Goal: Transaction & Acquisition: Download file/media

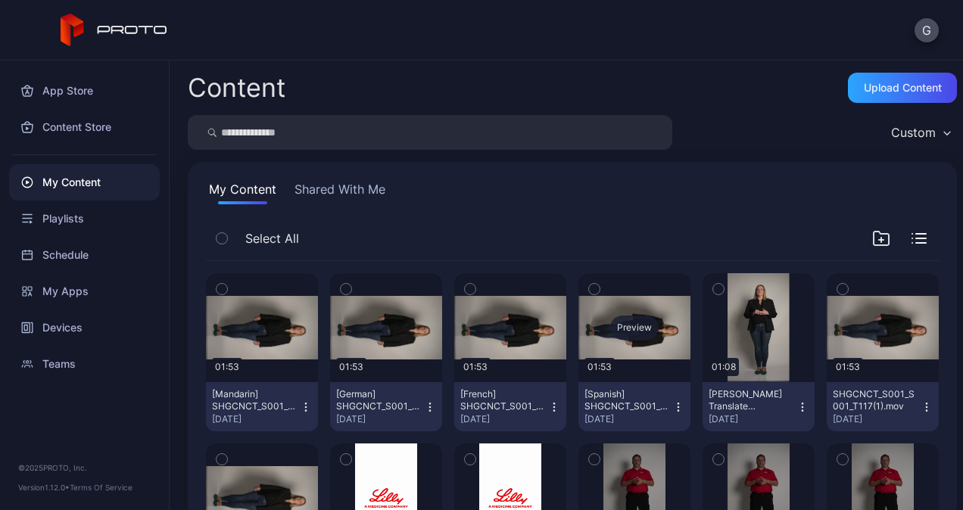
click at [610, 328] on div "Preview" at bounding box center [634, 328] width 48 height 24
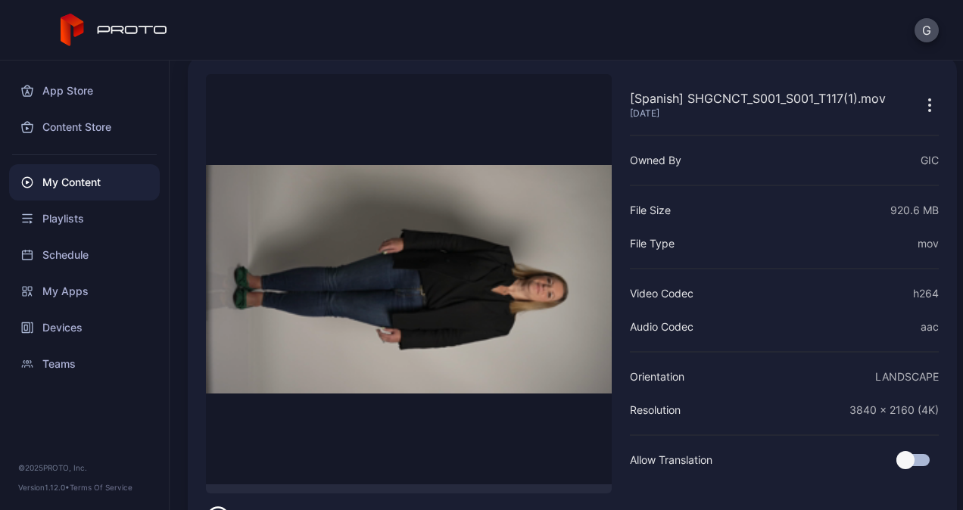
scroll to position [115, 0]
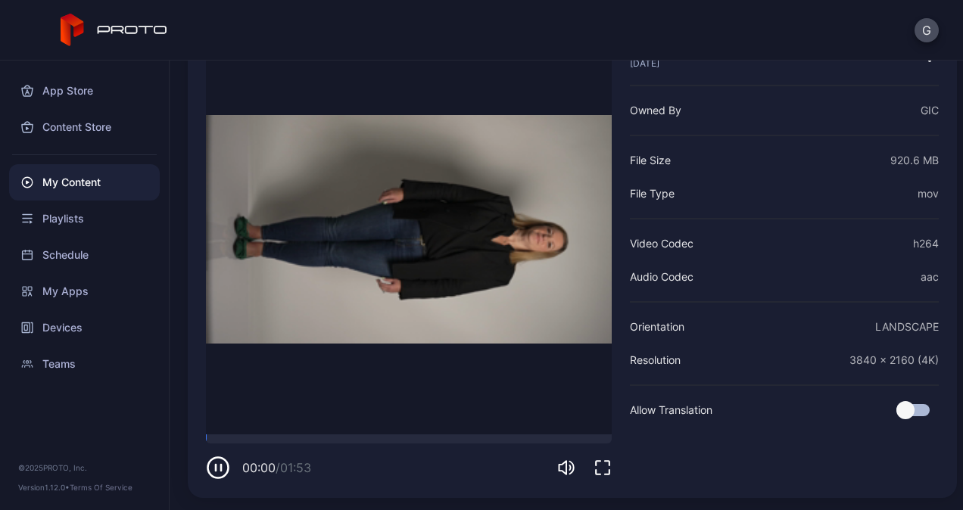
click at [604, 468] on icon "button" at bounding box center [602, 468] width 18 height 18
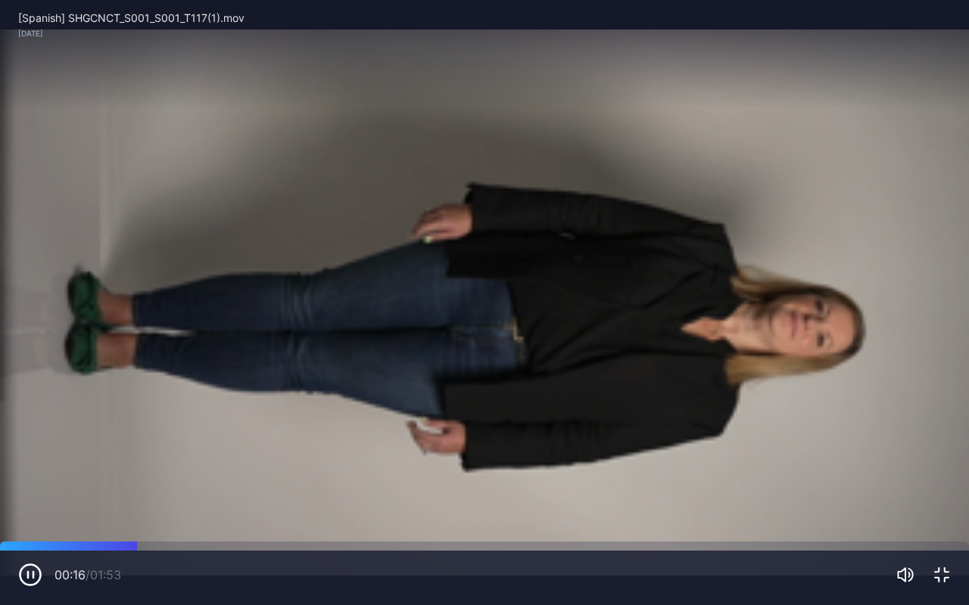
click at [938, 509] on icon "button" at bounding box center [942, 575] width 14 height 14
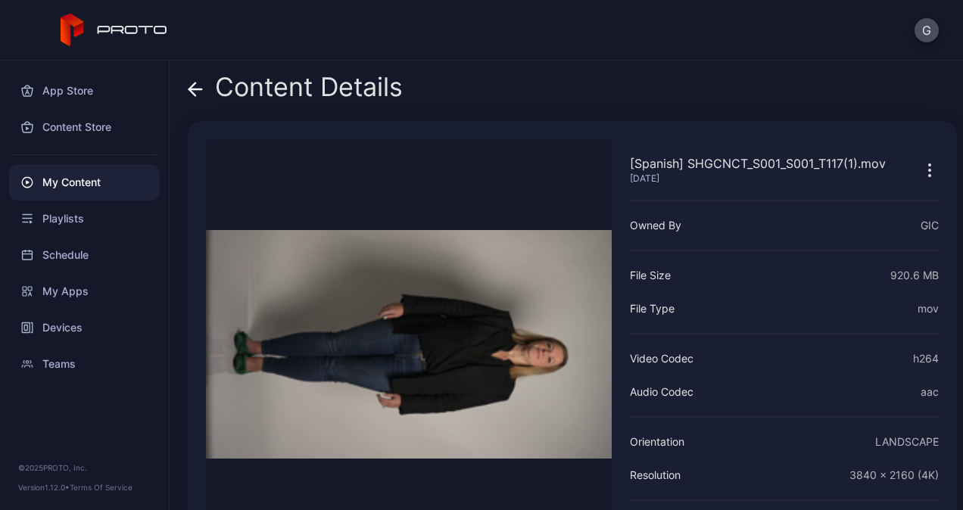
click at [199, 82] on icon at bounding box center [195, 89] width 15 height 15
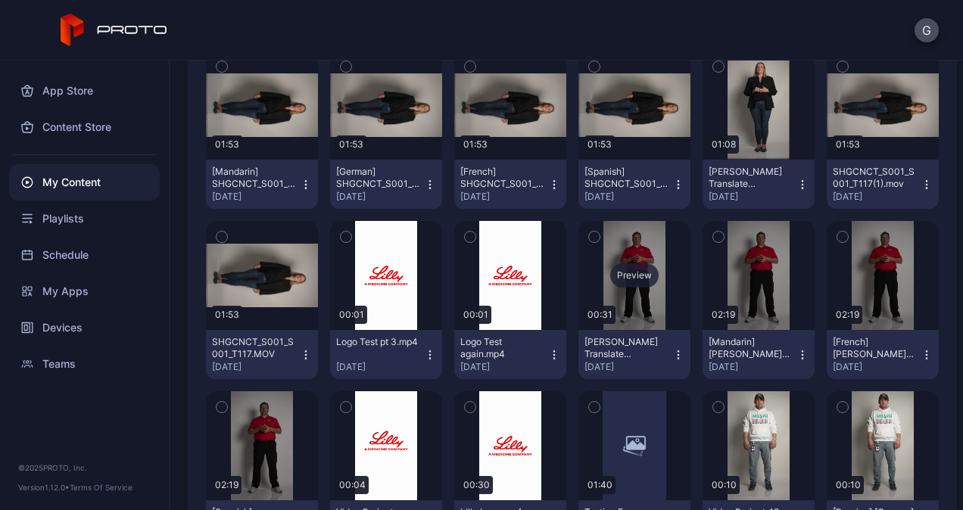
scroll to position [227, 0]
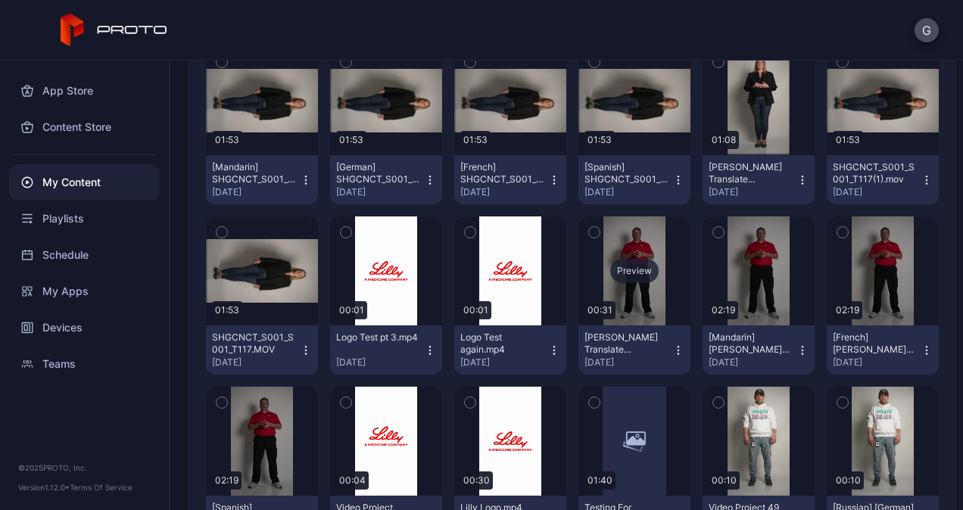
click at [640, 266] on div "Preview" at bounding box center [634, 271] width 48 height 24
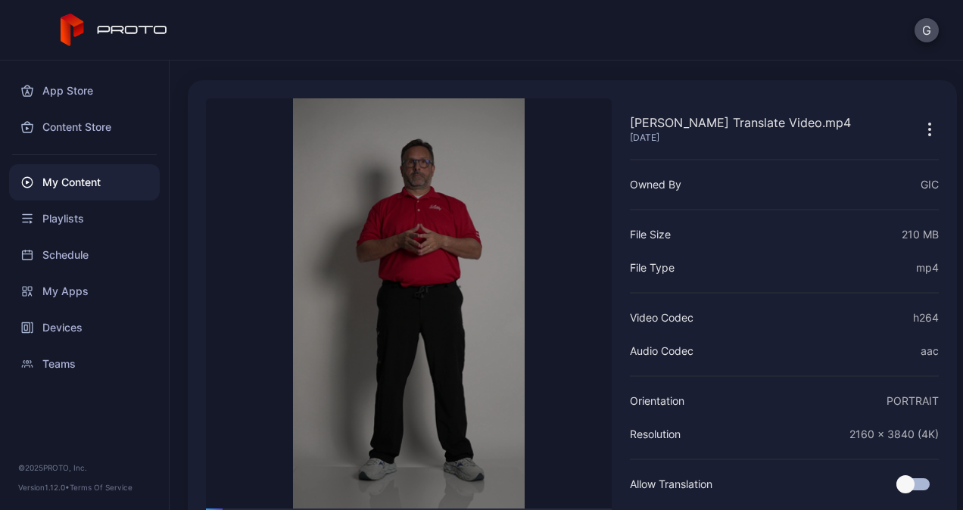
scroll to position [76, 0]
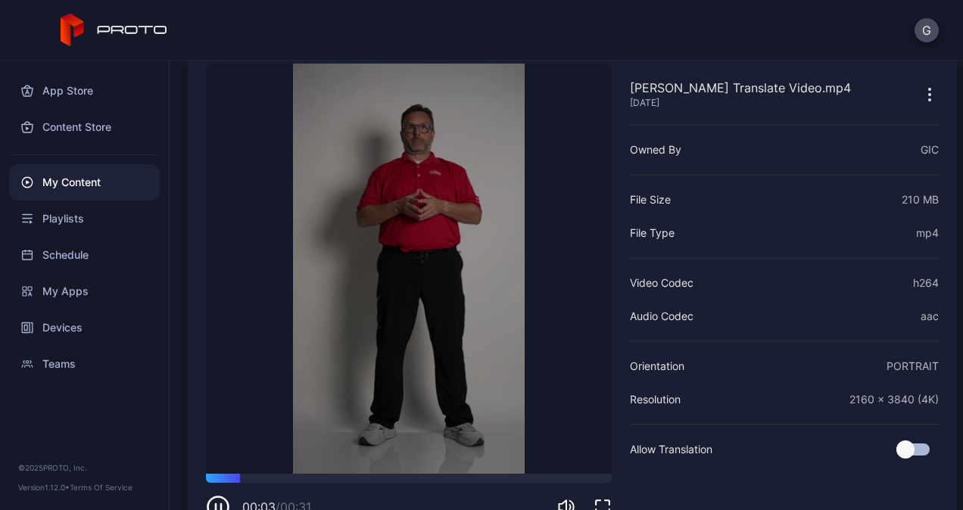
click at [593, 501] on icon "button" at bounding box center [602, 507] width 18 height 18
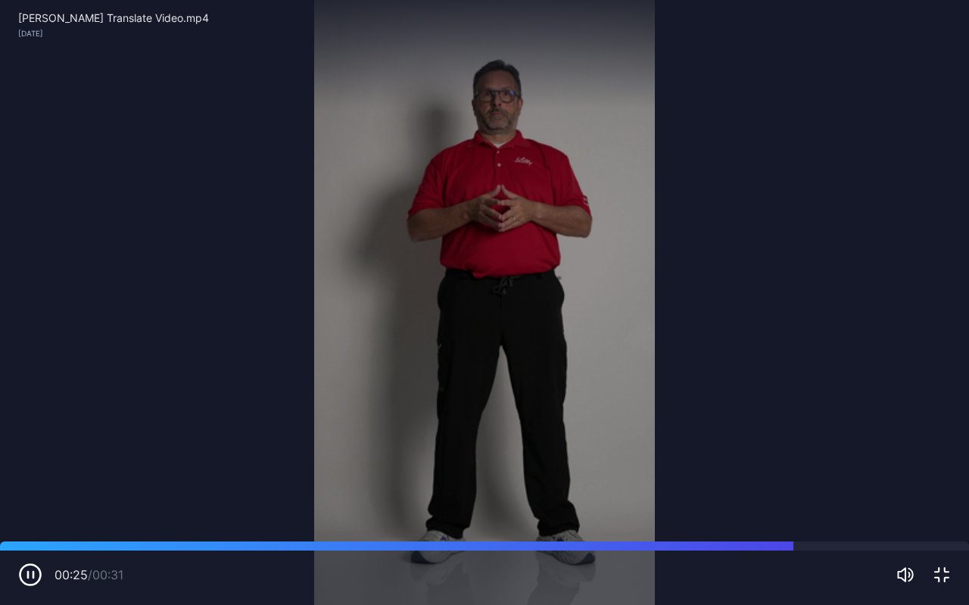
click at [468, 410] on video "Sorry, your browser doesn‘t support embedded videos" at bounding box center [484, 302] width 969 height 605
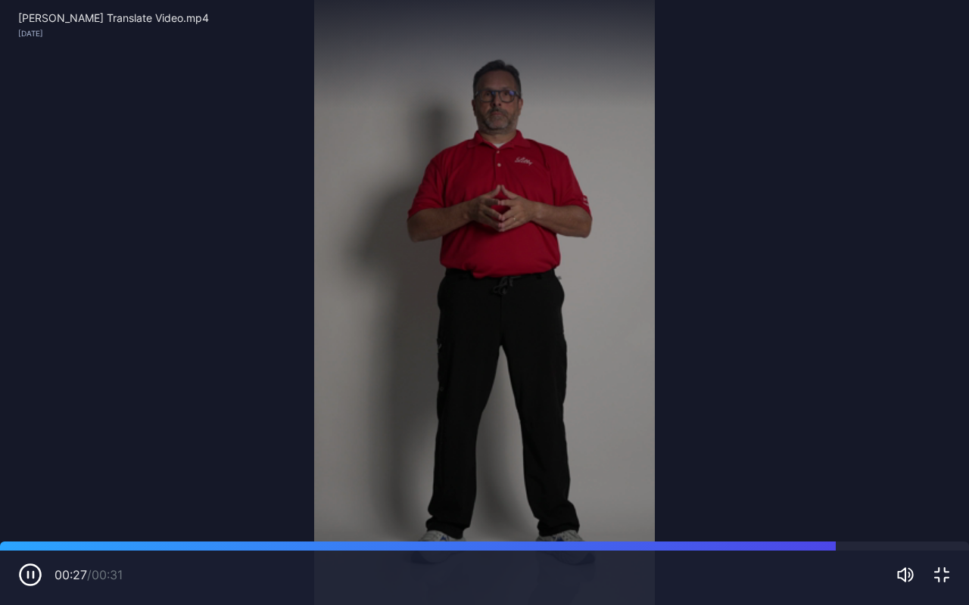
click at [935, 509] on icon "button" at bounding box center [941, 575] width 18 height 18
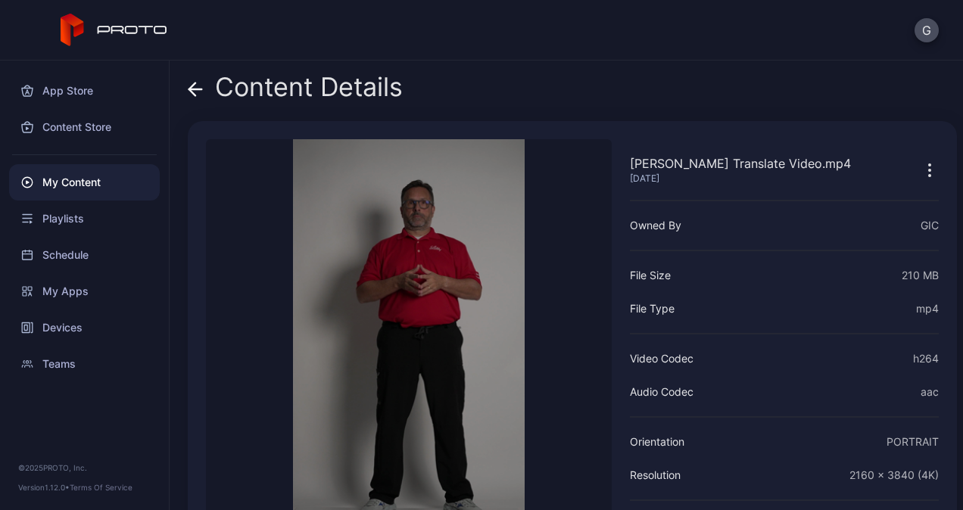
click at [198, 96] on icon at bounding box center [195, 89] width 15 height 15
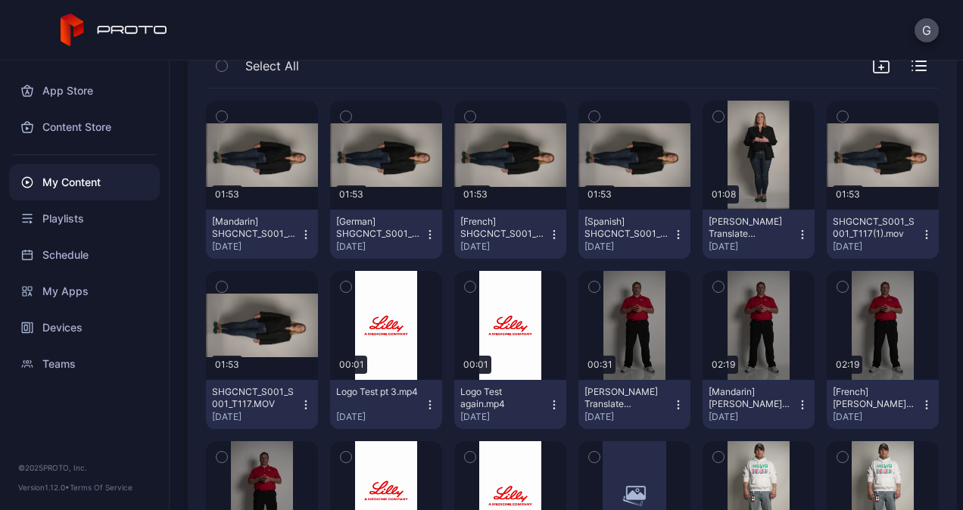
scroll to position [151, 0]
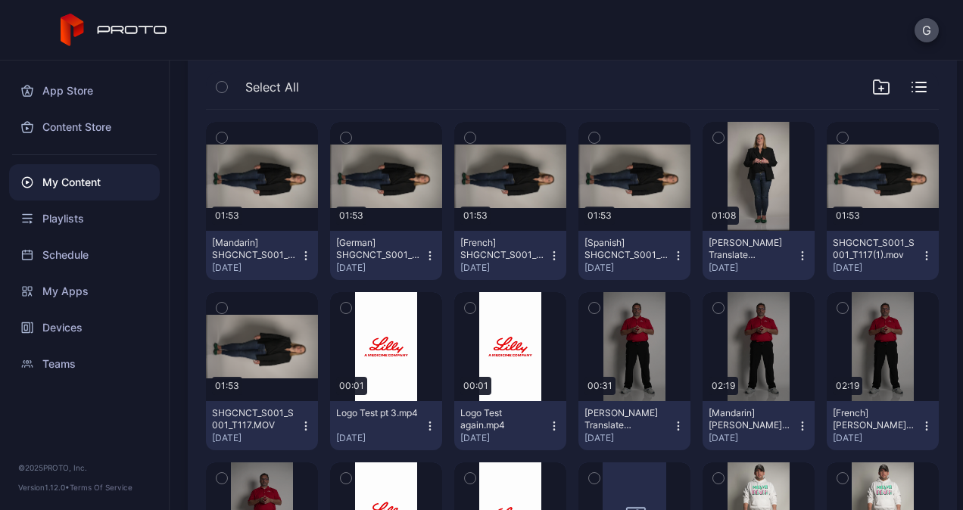
click at [796, 253] on icon "button" at bounding box center [802, 256] width 12 height 12
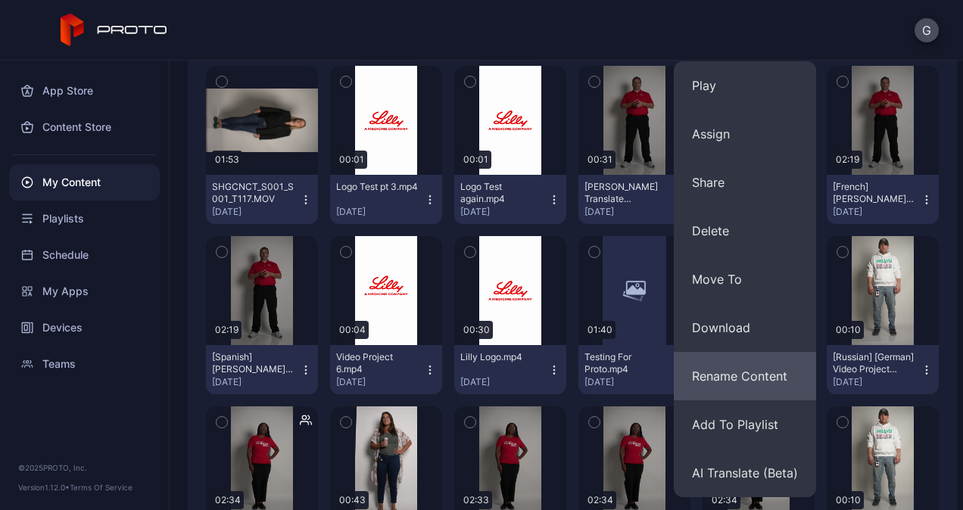
scroll to position [378, 0]
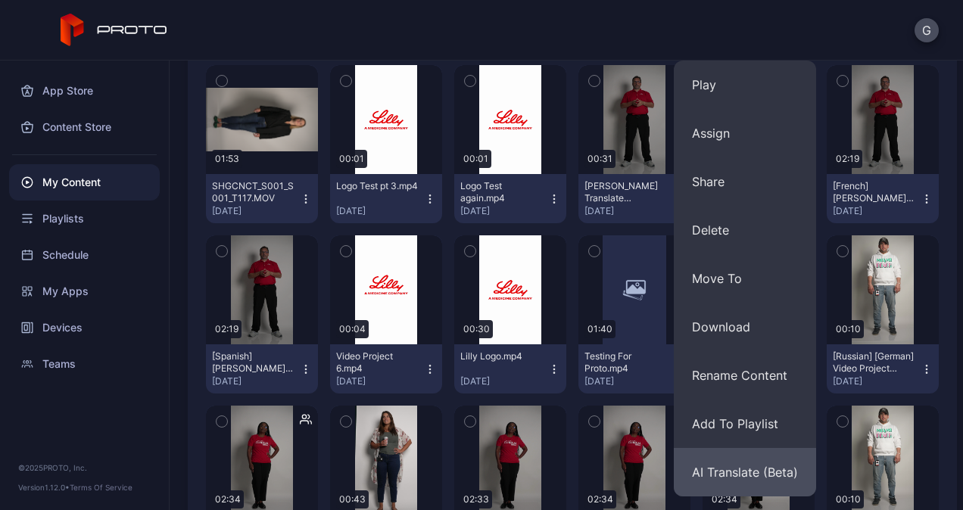
click at [734, 462] on button "AI Translate (Beta)" at bounding box center [745, 472] width 142 height 48
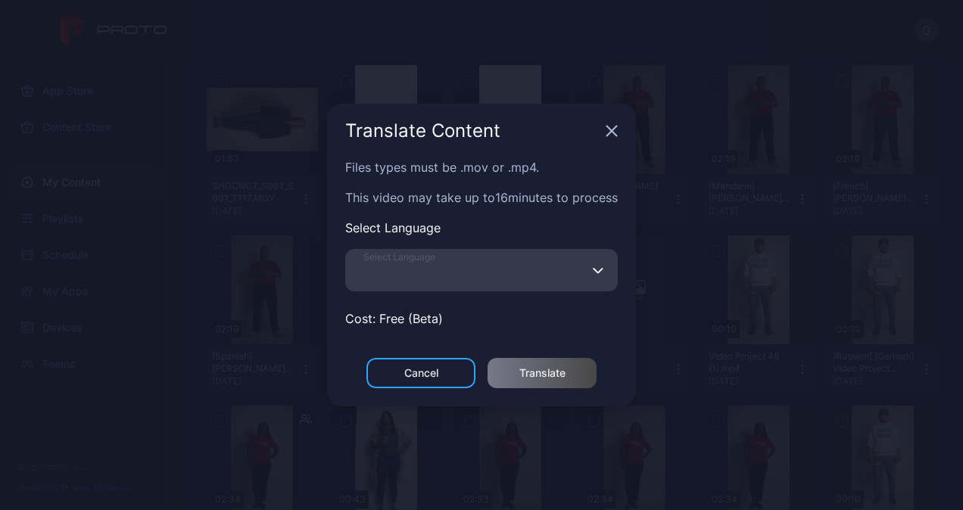
click at [508, 266] on input "Select Language" at bounding box center [481, 270] width 272 height 42
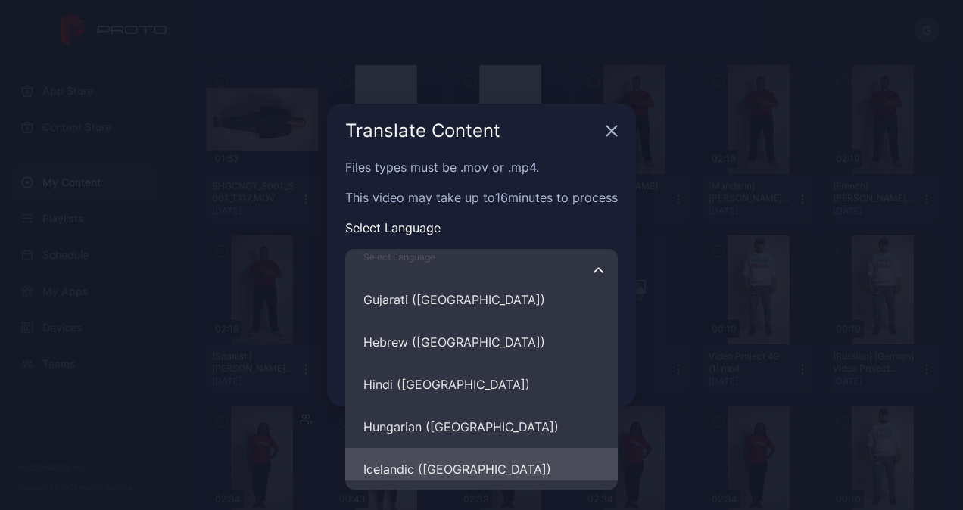
scroll to position [4328, 0]
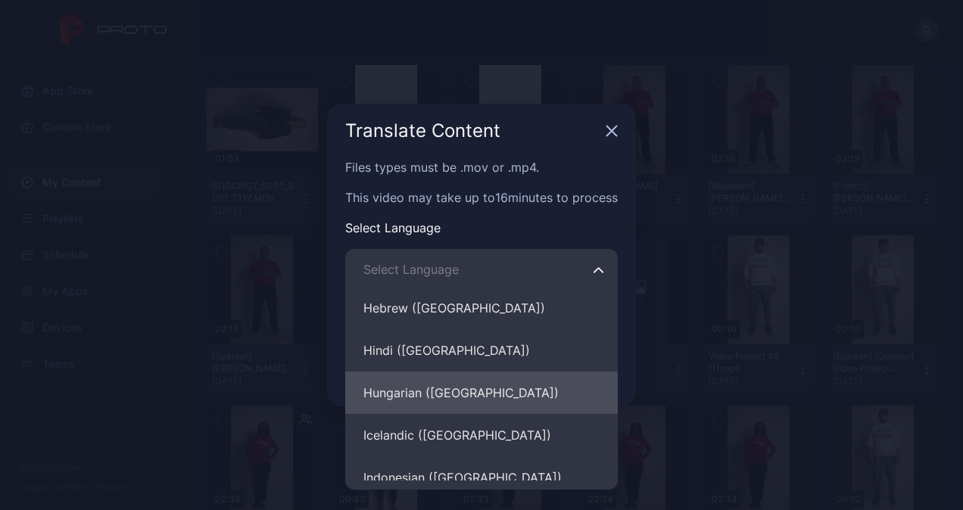
click at [446, 397] on button "Hungarian ([GEOGRAPHIC_DATA])" at bounding box center [481, 393] width 272 height 42
type input "**********"
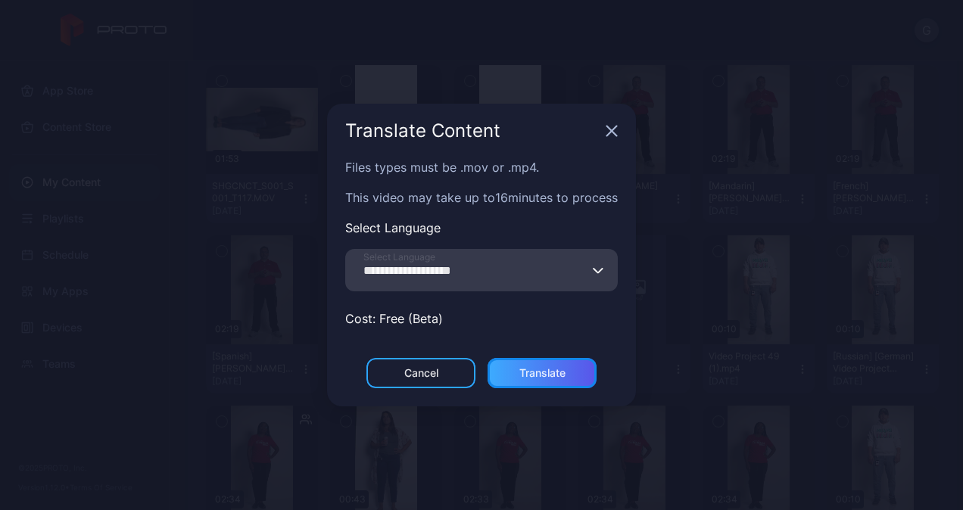
click at [543, 384] on div "Translate" at bounding box center [541, 373] width 109 height 30
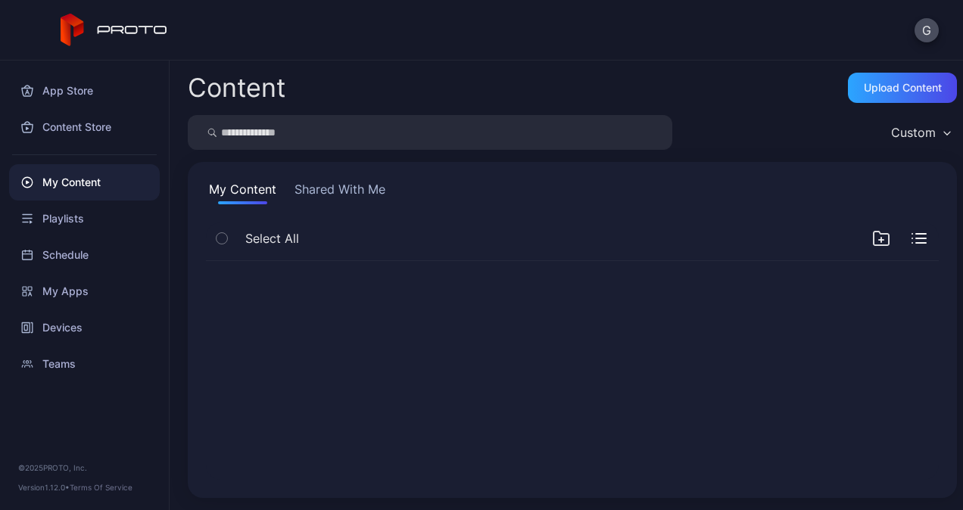
scroll to position [0, 0]
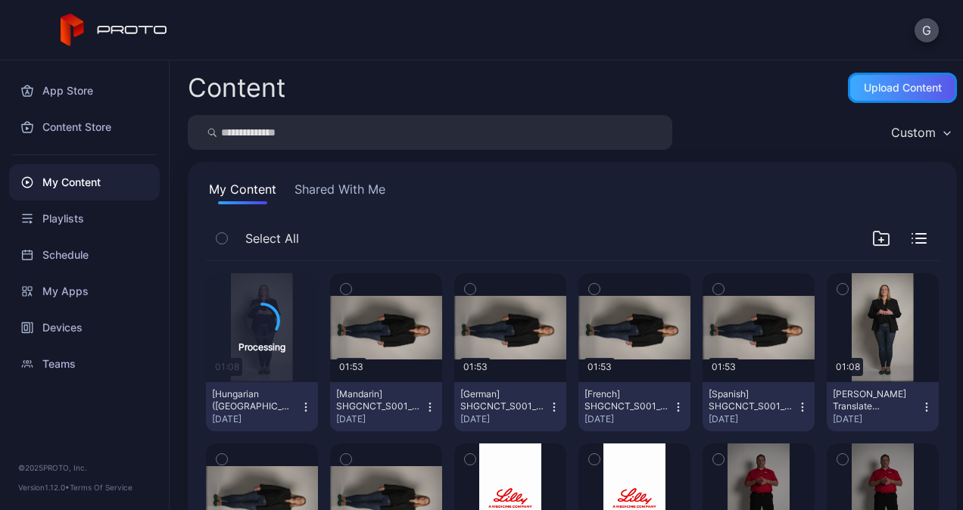
click at [861, 95] on div "Upload Content" at bounding box center [902, 88] width 109 height 30
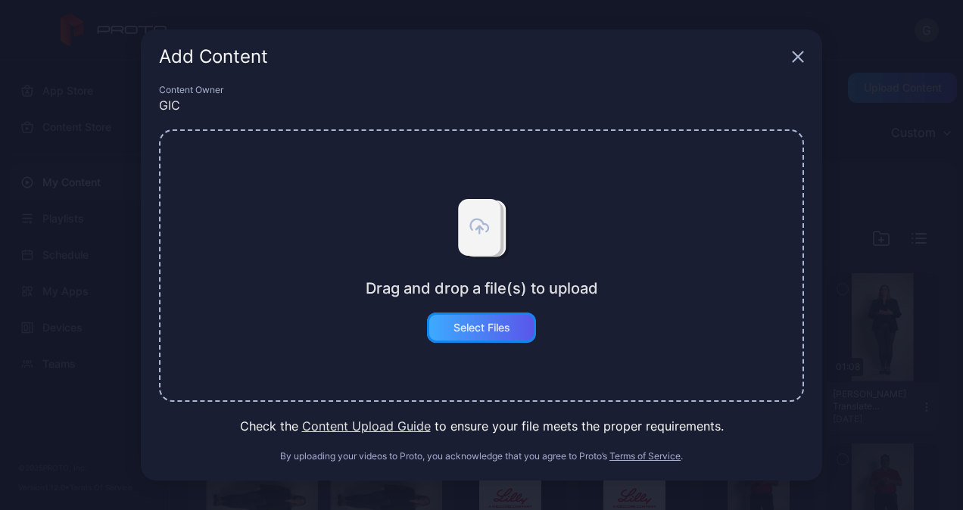
click at [494, 342] on div "Select Files" at bounding box center [481, 328] width 109 height 30
click at [793, 53] on icon "button" at bounding box center [798, 57] width 10 height 10
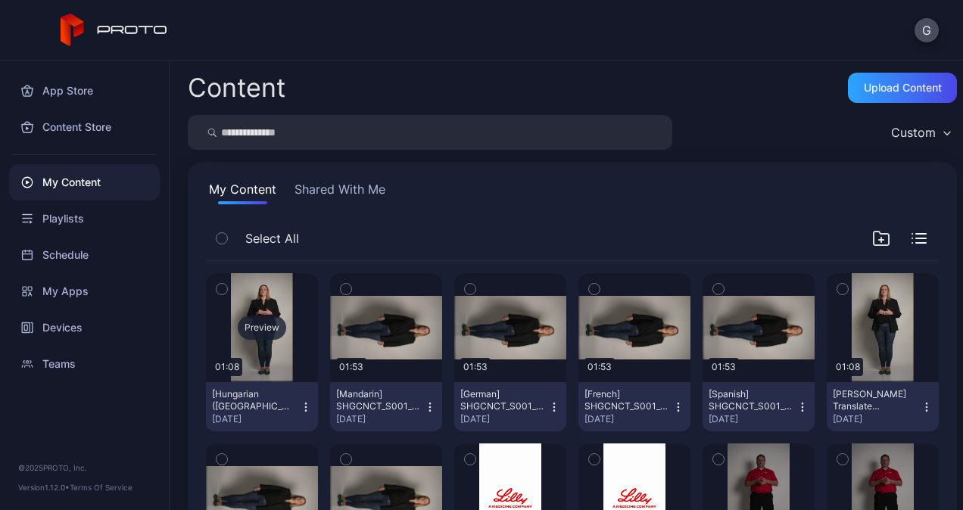
click at [241, 338] on div "Preview" at bounding box center [262, 328] width 48 height 24
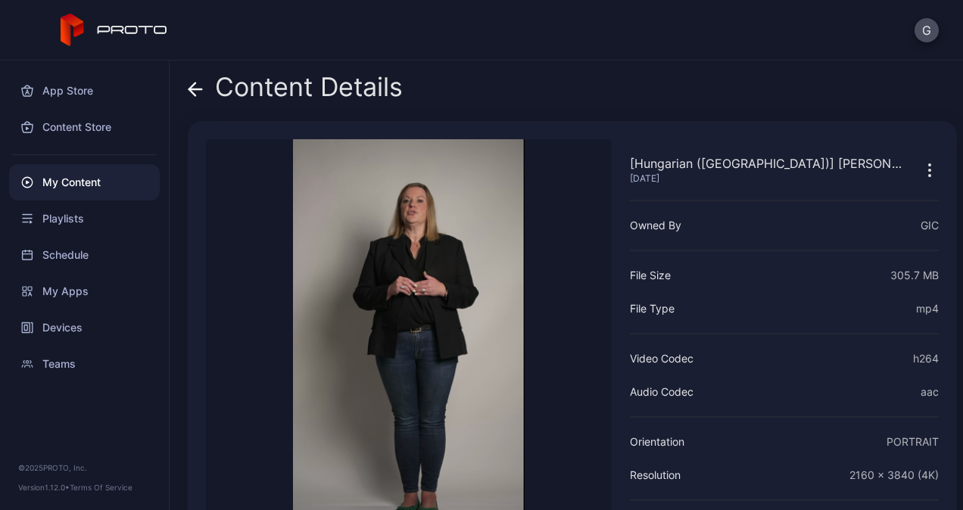
drag, startPoint x: 373, startPoint y: 315, endPoint x: 377, endPoint y: 325, distance: 10.5
click at [375, 315] on video "Sorry, your browser doesn‘t support embedded videos" at bounding box center [409, 344] width 406 height 410
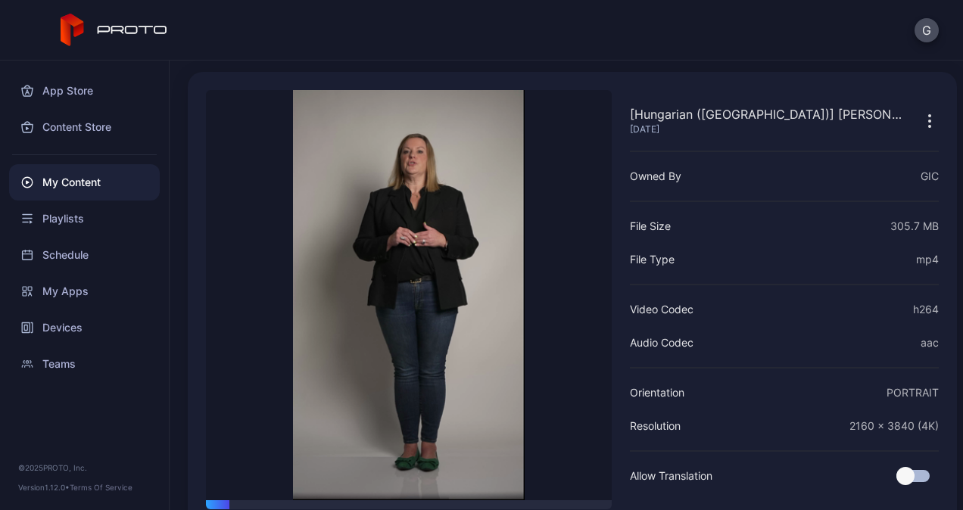
scroll to position [115, 0]
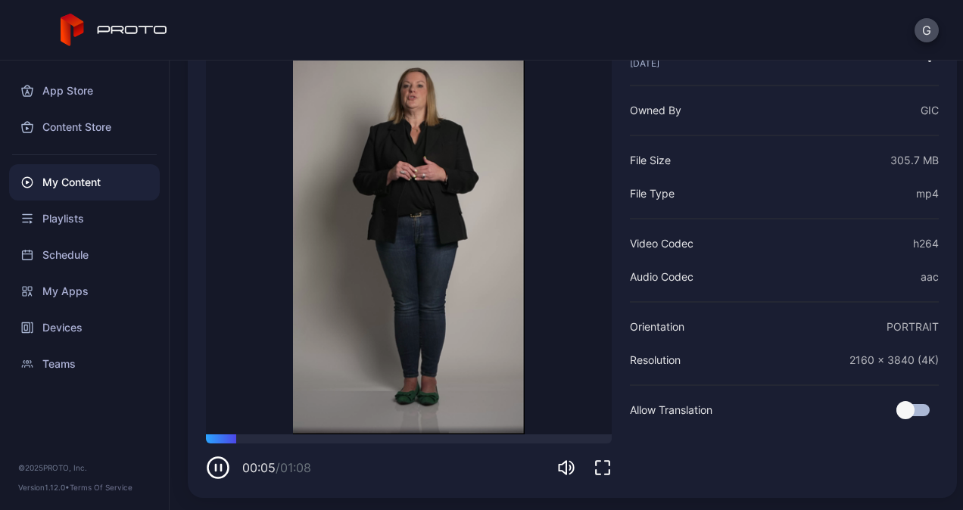
click at [216, 465] on icon "button" at bounding box center [216, 468] width 0 height 6
click at [602, 468] on icon "button" at bounding box center [602, 468] width 18 height 18
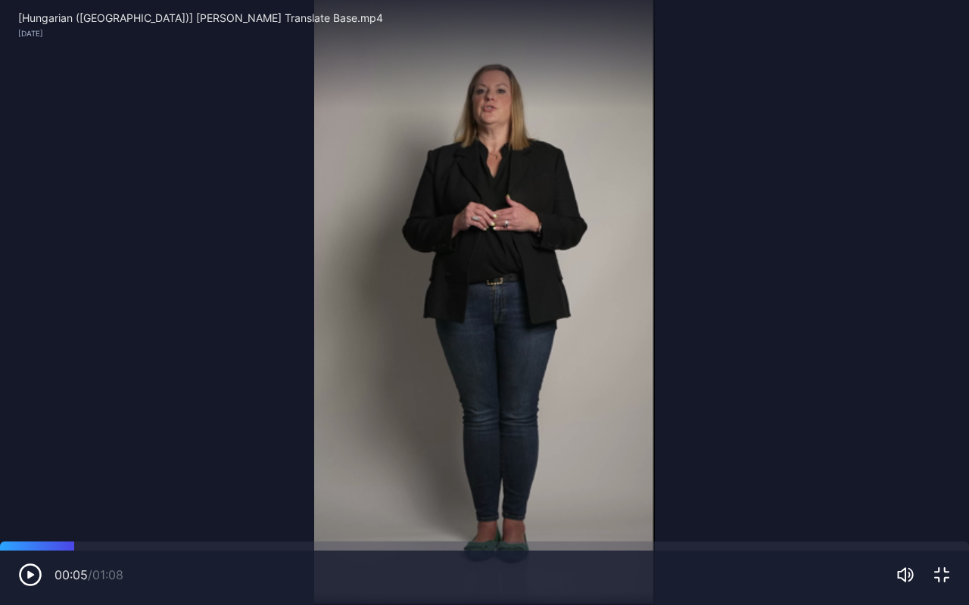
click at [492, 412] on video "Sorry, your browser doesn‘t support embedded videos" at bounding box center [484, 302] width 969 height 605
click at [18, 509] on icon "button" at bounding box center [30, 575] width 24 height 24
click at [954, 509] on div "00:21 / 01:08" at bounding box center [484, 578] width 969 height 54
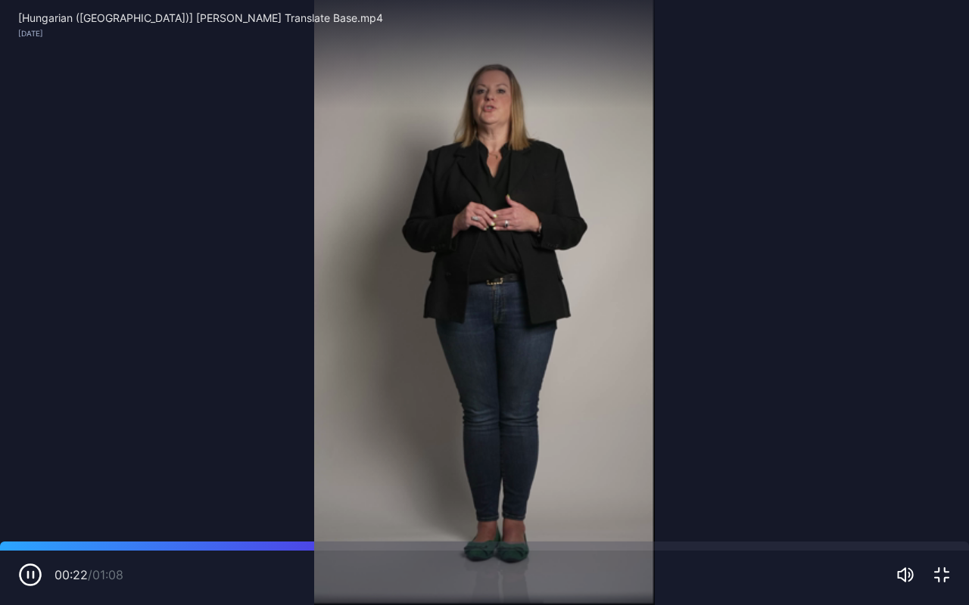
click at [940, 509] on icon "button" at bounding box center [941, 575] width 18 height 18
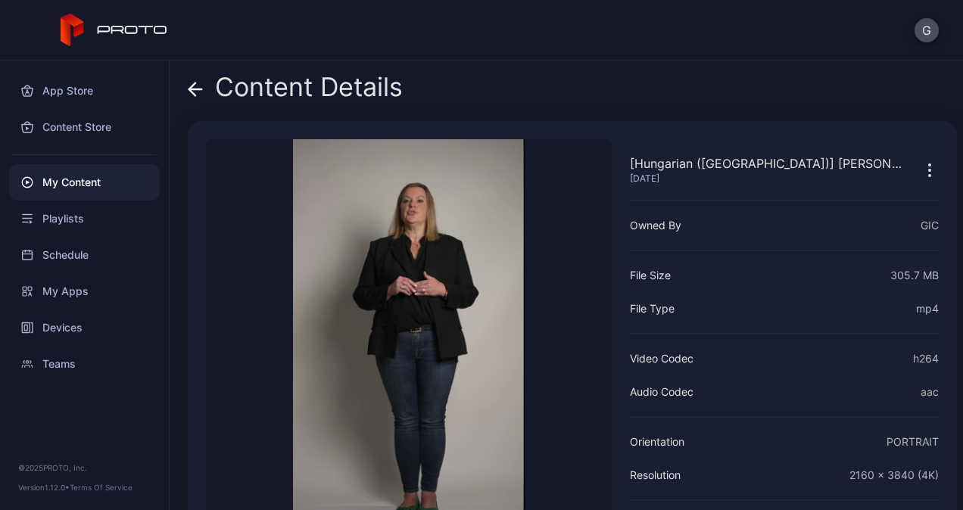
click at [365, 248] on video "Sorry, your browser doesn‘t support embedded videos" at bounding box center [409, 344] width 406 height 410
click at [202, 94] on icon at bounding box center [195, 89] width 15 height 15
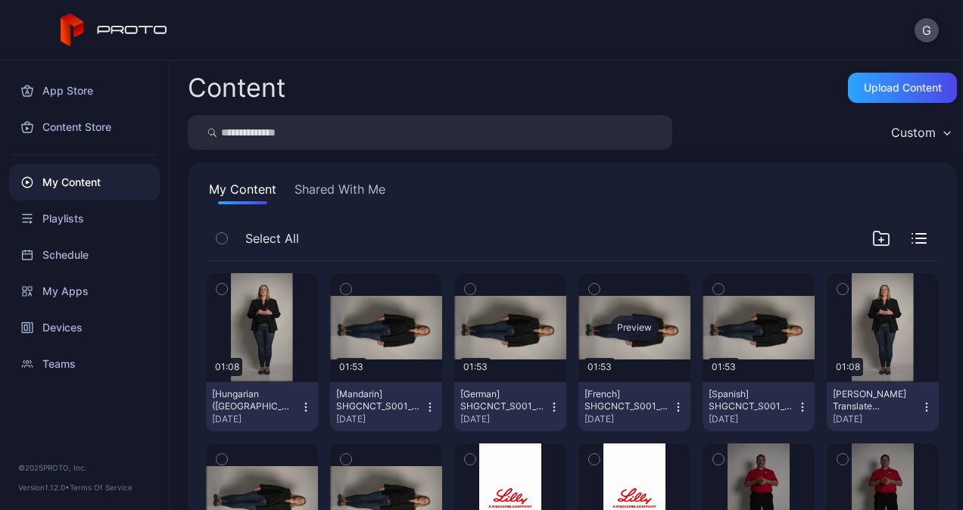
scroll to position [151, 0]
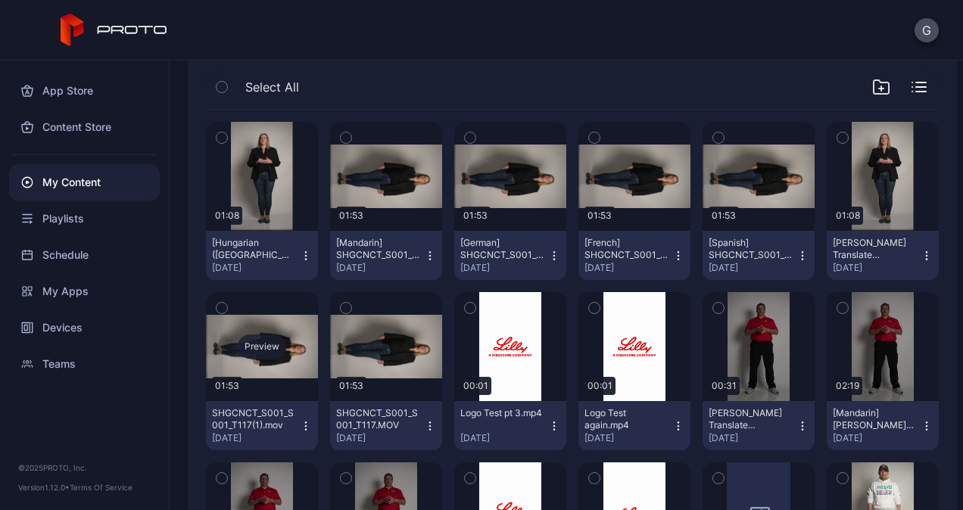
click at [256, 348] on div "Preview" at bounding box center [262, 347] width 48 height 24
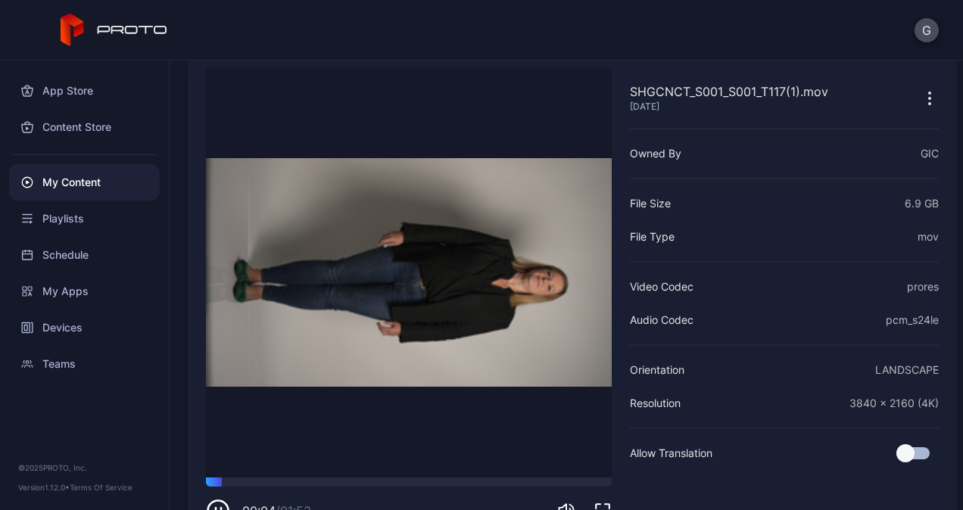
scroll to position [39, 0]
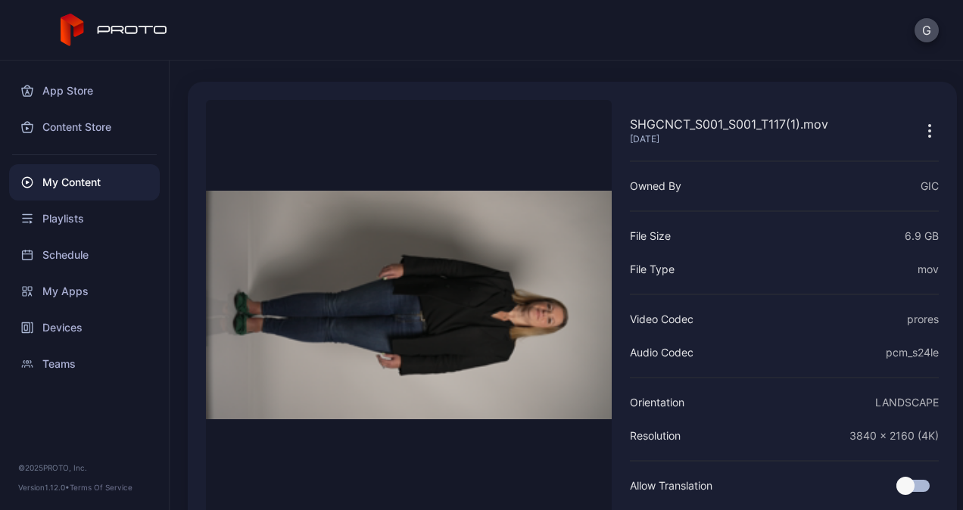
click at [920, 134] on icon "button" at bounding box center [929, 131] width 18 height 18
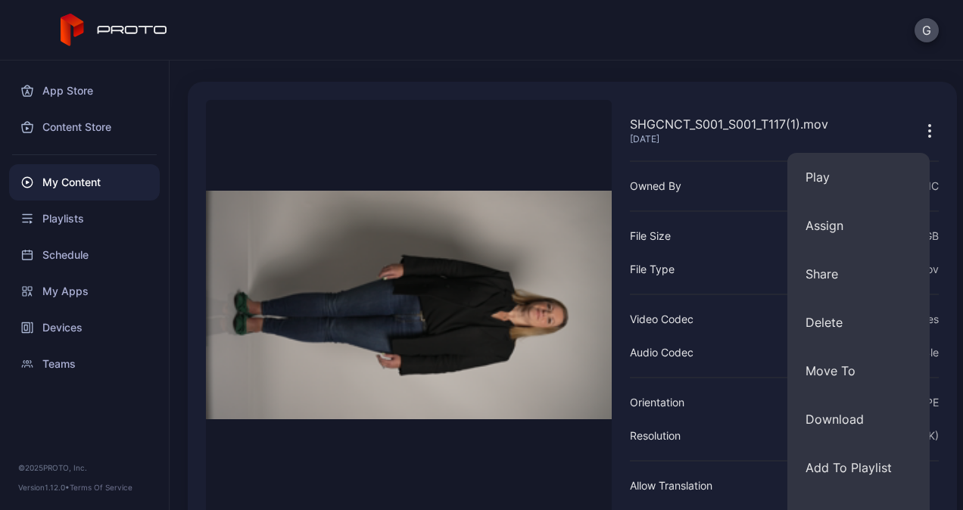
drag, startPoint x: 699, startPoint y: 62, endPoint x: 643, endPoint y: 126, distance: 85.2
click at [698, 63] on div "Content Details" at bounding box center [572, 51] width 769 height 36
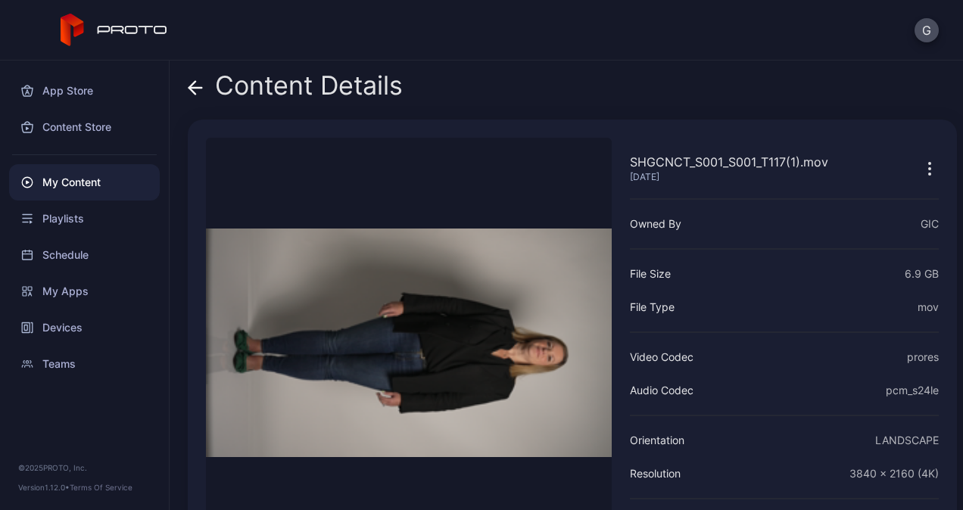
scroll to position [0, 0]
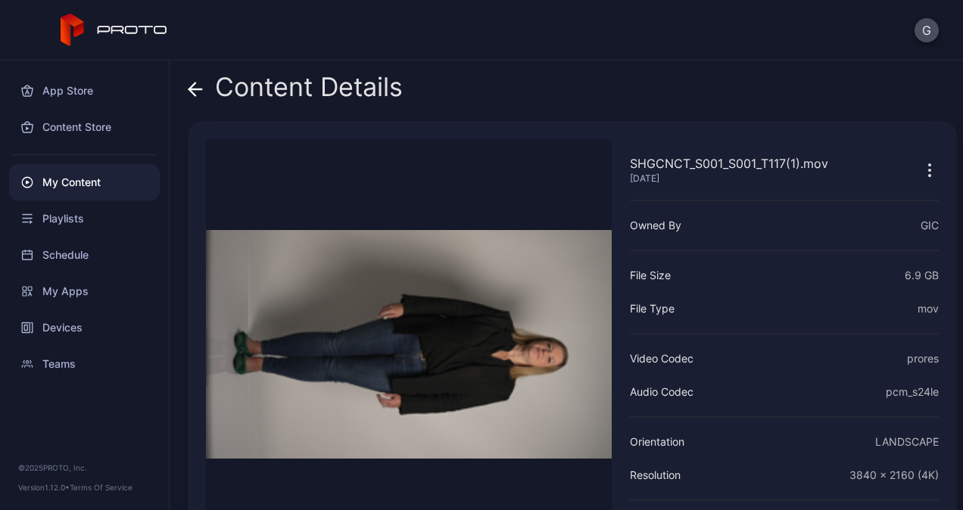
click at [920, 162] on icon "button" at bounding box center [929, 170] width 18 height 18
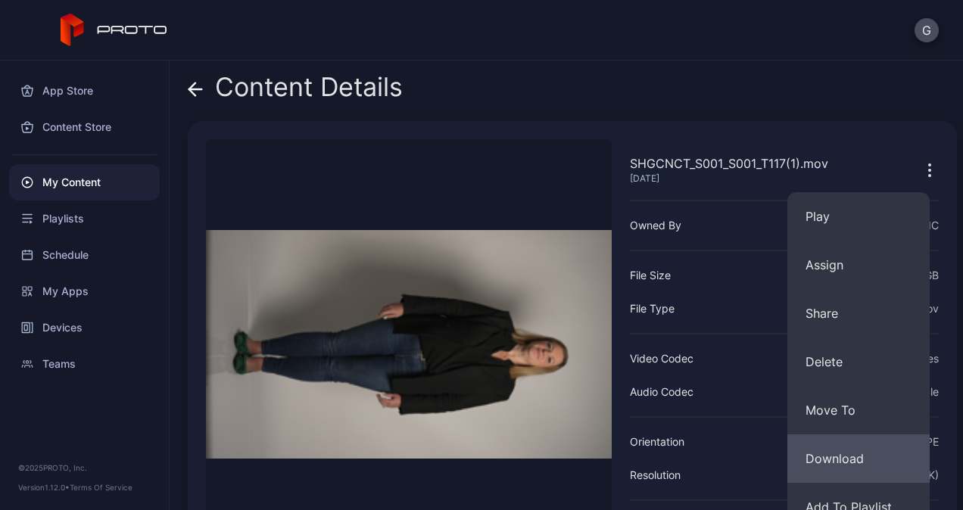
click at [840, 462] on button "Download" at bounding box center [858, 458] width 142 height 48
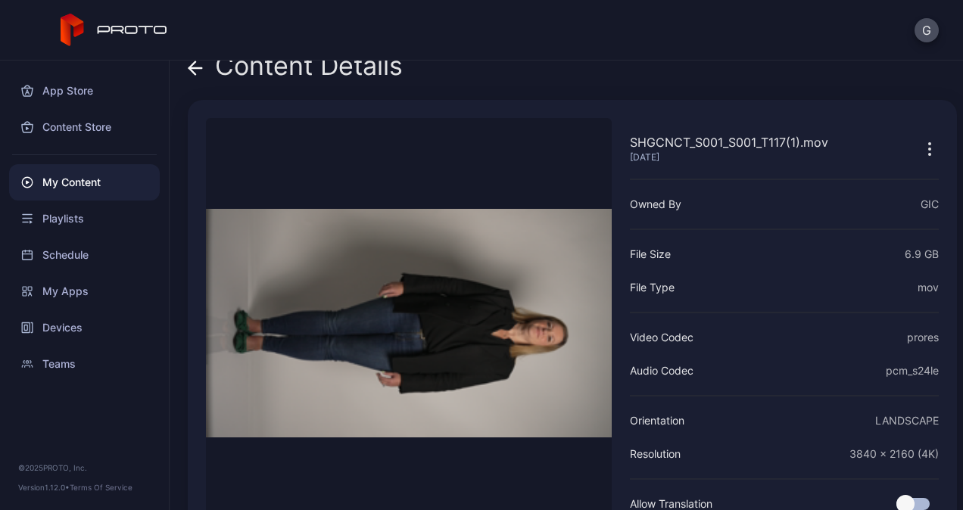
scroll to position [76, 0]
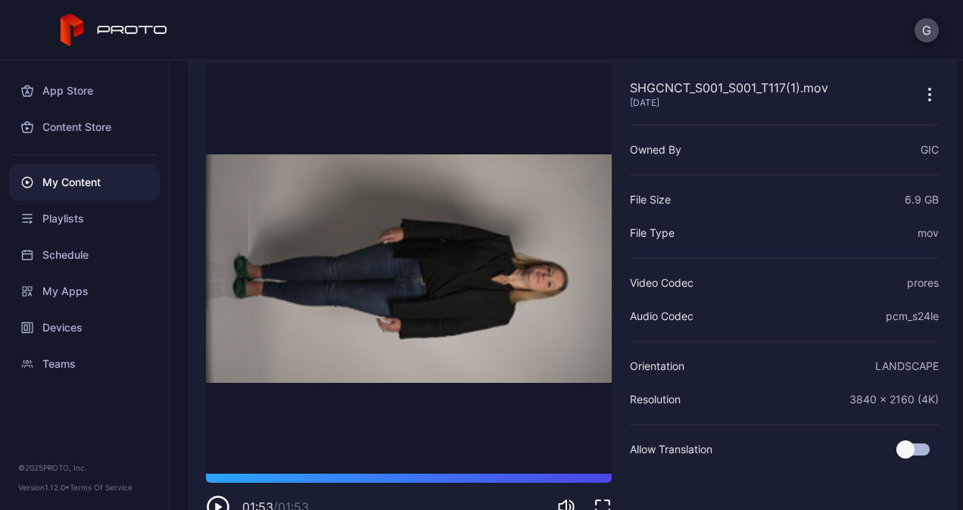
click at [290, 54] on div "G" at bounding box center [481, 30] width 963 height 61
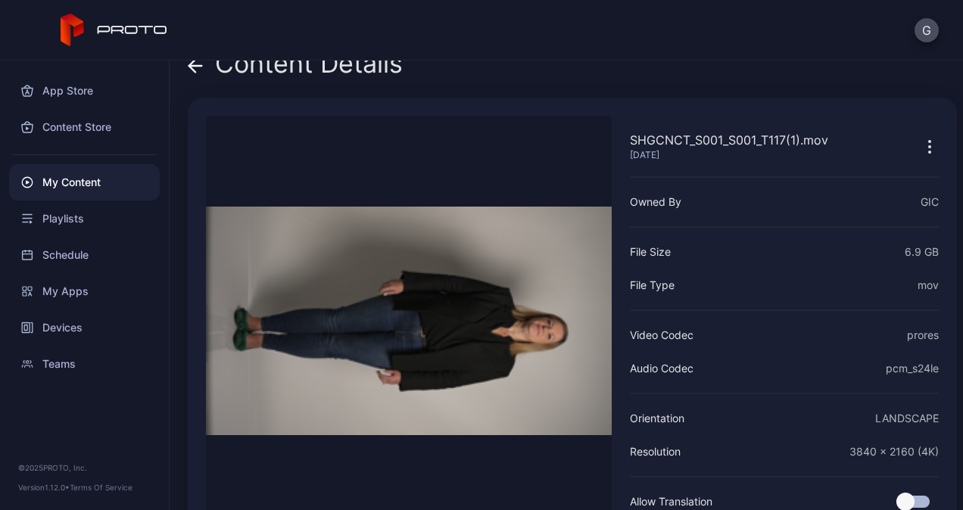
scroll to position [0, 0]
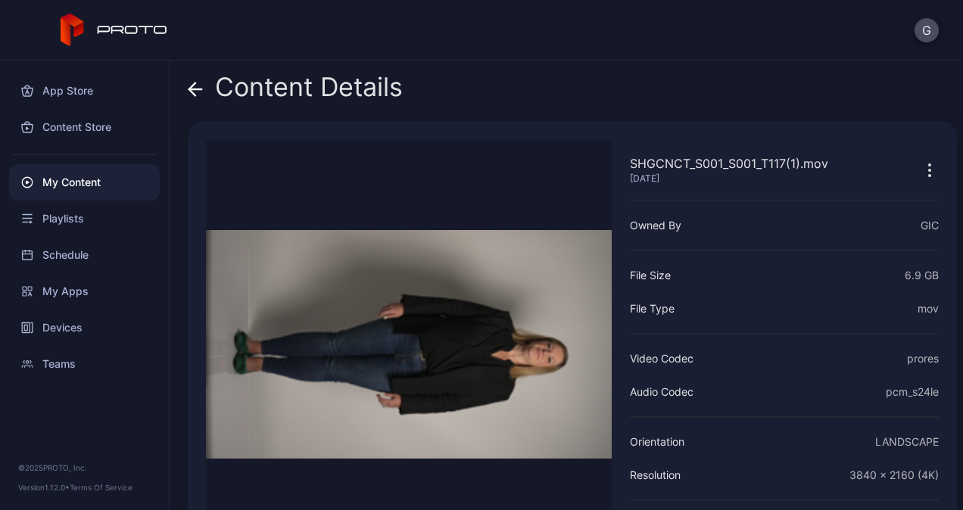
click at [206, 94] on div "Content Details" at bounding box center [295, 91] width 215 height 36
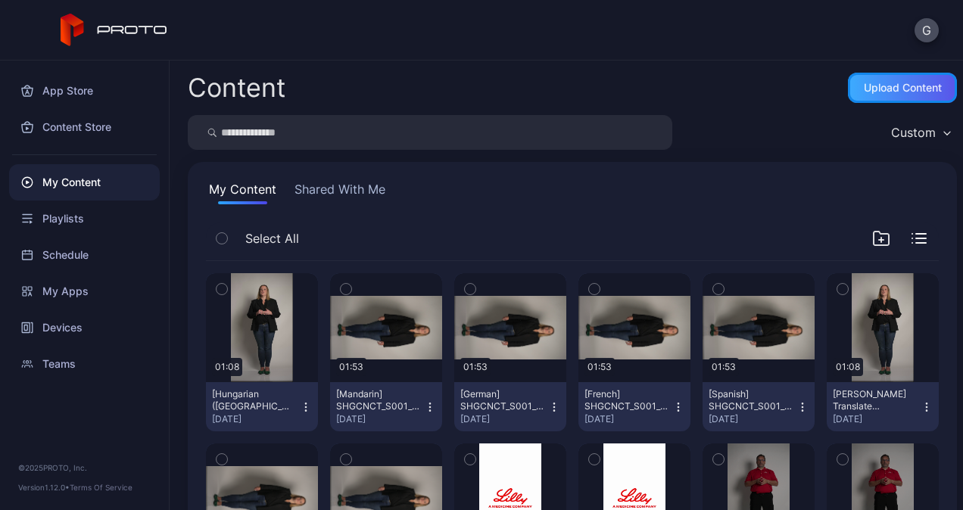
click at [864, 86] on div "Upload Content" at bounding box center [903, 88] width 78 height 12
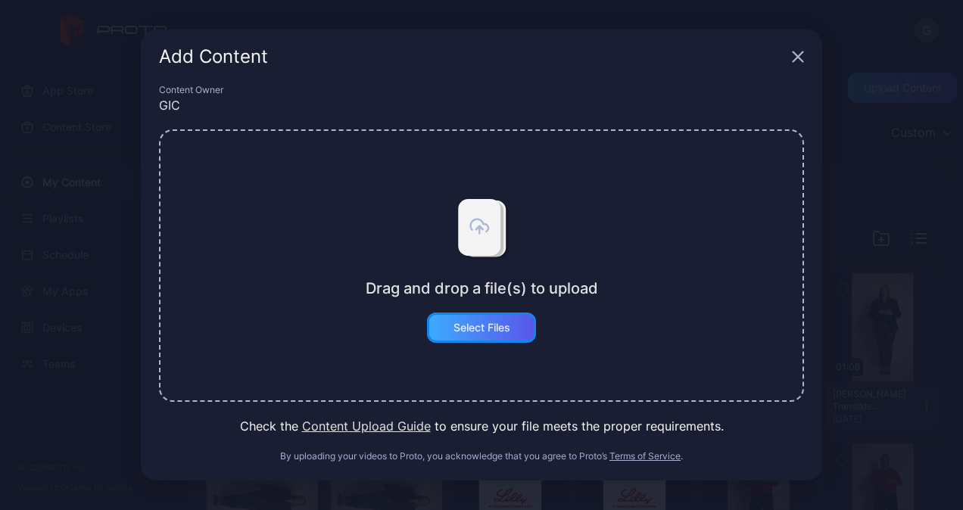
click at [500, 330] on div "Select Files" at bounding box center [481, 328] width 57 height 12
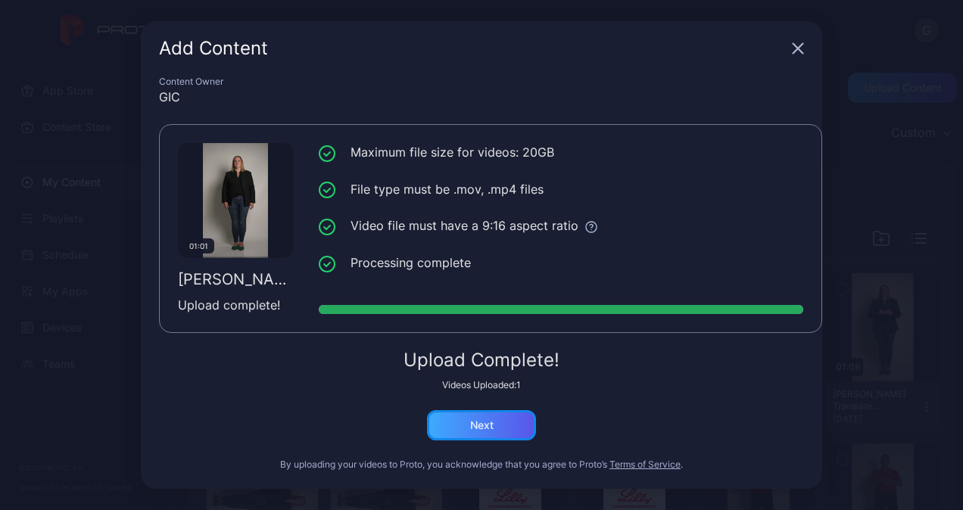
click at [501, 413] on div "Next" at bounding box center [481, 425] width 109 height 30
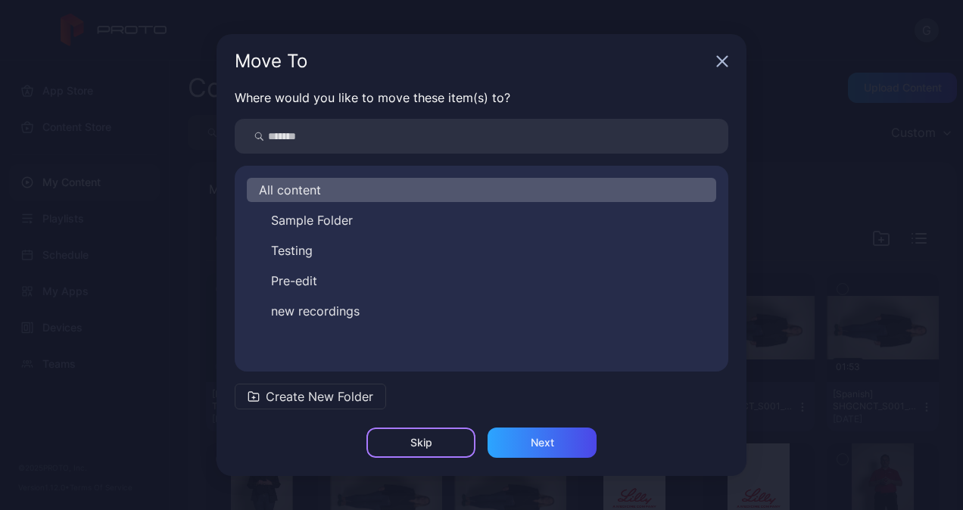
click at [439, 449] on div "Skip" at bounding box center [420, 443] width 109 height 30
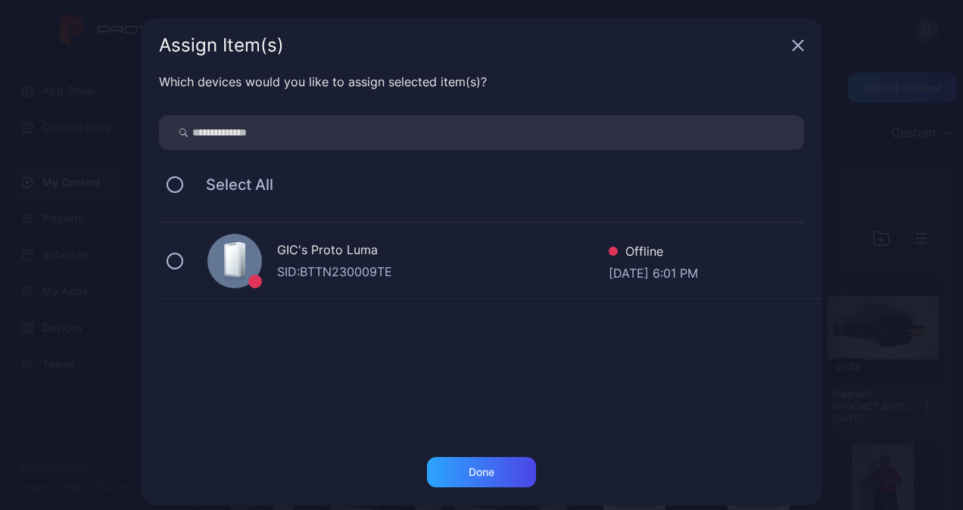
click at [469, 263] on div "SID: BTTN230009TE" at bounding box center [442, 272] width 331 height 18
click at [471, 472] on div "Done" at bounding box center [481, 472] width 26 height 12
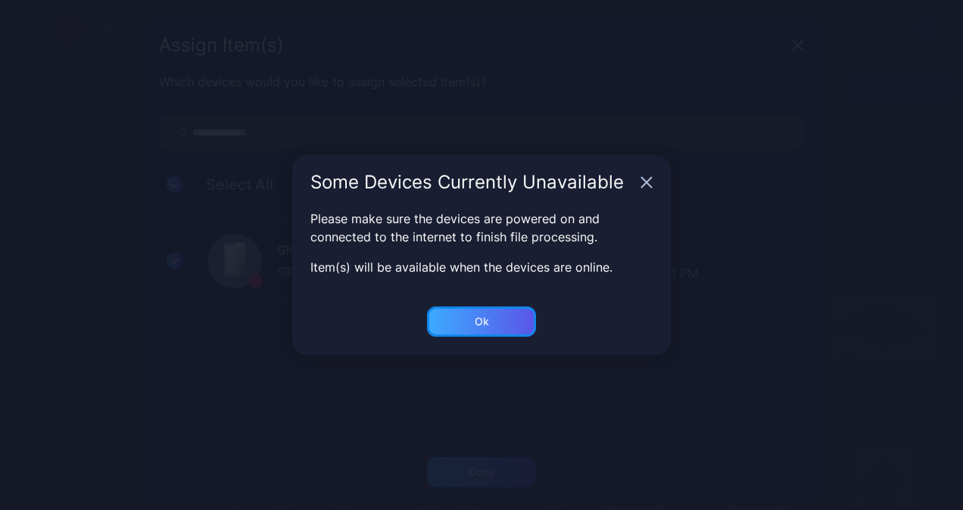
click at [493, 457] on div "Ok" at bounding box center [481, 472] width 109 height 30
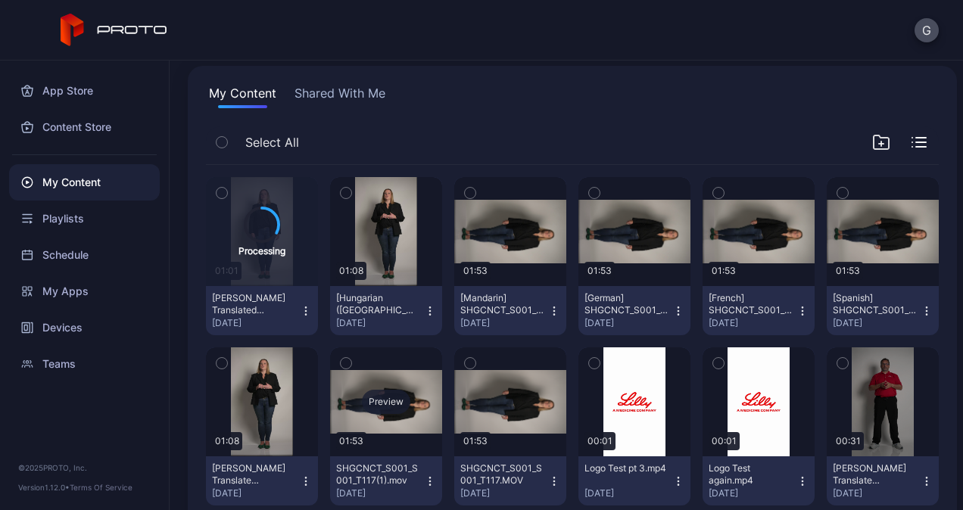
scroll to position [151, 0]
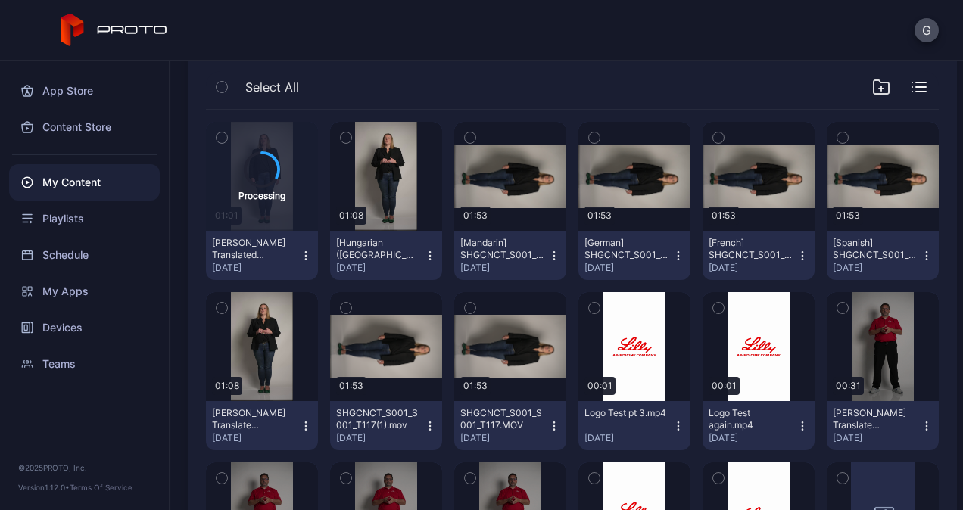
click at [300, 421] on icon "button" at bounding box center [306, 426] width 12 height 12
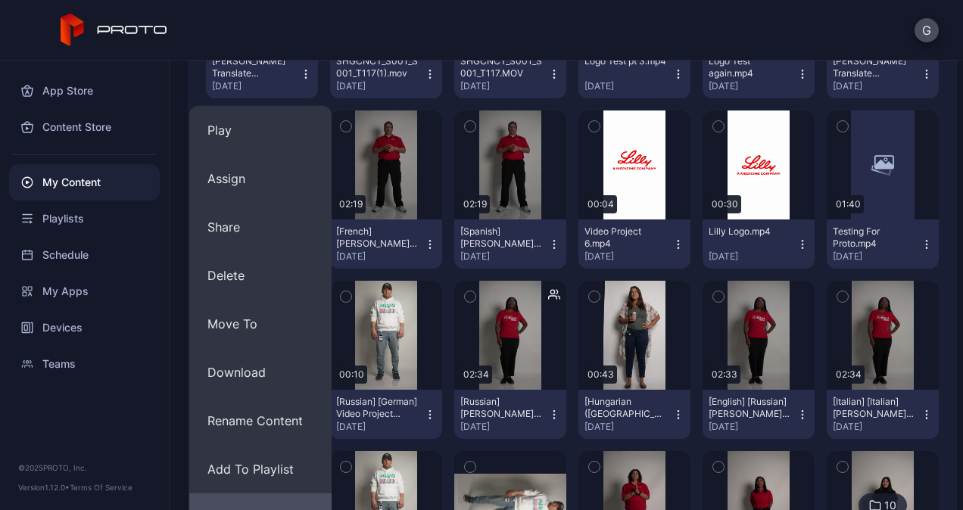
scroll to position [605, 0]
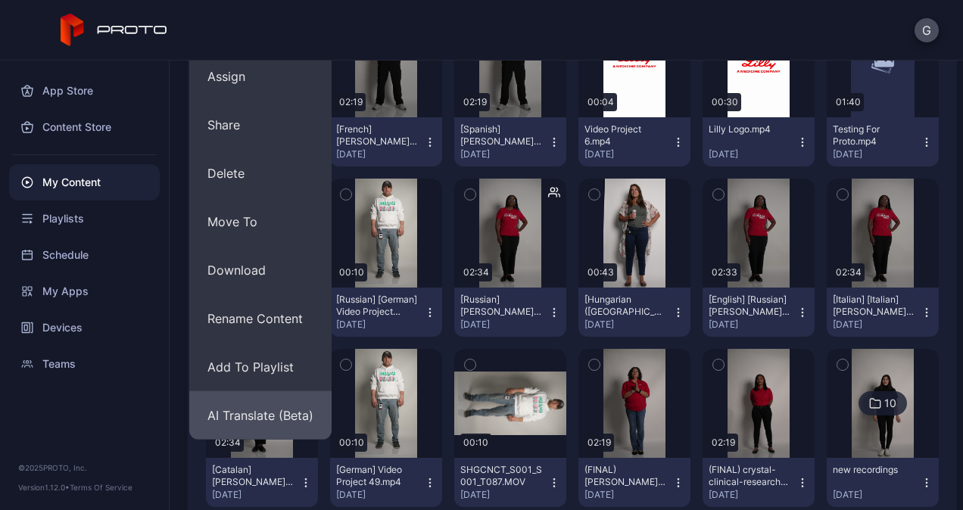
click at [269, 414] on button "AI Translate (Beta)" at bounding box center [260, 415] width 142 height 48
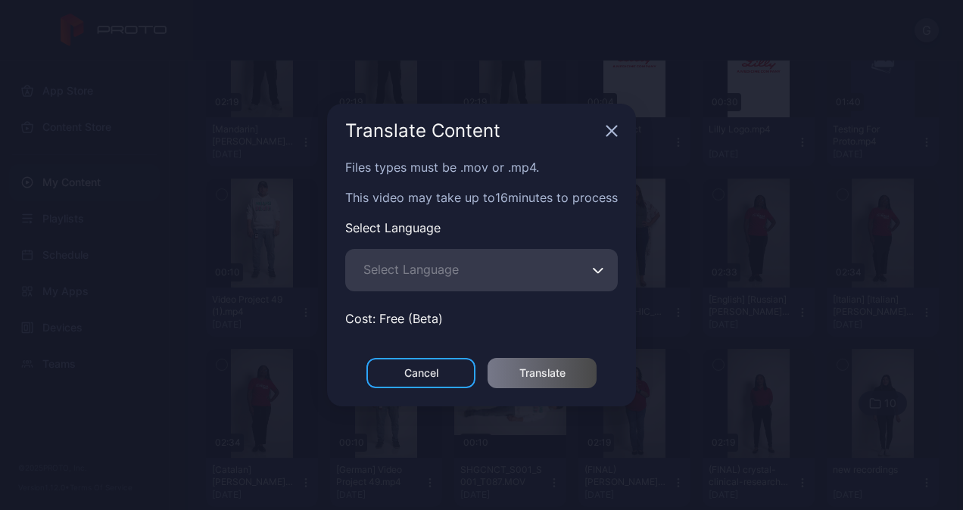
click at [610, 139] on div "Translate Content" at bounding box center [481, 131] width 309 height 54
click at [612, 138] on div "Translate Content" at bounding box center [481, 131] width 309 height 54
click at [445, 375] on div "Cancel" at bounding box center [420, 373] width 109 height 30
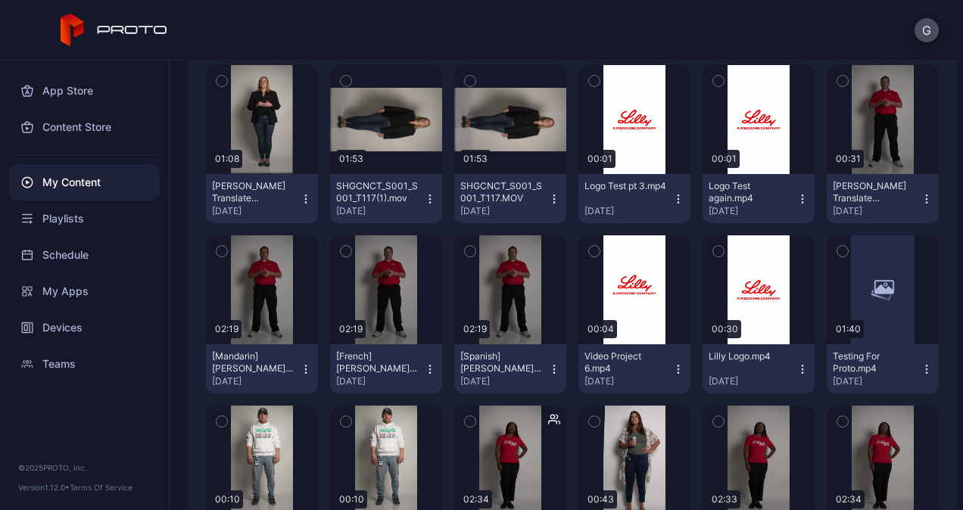
scroll to position [151, 0]
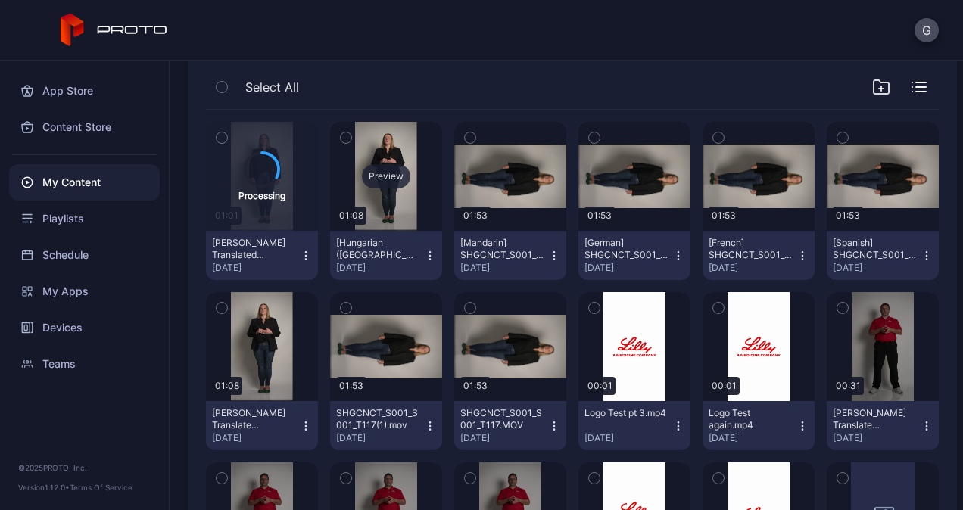
click at [400, 168] on div "Preview" at bounding box center [386, 176] width 48 height 24
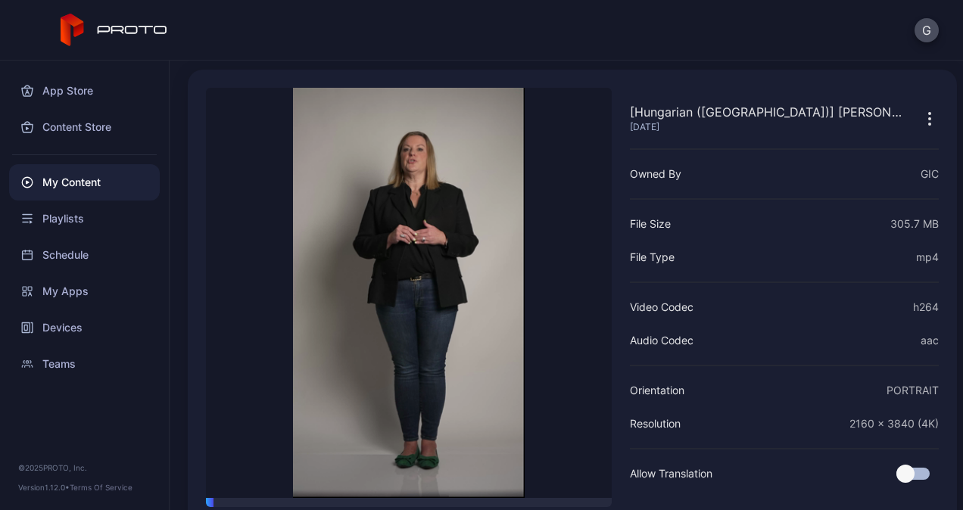
scroll to position [76, 0]
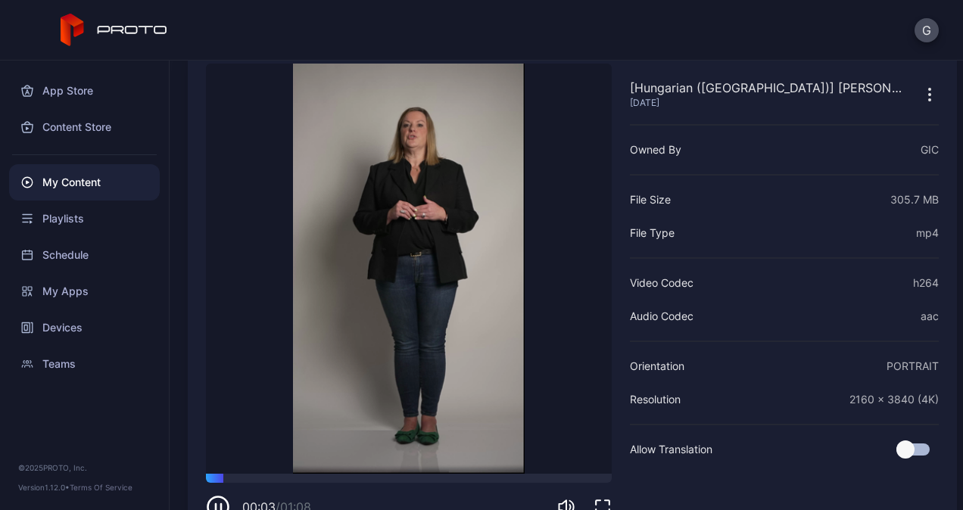
click at [602, 499] on icon "button" at bounding box center [602, 507] width 18 height 18
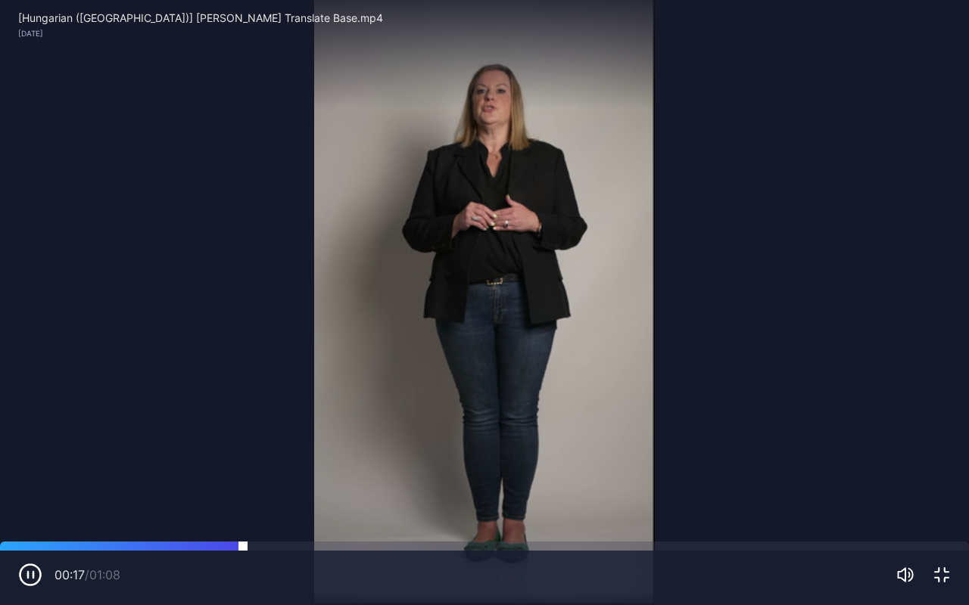
drag, startPoint x: 235, startPoint y: 541, endPoint x: 195, endPoint y: 543, distance: 40.2
click at [195, 509] on div "Sorry, your browser doesn‘t support embedded videos 00:17 / 01:08 [Hungarian ([…" at bounding box center [484, 302] width 969 height 605
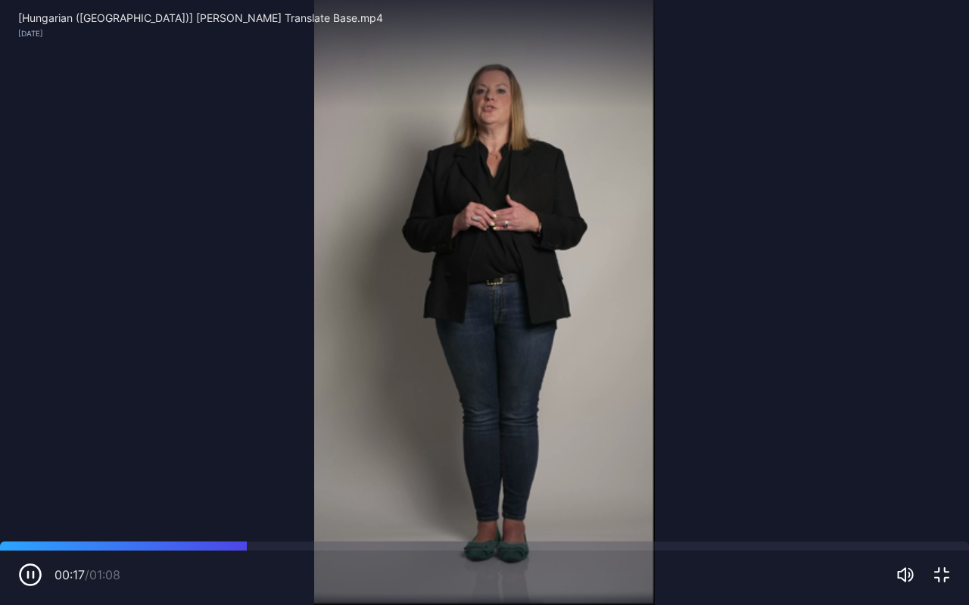
click at [212, 509] on video "Sorry, your browser doesn‘t support embedded videos" at bounding box center [484, 302] width 969 height 605
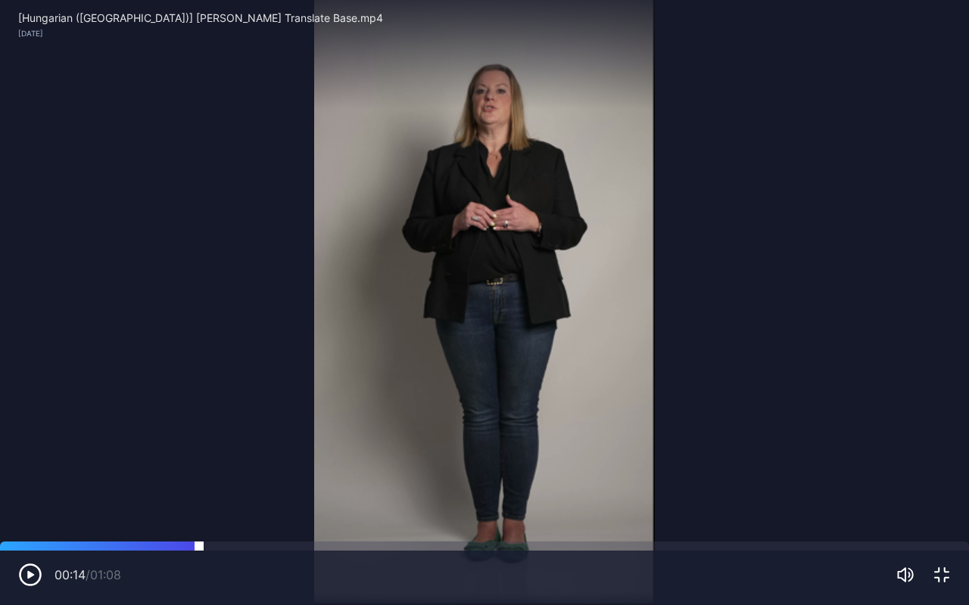
click at [199, 509] on div at bounding box center [484, 546] width 969 height 9
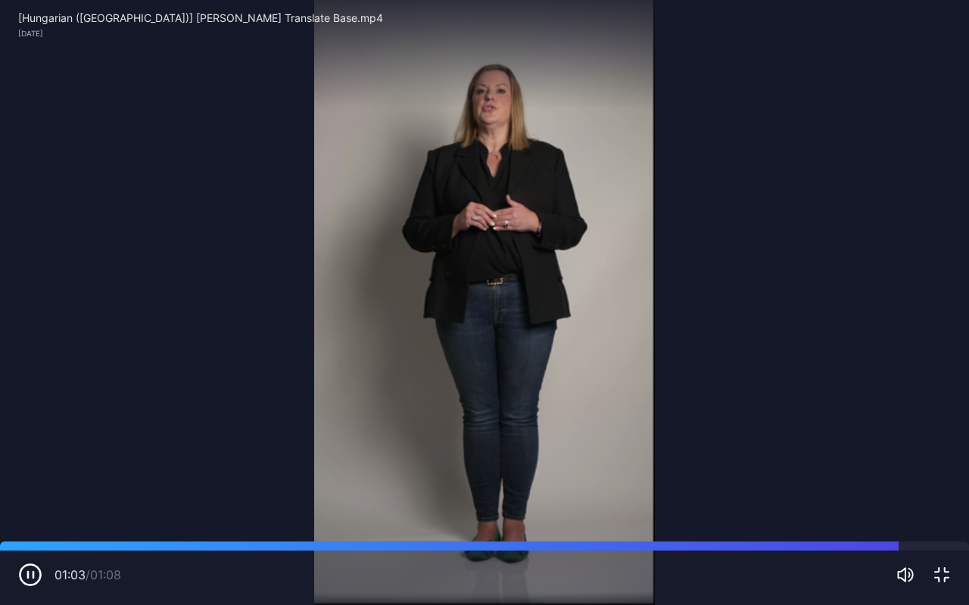
click at [365, 399] on video "Sorry, your browser doesn‘t support embedded videos" at bounding box center [484, 302] width 969 height 605
click at [30, 509] on icon "button" at bounding box center [30, 575] width 24 height 24
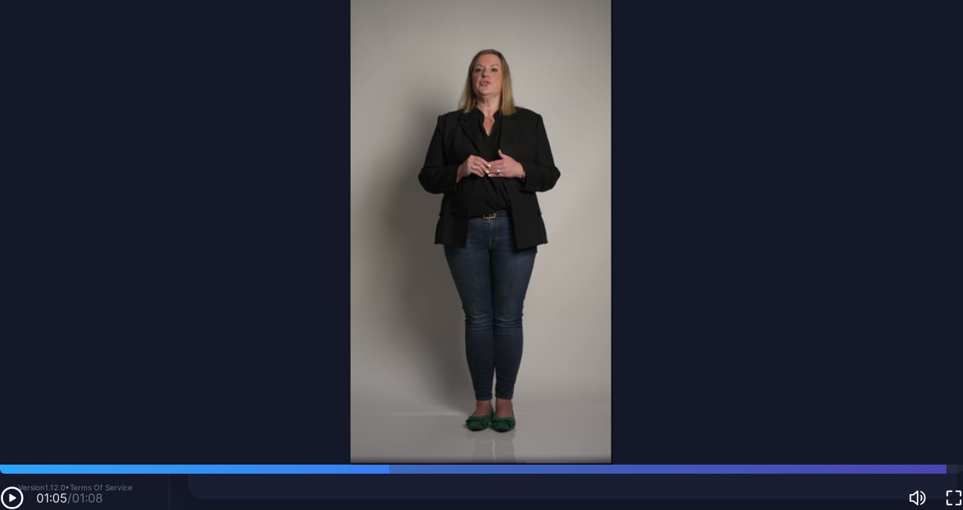
scroll to position [115, 0]
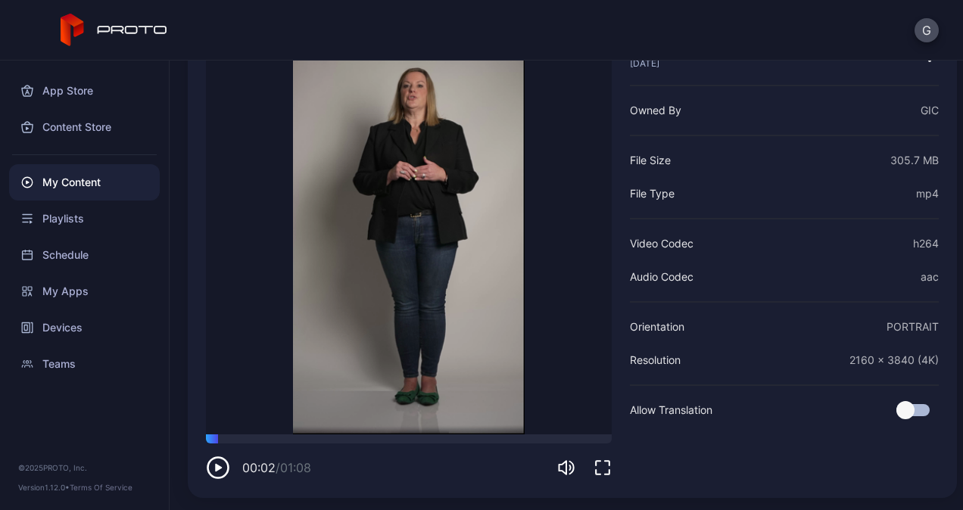
drag, startPoint x: 354, startPoint y: 437, endPoint x: 218, endPoint y: 447, distance: 136.5
click at [218, 447] on div "00:02 / 01:08" at bounding box center [409, 456] width 406 height 45
click at [218, 468] on icon "button" at bounding box center [218, 468] width 7 height 8
click at [216, 470] on icon "button" at bounding box center [218, 468] width 24 height 24
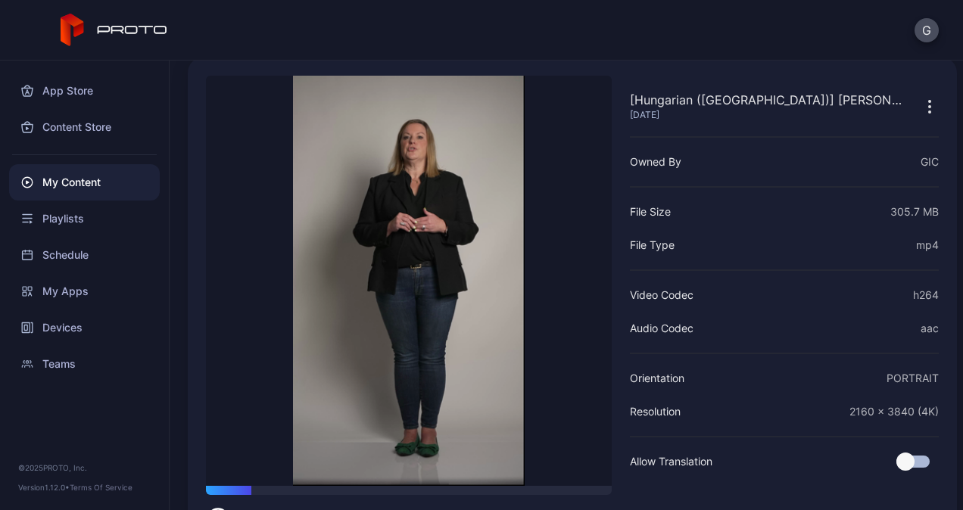
scroll to position [0, 0]
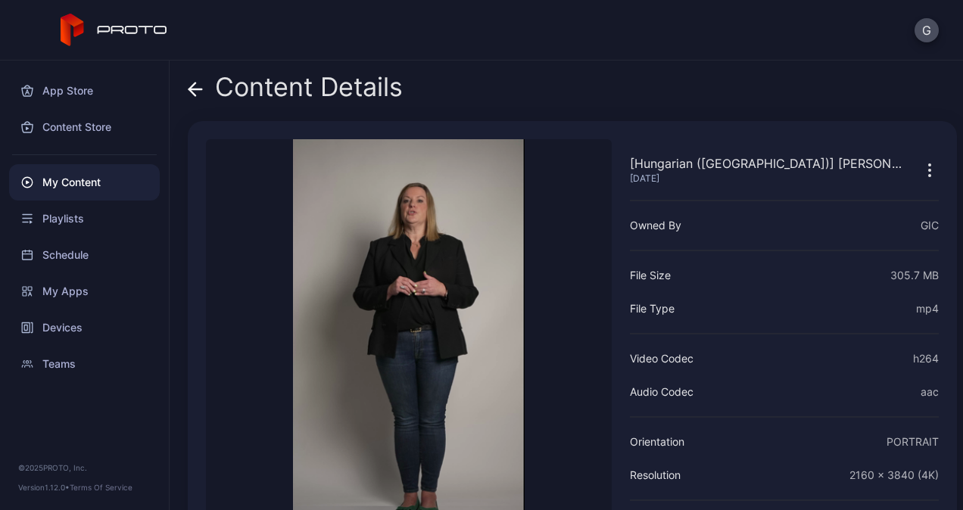
click at [188, 90] on icon at bounding box center [195, 89] width 15 height 15
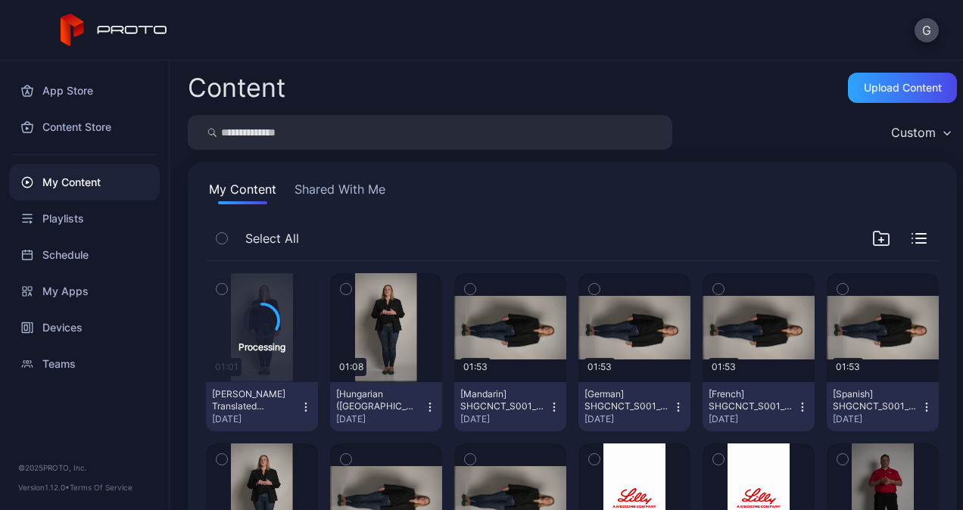
scroll to position [151, 0]
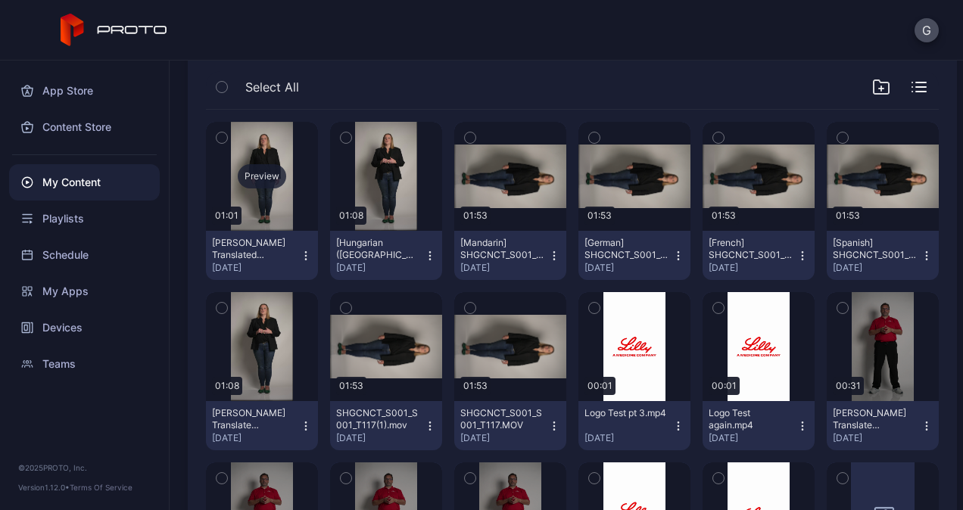
click at [247, 182] on div "Preview" at bounding box center [262, 176] width 48 height 24
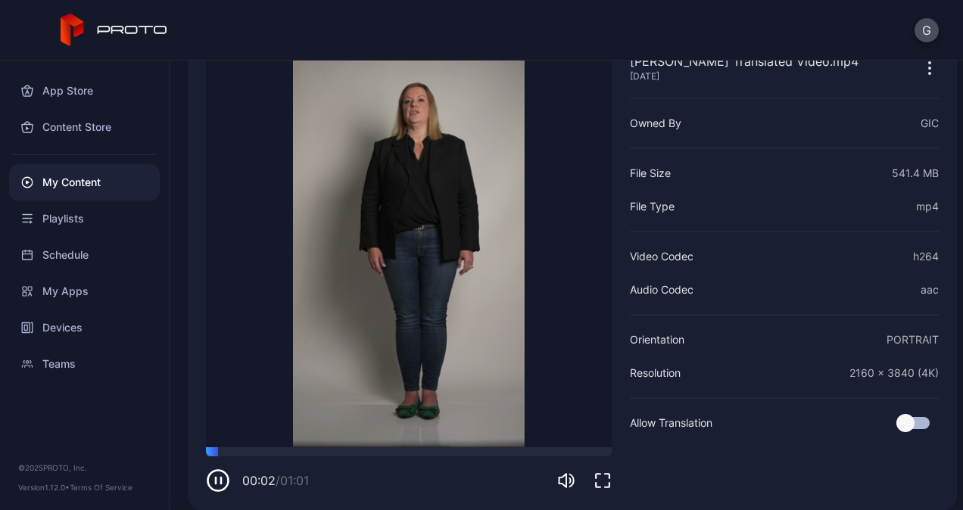
scroll to position [115, 0]
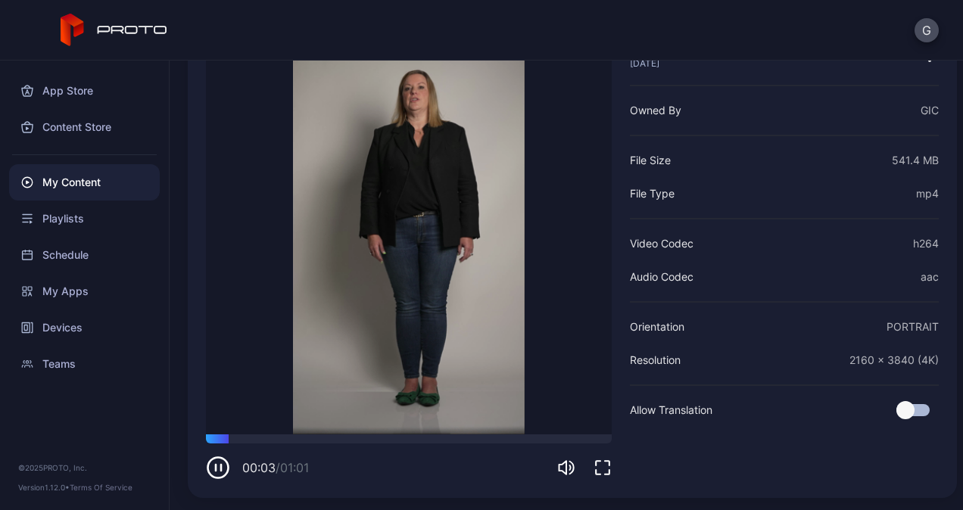
click at [608, 468] on icon "button" at bounding box center [602, 468] width 18 height 18
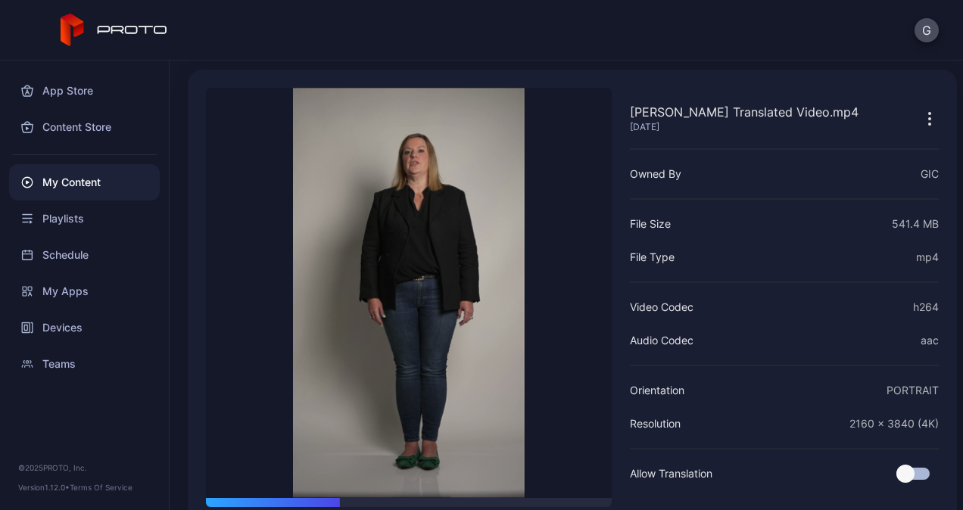
scroll to position [76, 0]
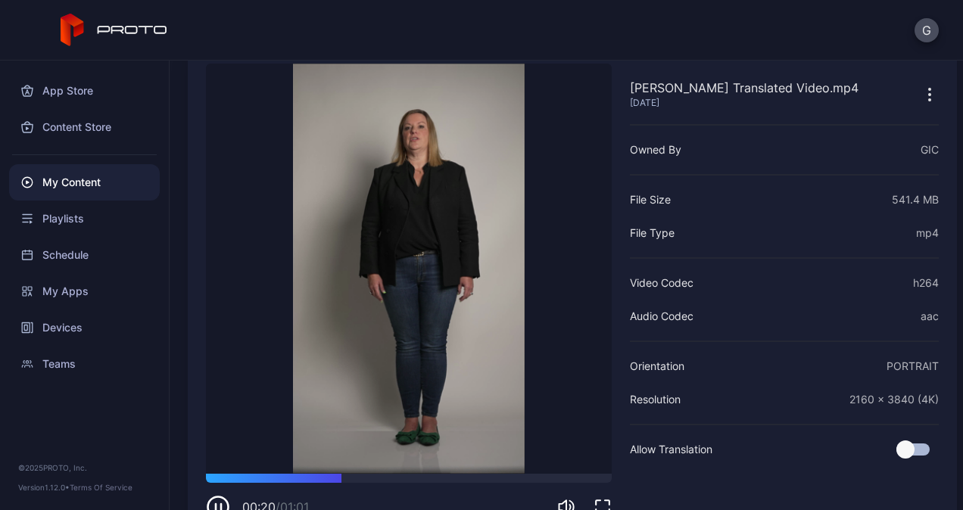
click at [418, 295] on video "Sorry, your browser doesn‘t support embedded videos" at bounding box center [409, 269] width 406 height 410
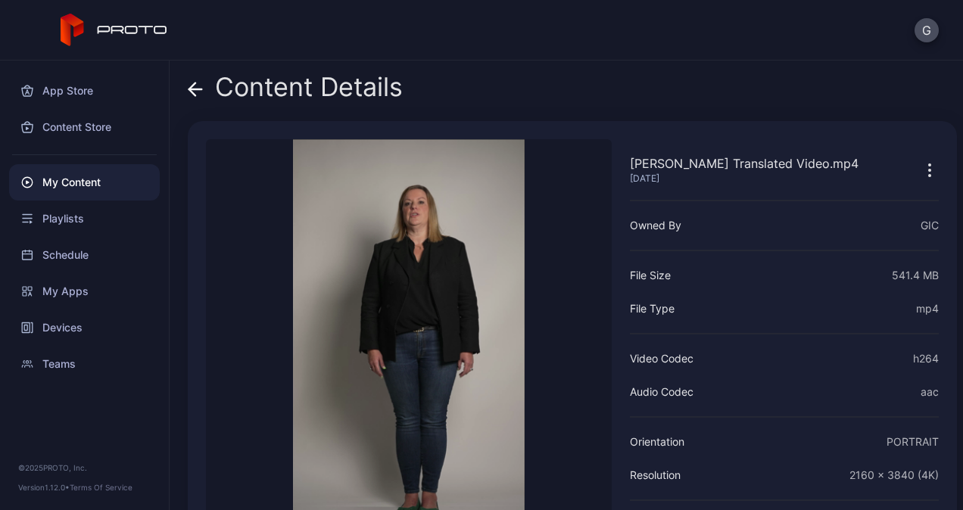
click at [198, 88] on icon at bounding box center [195, 89] width 15 height 15
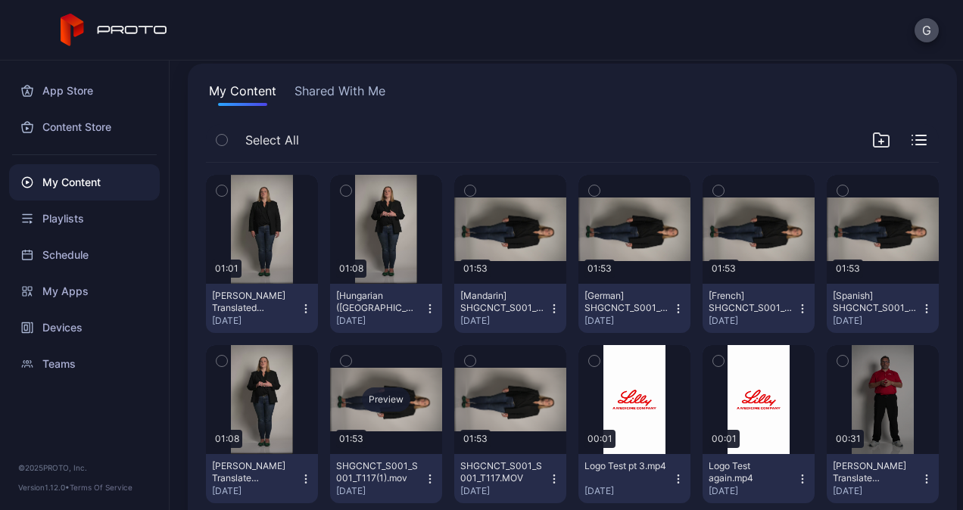
scroll to position [151, 0]
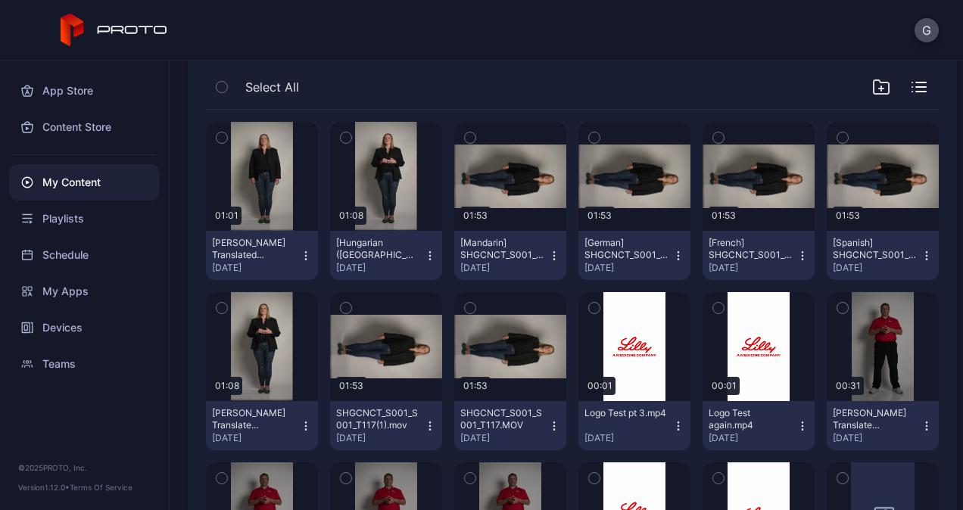
click at [553, 425] on icon "button" at bounding box center [553, 425] width 1 height 1
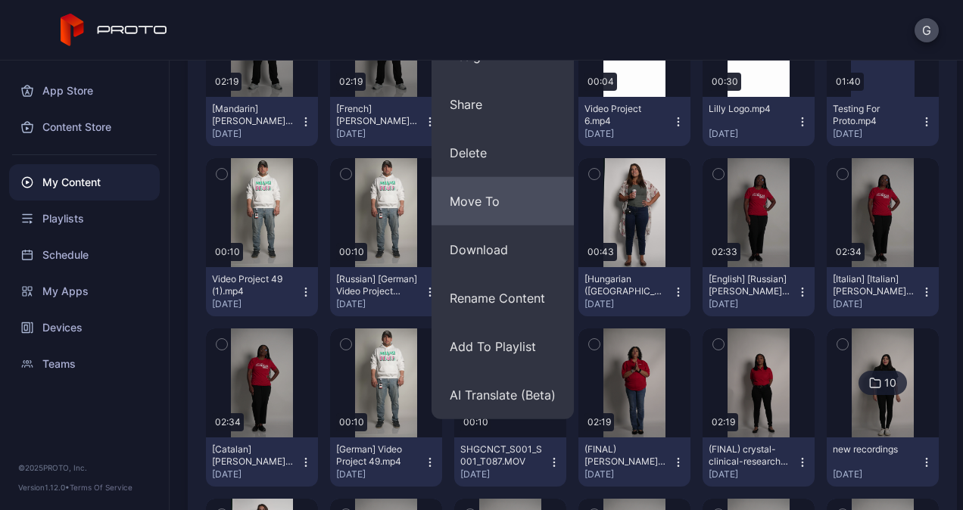
scroll to position [530, 0]
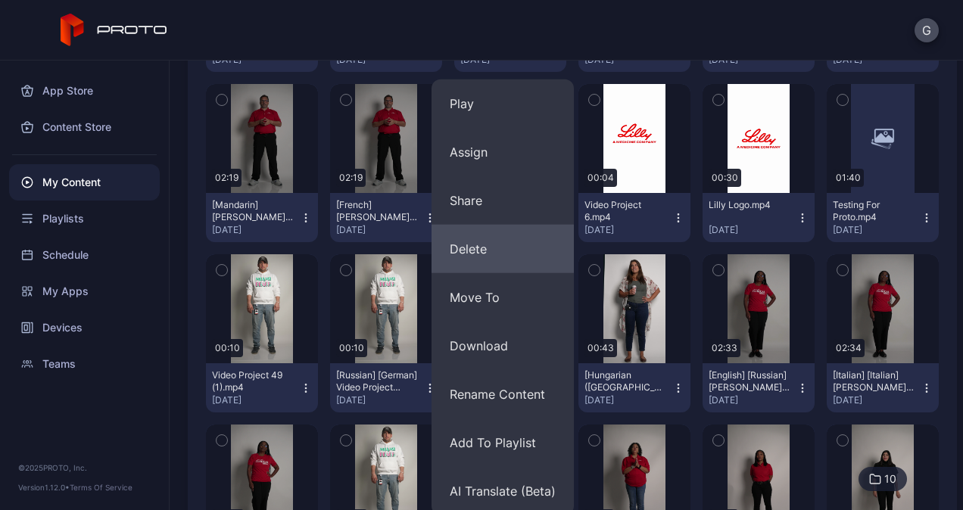
click at [499, 242] on button "Delete" at bounding box center [502, 249] width 142 height 48
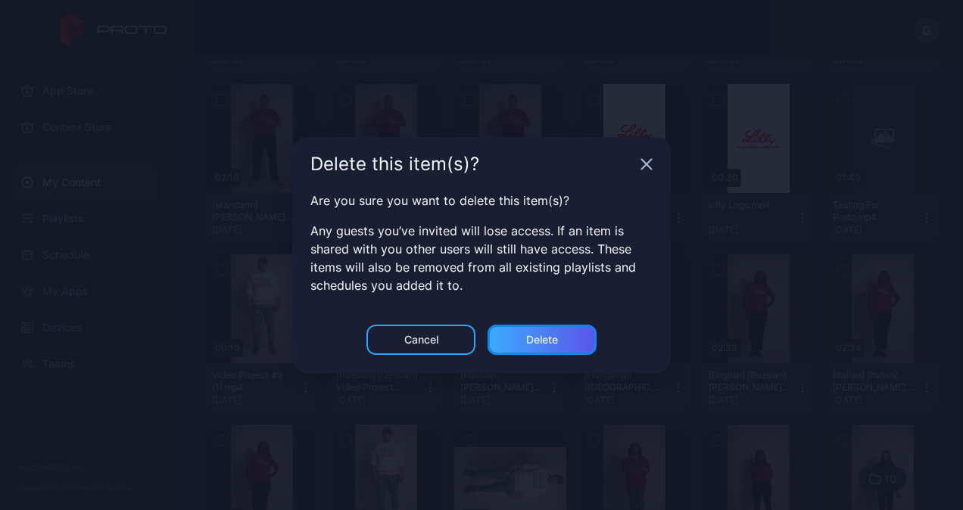
click at [554, 341] on div "Delete" at bounding box center [542, 340] width 32 height 12
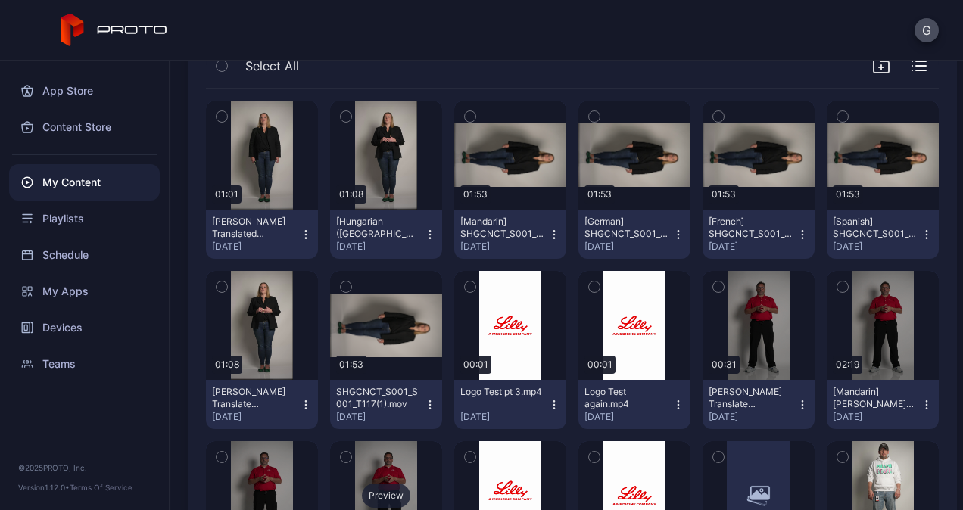
scroll to position [227, 0]
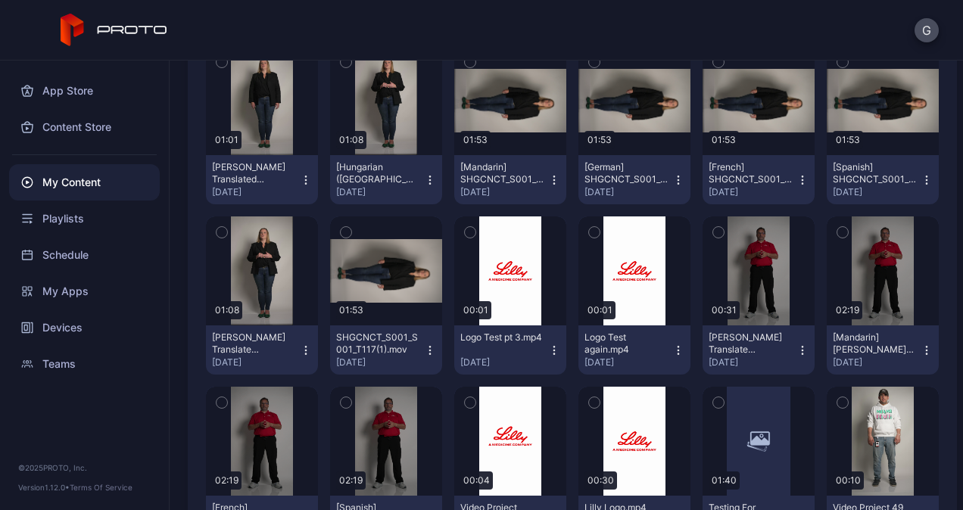
click at [301, 360] on button "[PERSON_NAME] Translate Base.mp4 [DATE]" at bounding box center [262, 349] width 112 height 49
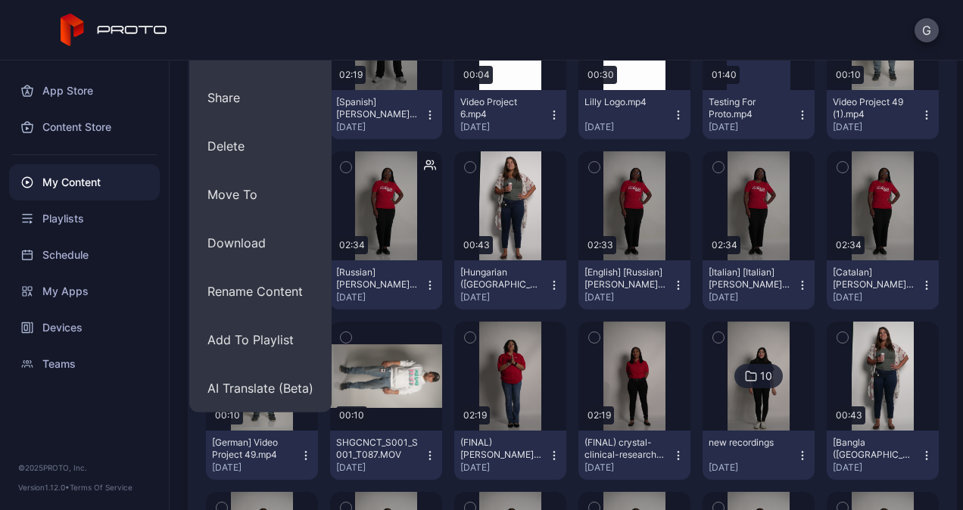
scroll to position [681, 0]
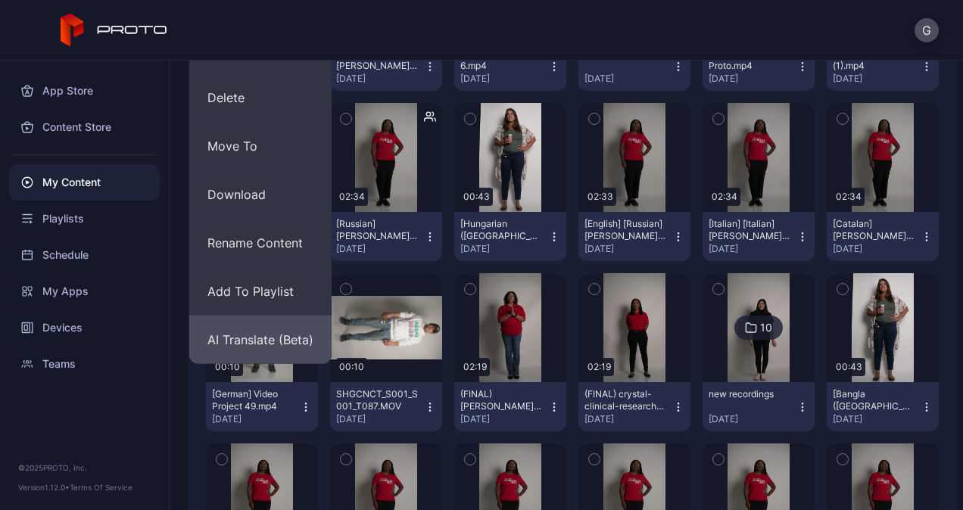
click at [299, 348] on button "AI Translate (Beta)" at bounding box center [260, 340] width 142 height 48
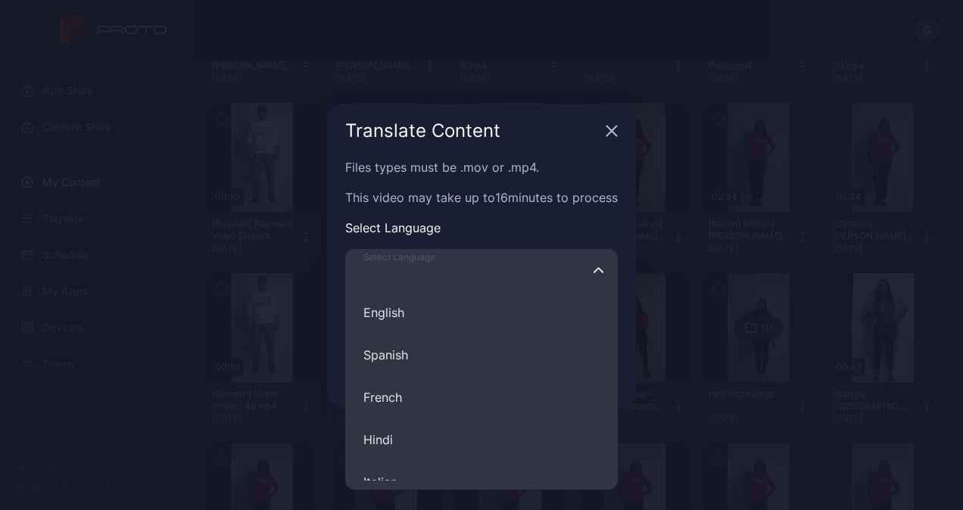
click at [494, 275] on input "Select Language English Spanish French Hindi Italian German Polish Portuguese C…" at bounding box center [481, 270] width 272 height 42
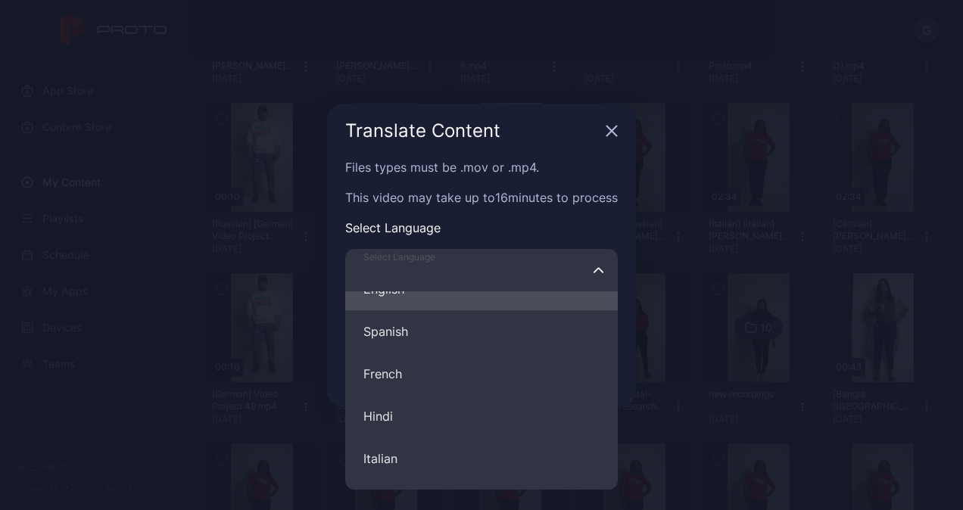
scroll to position [0, 0]
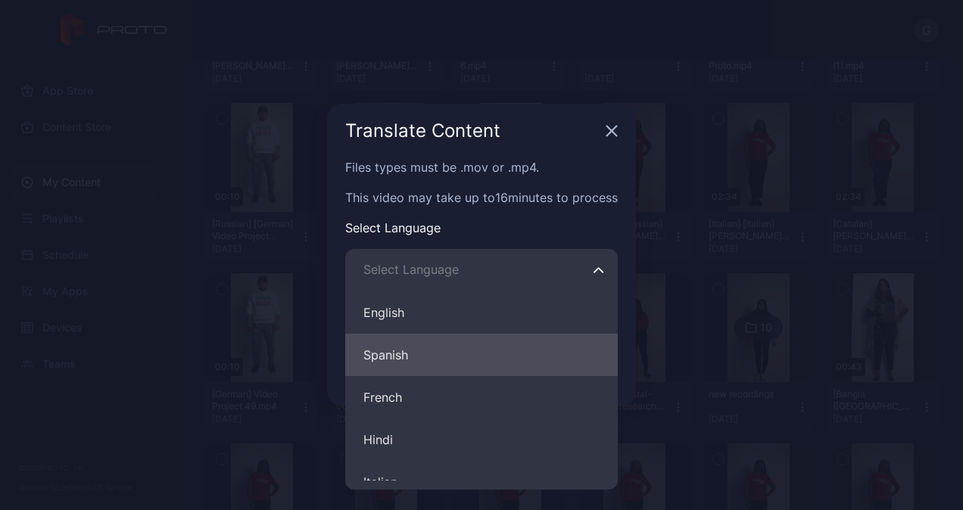
click at [406, 360] on button "Spanish" at bounding box center [481, 355] width 272 height 42
type input "*******"
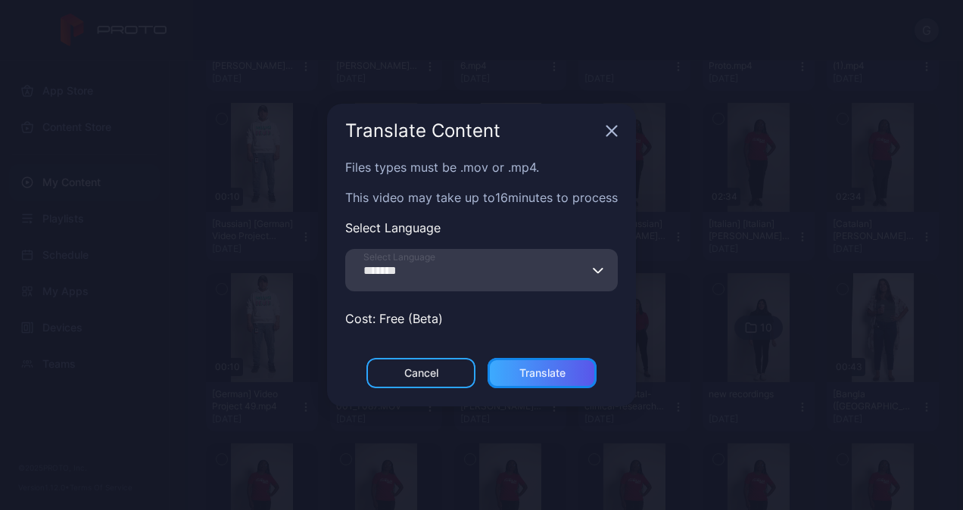
click at [559, 378] on div "Translate" at bounding box center [542, 373] width 46 height 12
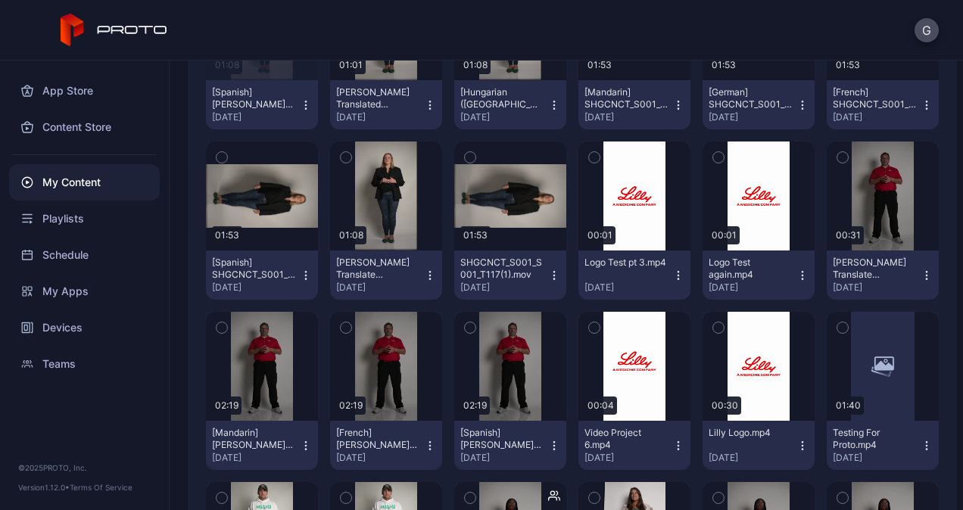
scroll to position [303, 0]
click at [424, 272] on icon "button" at bounding box center [430, 275] width 12 height 12
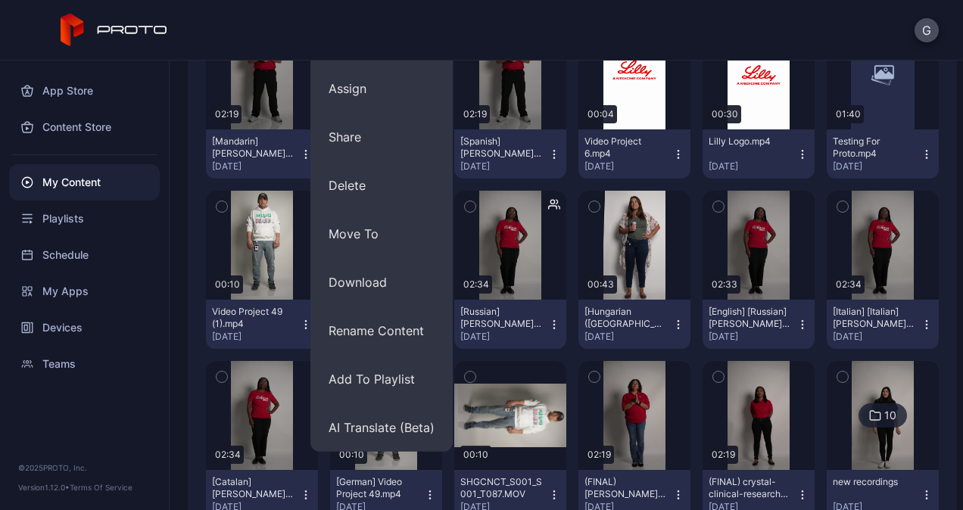
scroll to position [681, 0]
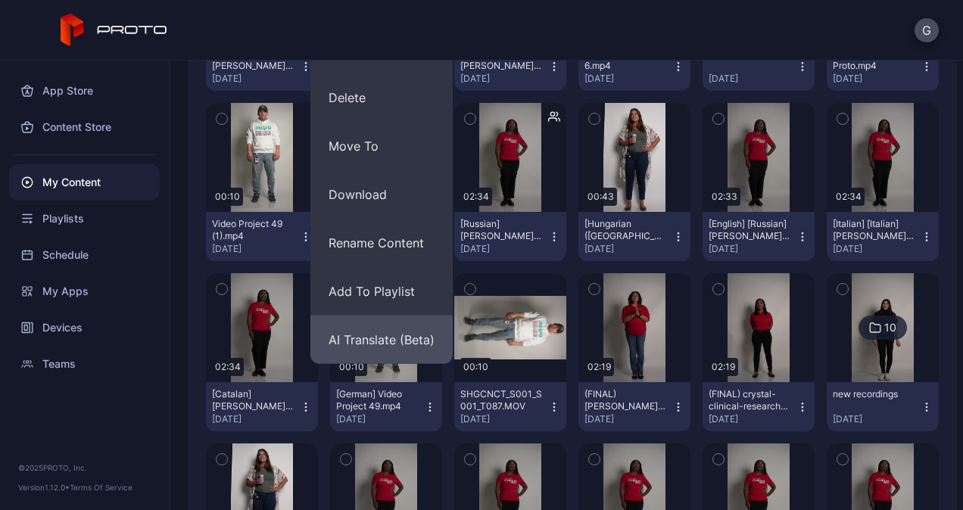
click at [396, 346] on button "AI Translate (Beta)" at bounding box center [381, 340] width 142 height 48
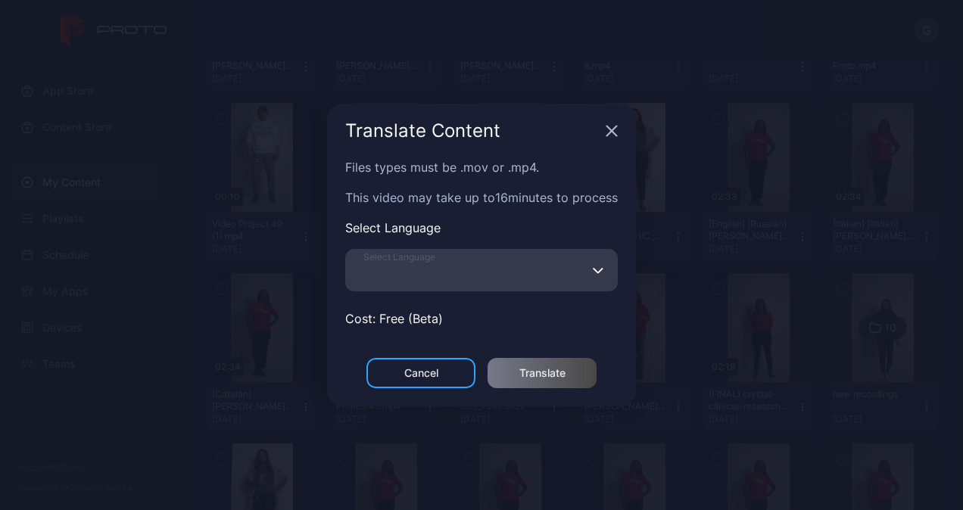
click at [553, 280] on input "Select Language" at bounding box center [481, 270] width 272 height 42
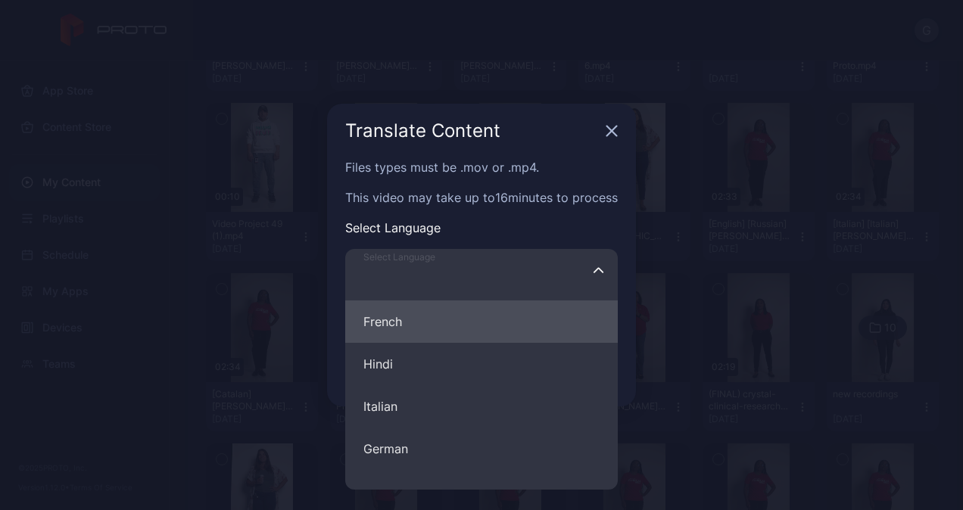
scroll to position [0, 0]
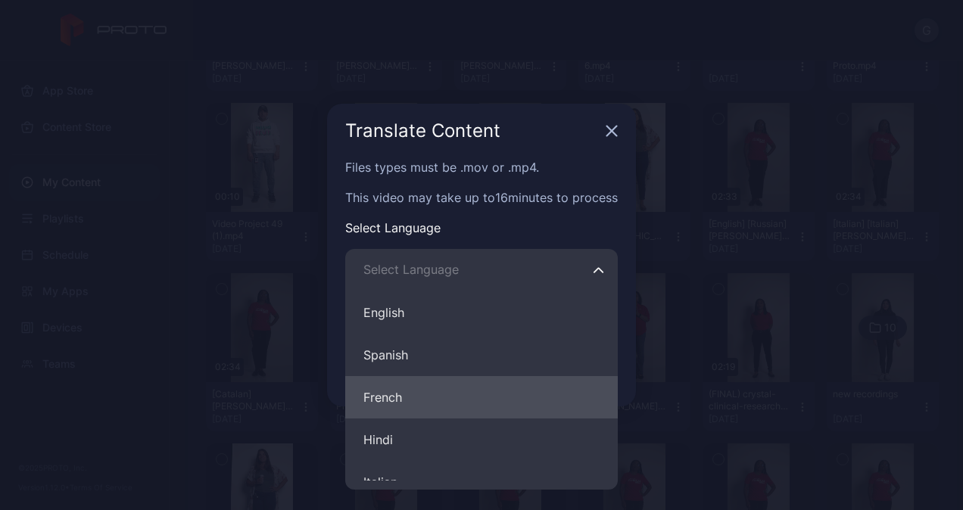
click at [383, 416] on button "French" at bounding box center [481, 397] width 272 height 42
type input "******"
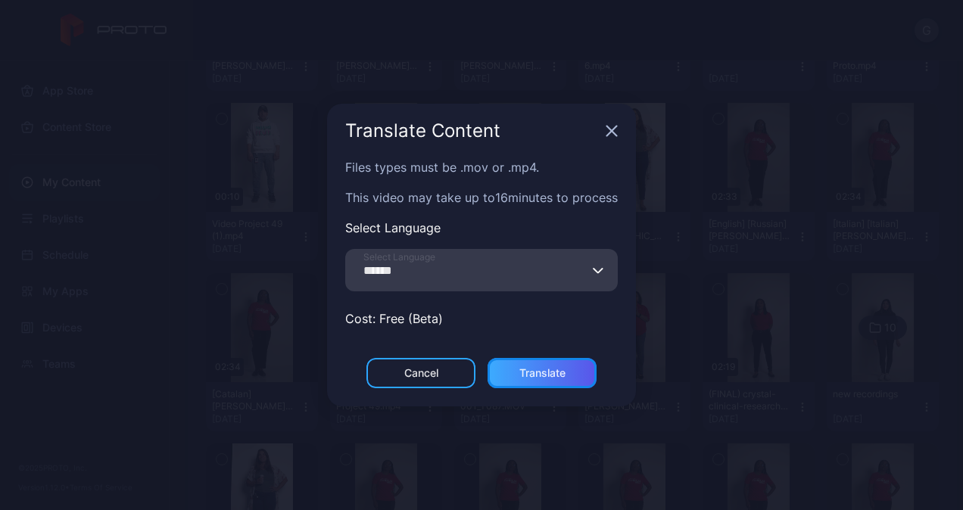
click at [533, 375] on div "Translate" at bounding box center [542, 373] width 46 height 12
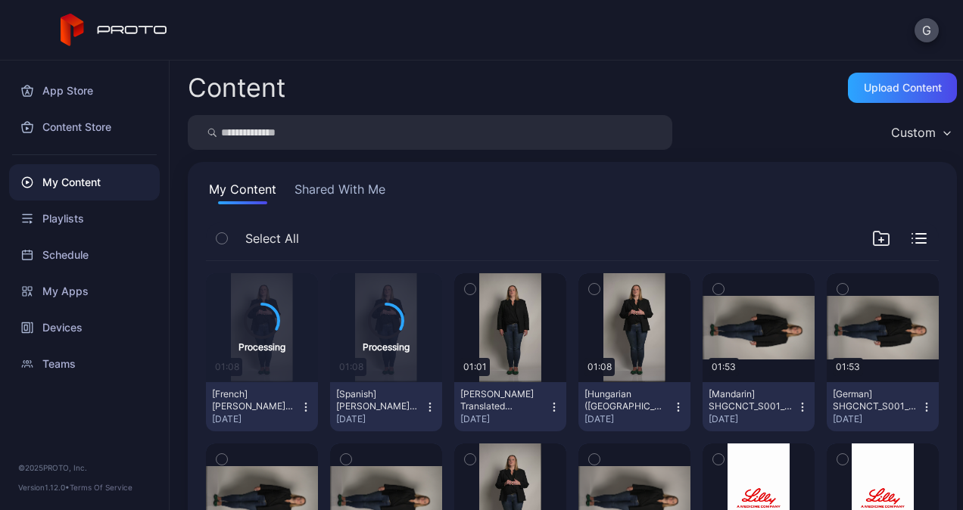
click at [672, 409] on icon "button" at bounding box center [678, 407] width 12 height 12
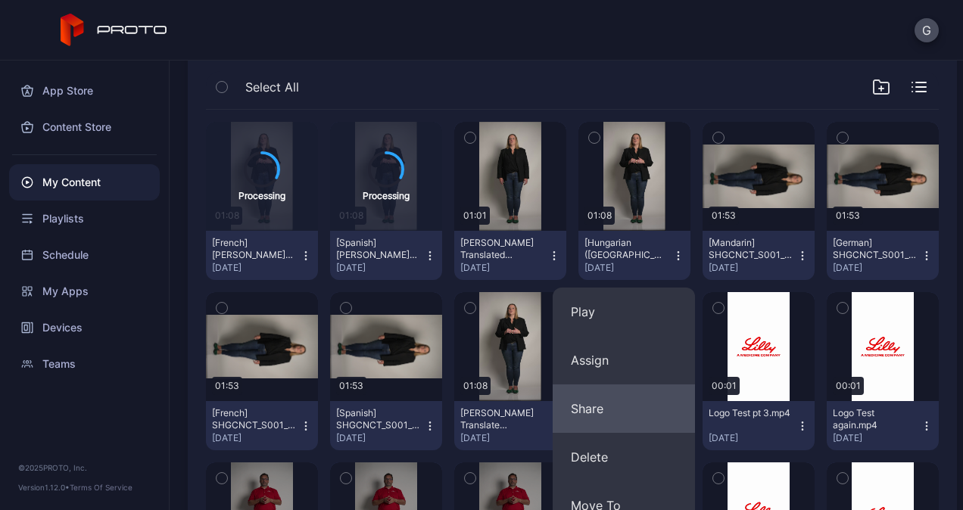
scroll to position [303, 0]
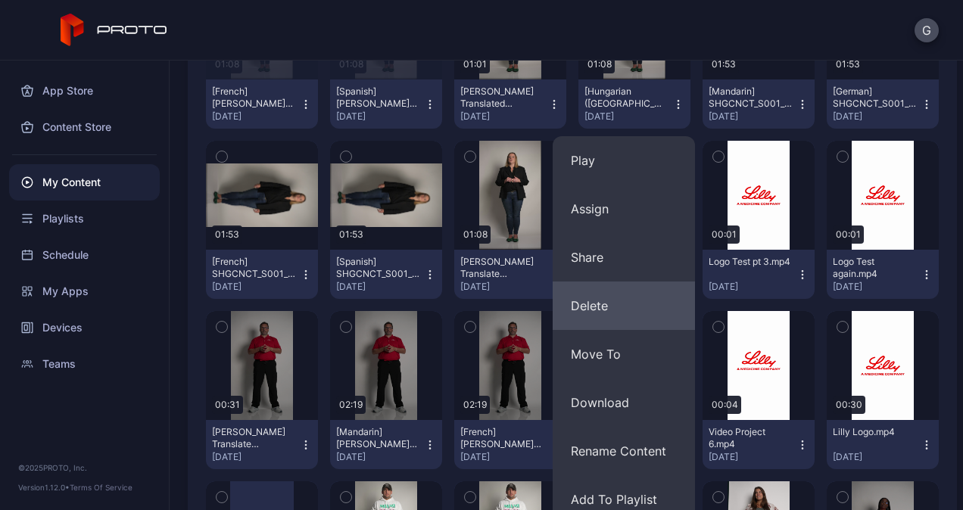
click at [619, 316] on button "Delete" at bounding box center [623, 306] width 142 height 48
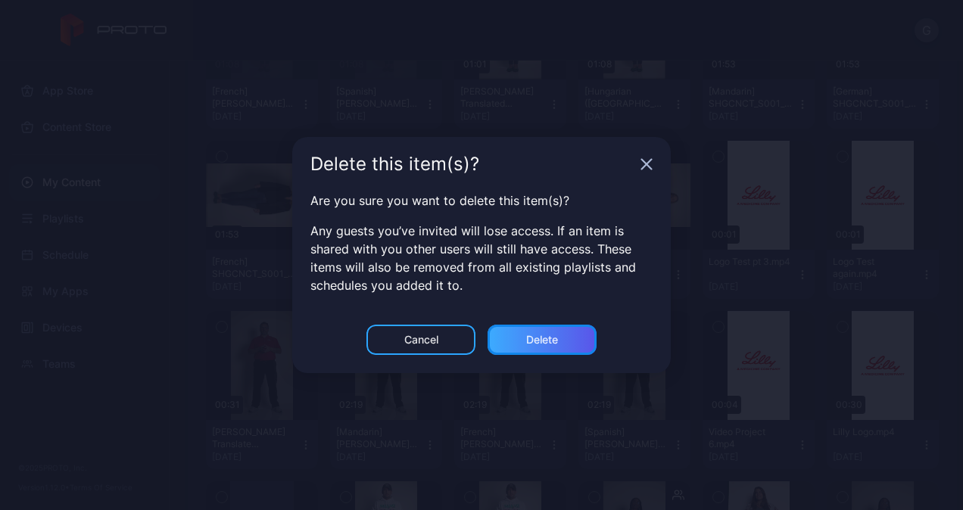
click at [560, 347] on div "Delete" at bounding box center [541, 340] width 109 height 30
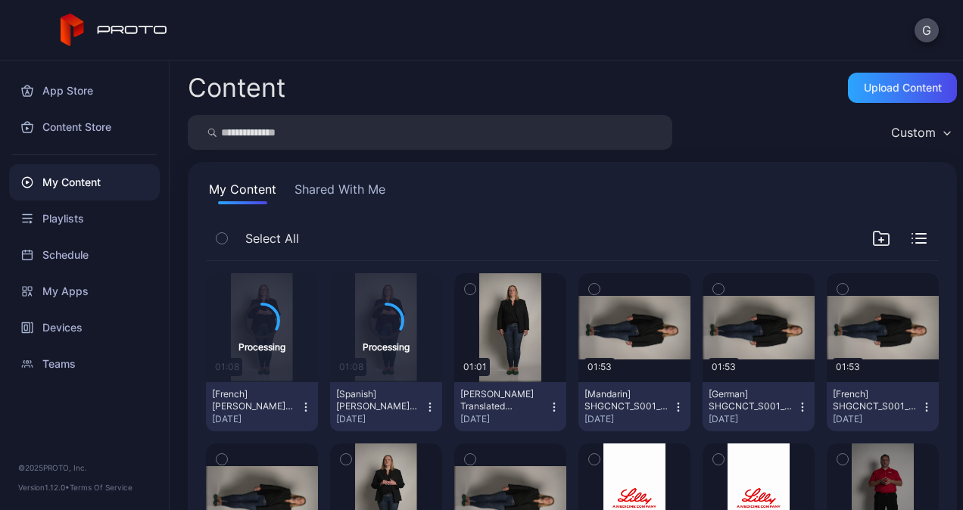
scroll to position [76, 0]
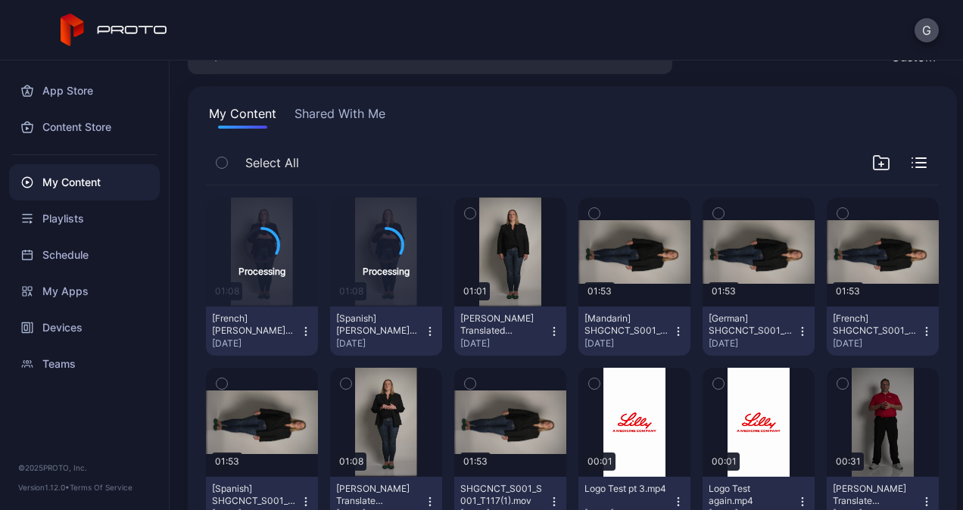
click at [796, 327] on icon "button" at bounding box center [802, 331] width 12 height 12
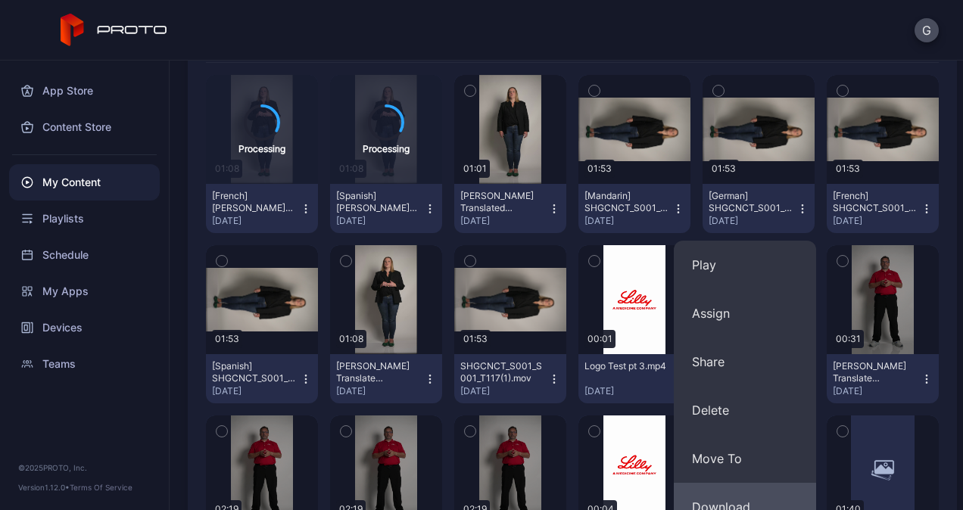
scroll to position [303, 0]
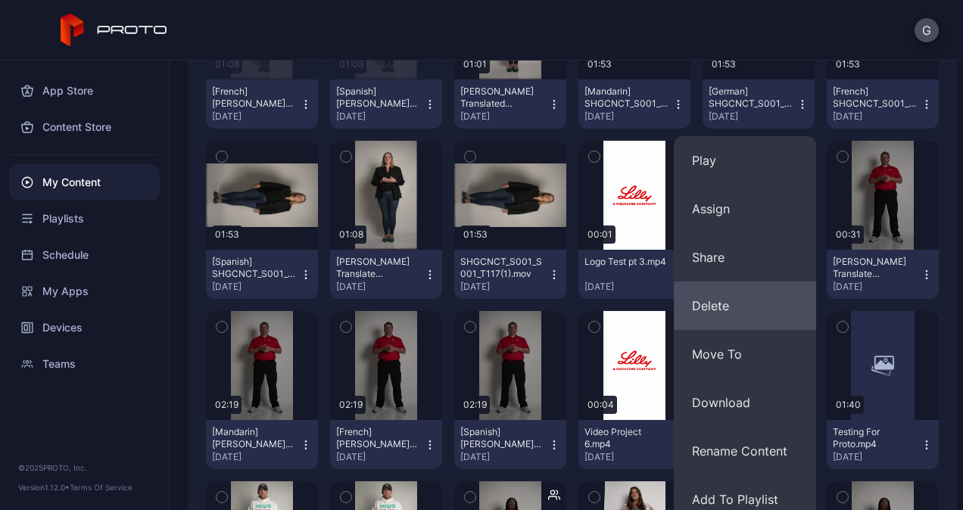
click at [735, 304] on button "Delete" at bounding box center [745, 306] width 142 height 48
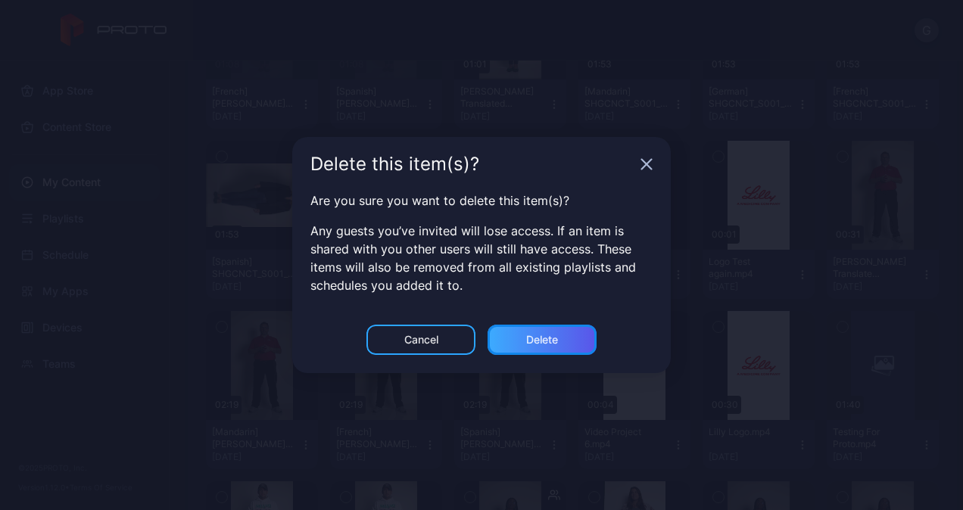
click at [566, 344] on div "Delete" at bounding box center [541, 340] width 109 height 30
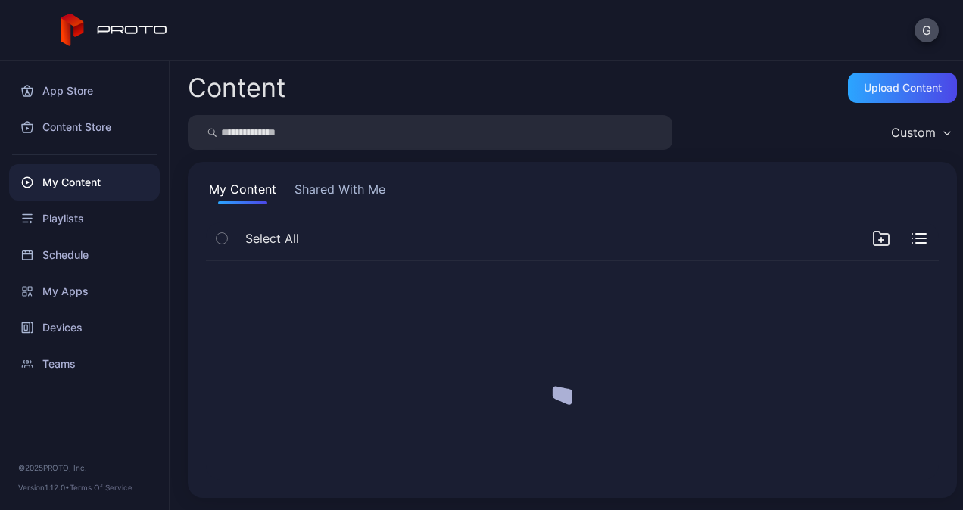
scroll to position [0, 0]
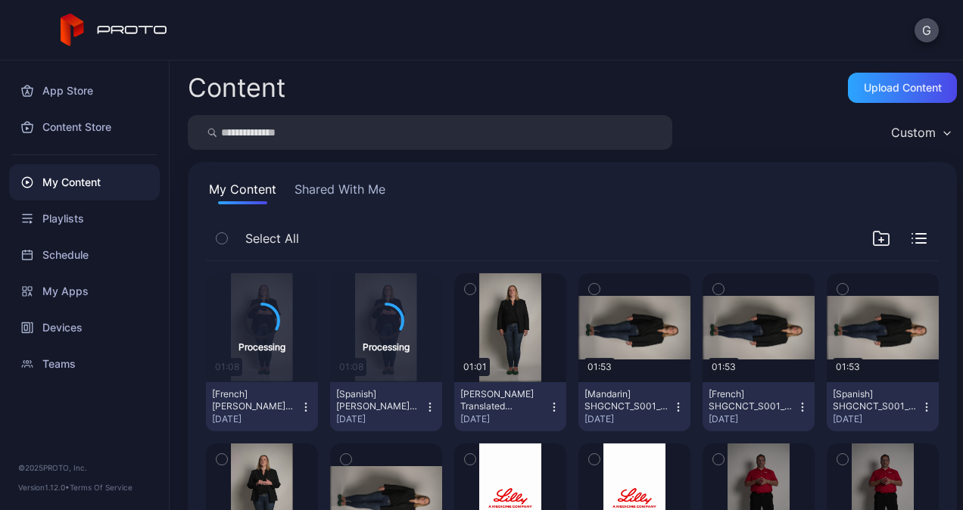
click at [672, 405] on icon "button" at bounding box center [678, 407] width 12 height 12
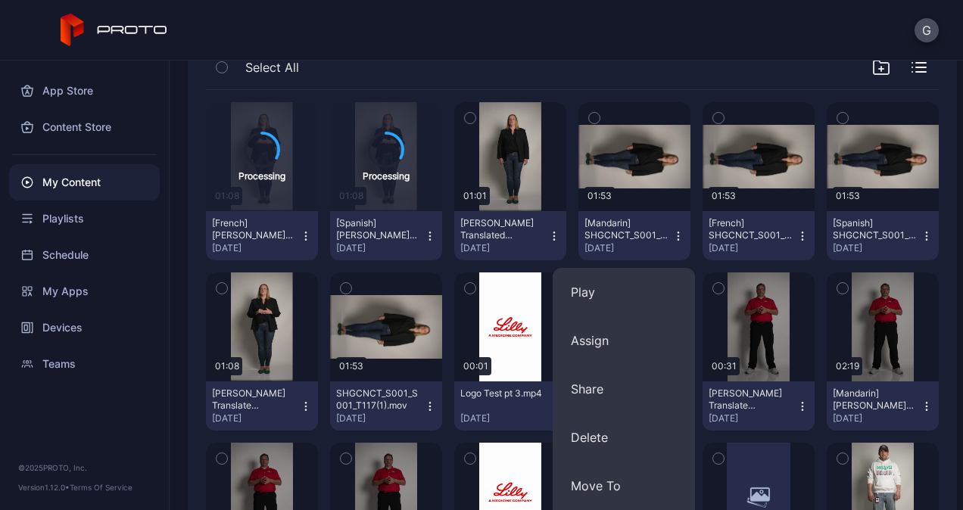
scroll to position [303, 0]
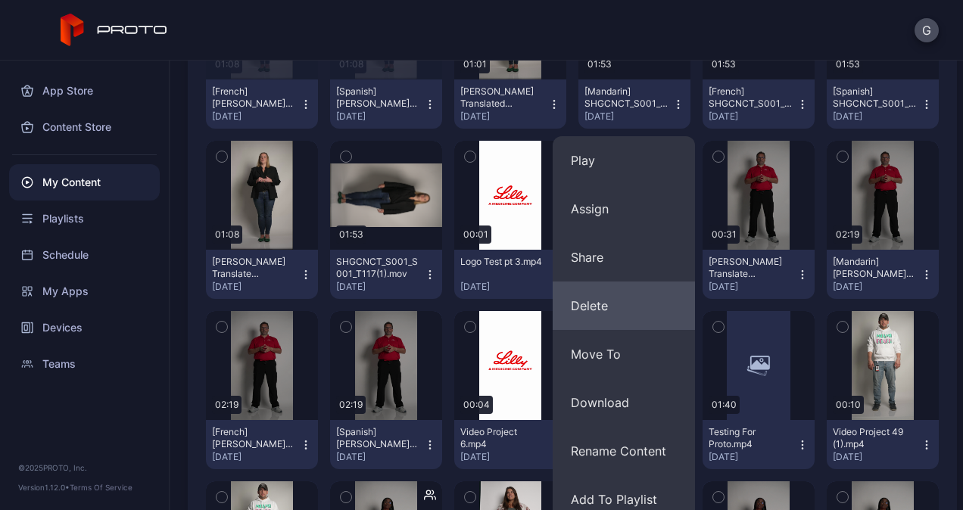
click at [608, 303] on button "Delete" at bounding box center [623, 306] width 142 height 48
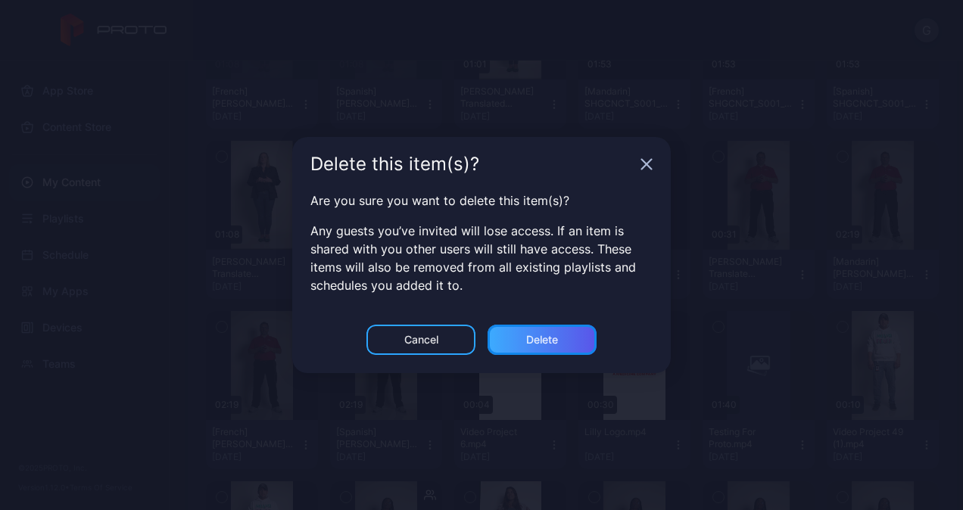
click at [573, 350] on div "Delete" at bounding box center [541, 340] width 109 height 30
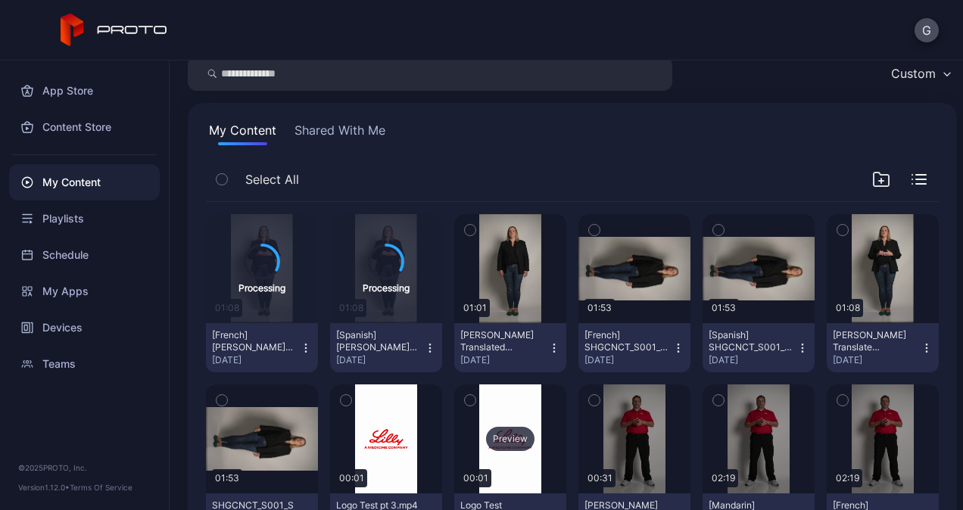
scroll to position [151, 0]
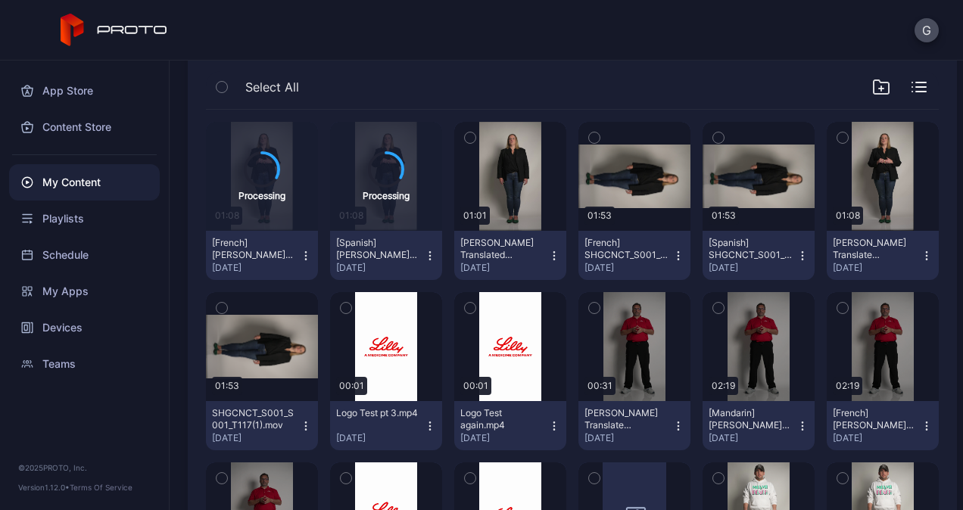
click at [672, 250] on icon "button" at bounding box center [678, 256] width 12 height 12
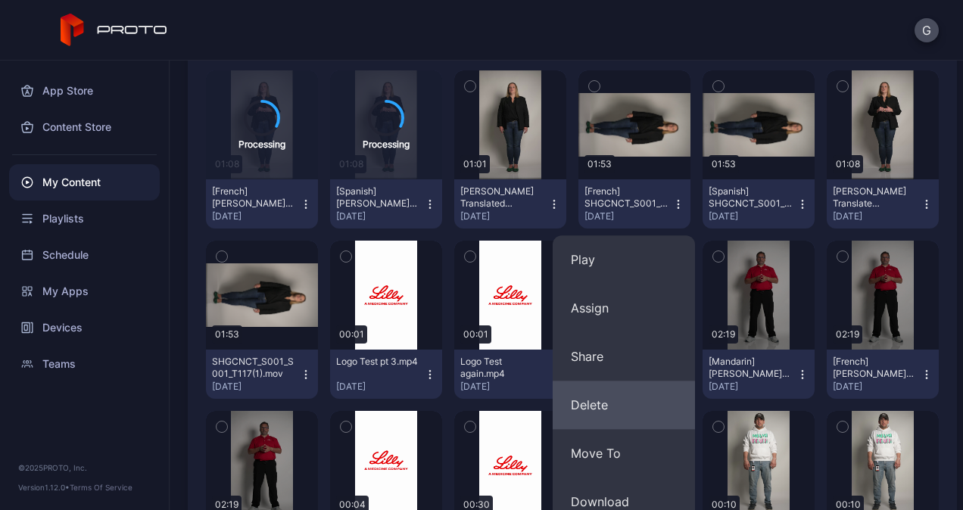
scroll to position [227, 0]
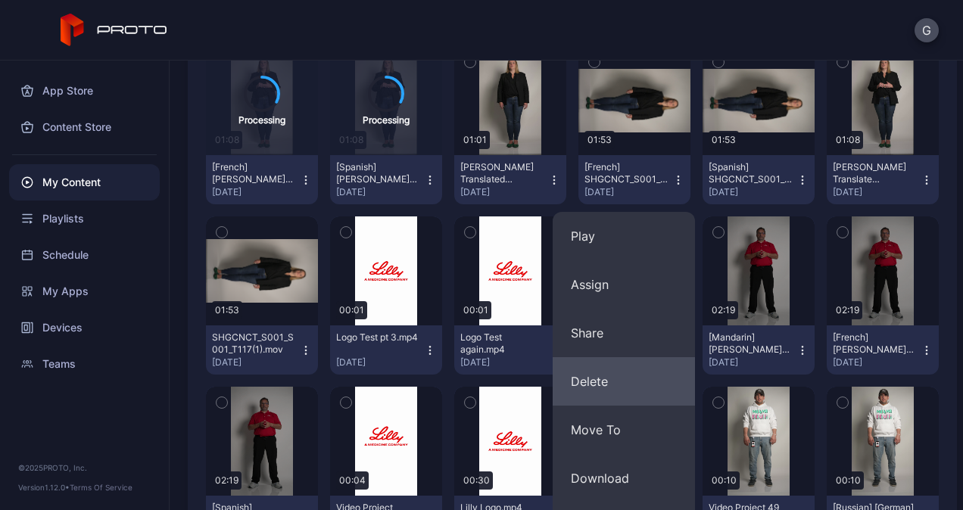
click at [629, 386] on button "Delete" at bounding box center [623, 381] width 142 height 48
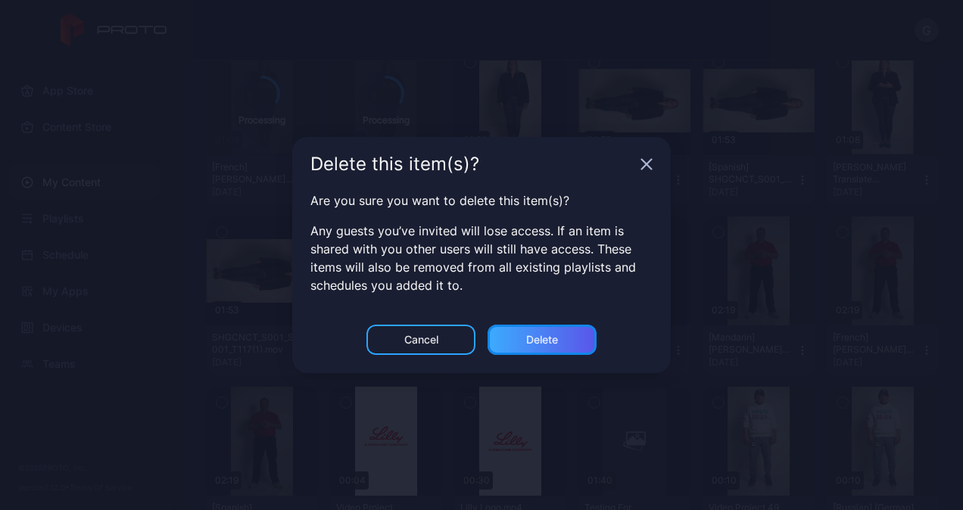
click at [556, 335] on div "Delete" at bounding box center [542, 340] width 32 height 12
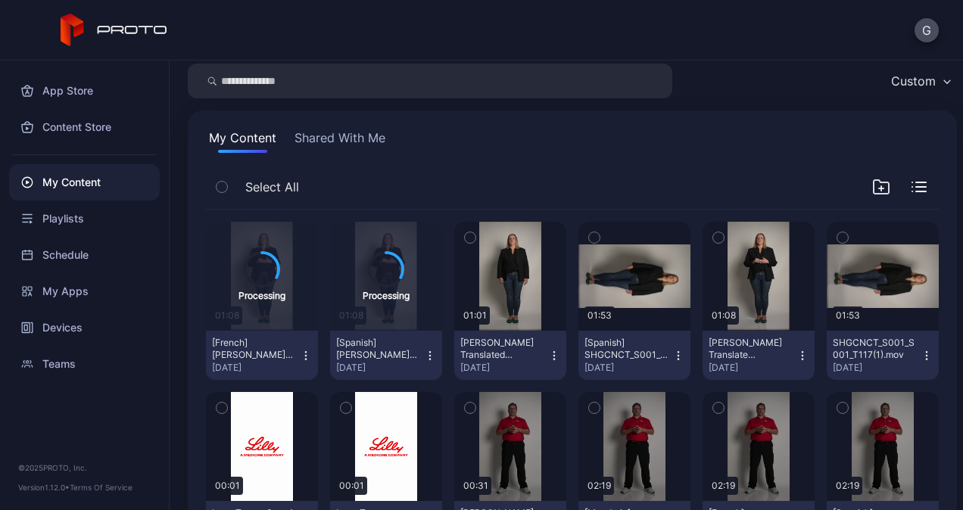
scroll to position [76, 0]
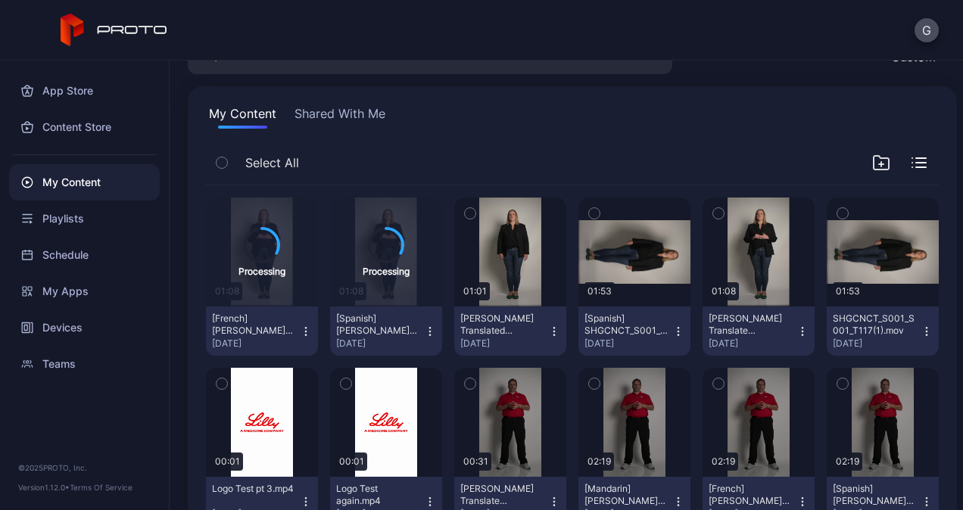
click at [672, 330] on icon "button" at bounding box center [678, 331] width 12 height 12
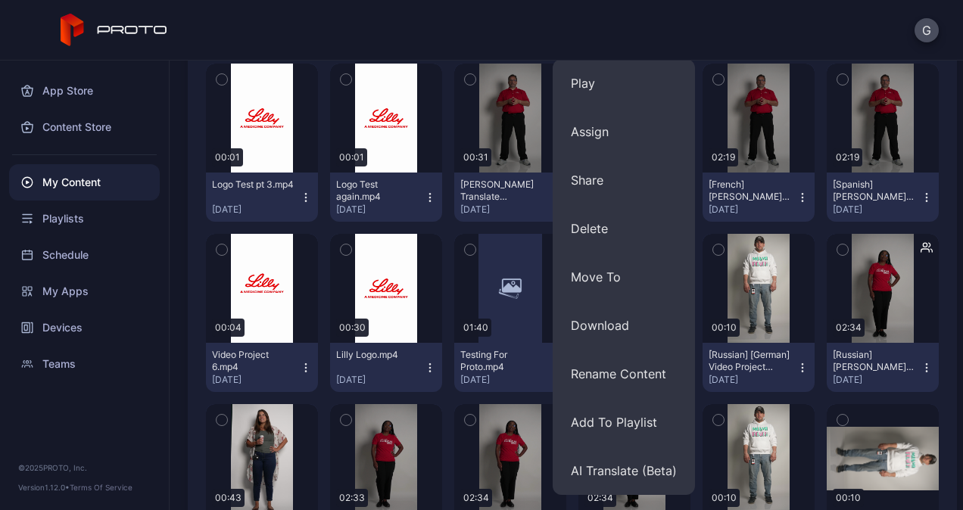
scroll to position [454, 0]
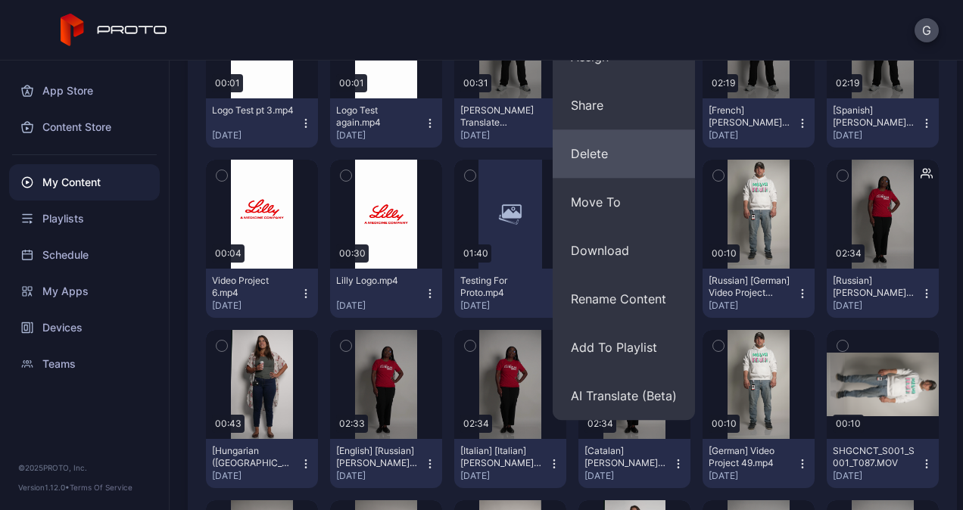
click at [624, 163] on button "Delete" at bounding box center [623, 153] width 142 height 48
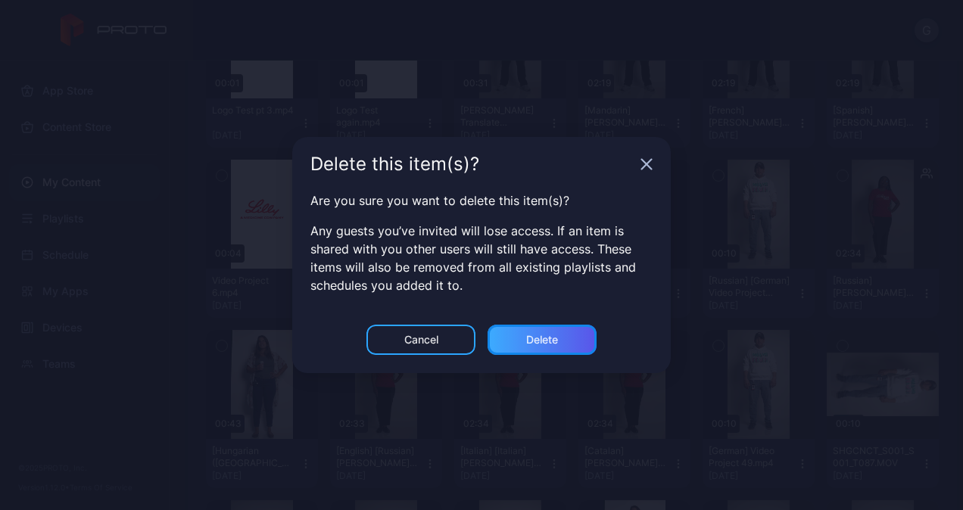
click at [567, 338] on div "Delete" at bounding box center [541, 340] width 109 height 30
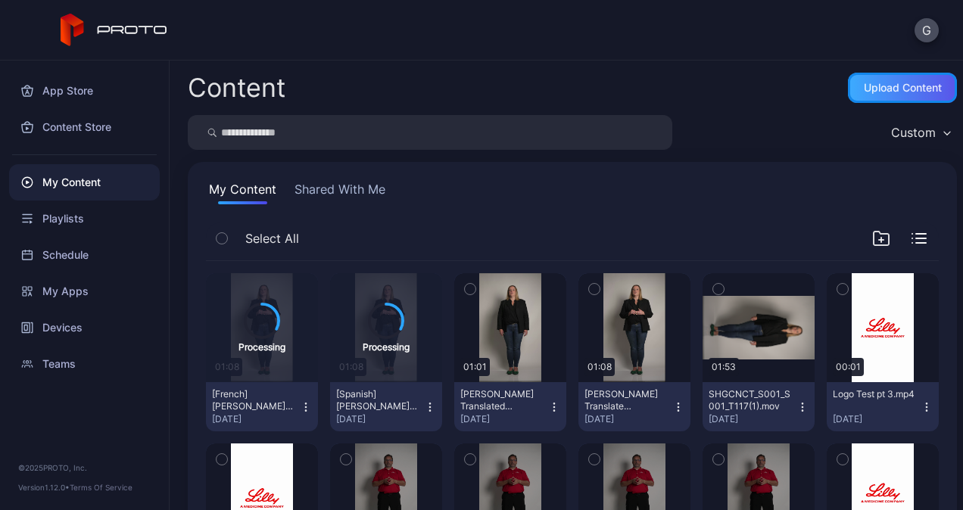
click at [870, 92] on div "Upload Content" at bounding box center [903, 88] width 78 height 12
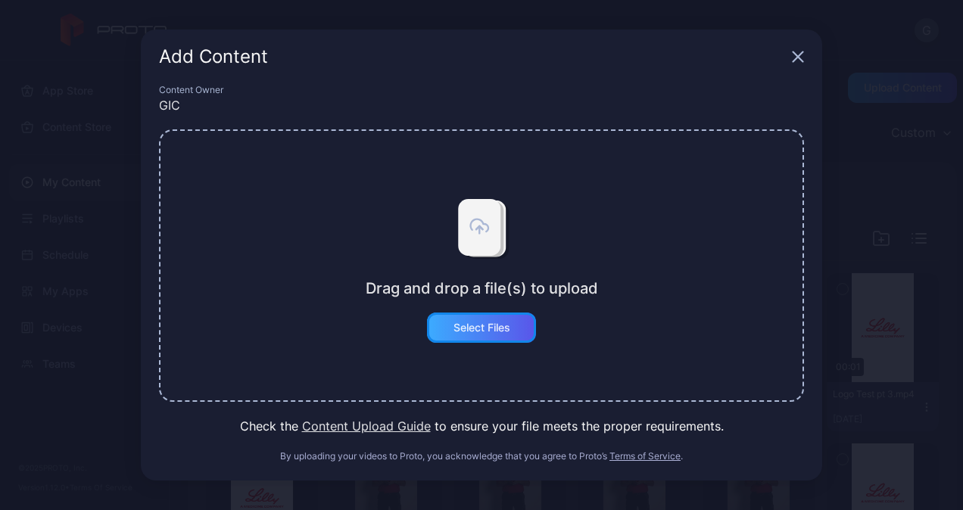
click at [469, 336] on div "Select Files" at bounding box center [481, 328] width 109 height 30
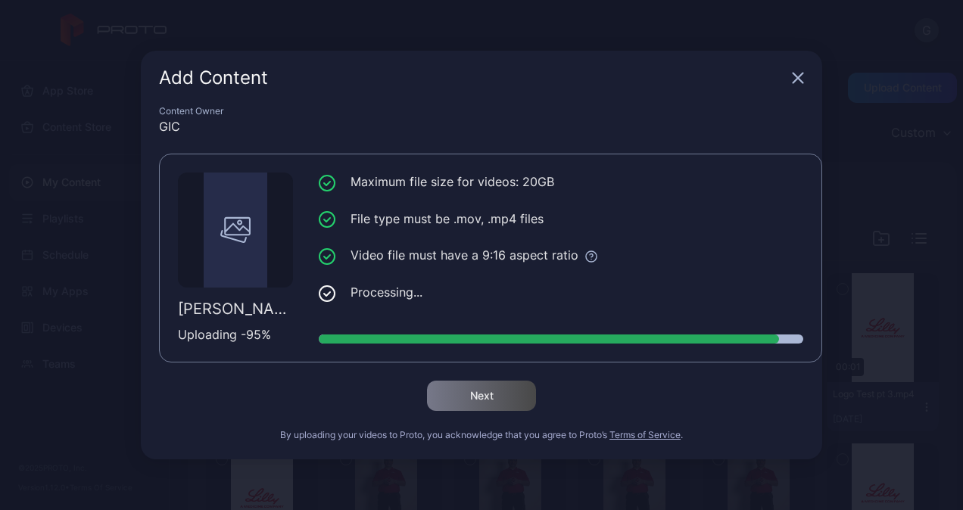
click at [692, 391] on div "Next" at bounding box center [481, 396] width 645 height 30
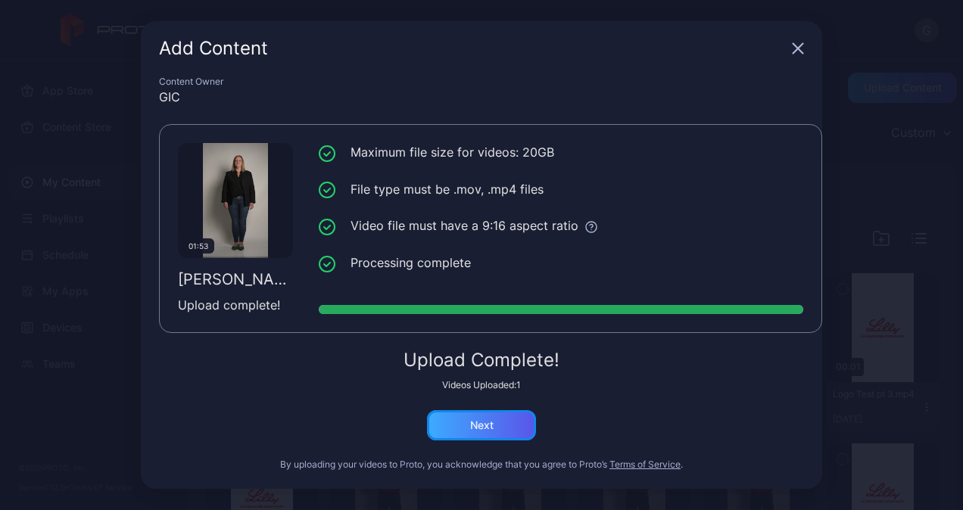
click at [498, 425] on div "Next" at bounding box center [481, 425] width 109 height 30
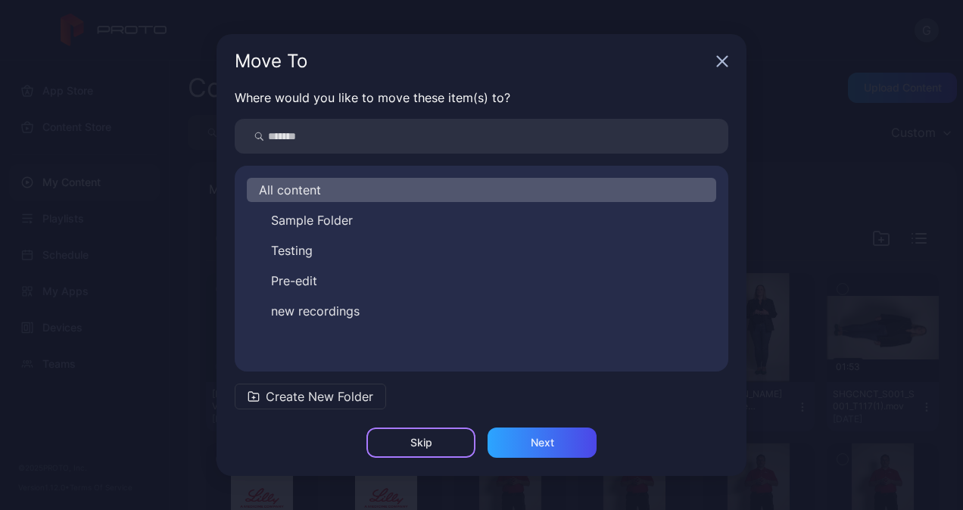
click at [434, 440] on div "Skip" at bounding box center [420, 443] width 109 height 30
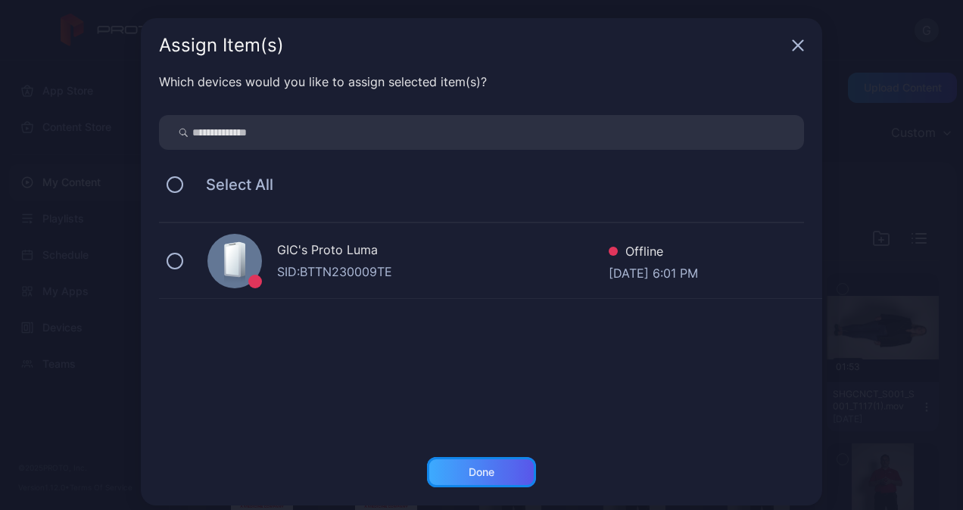
click at [457, 477] on div "Done" at bounding box center [481, 472] width 109 height 30
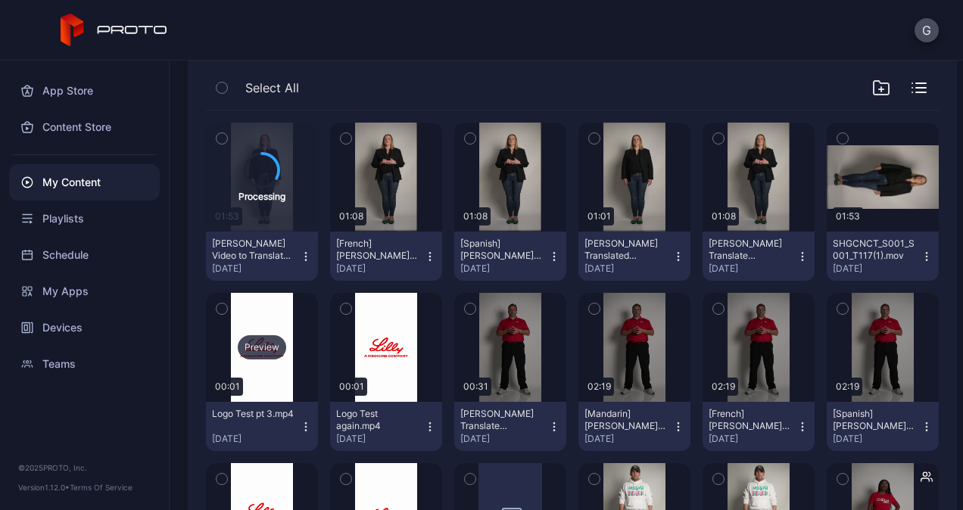
scroll to position [151, 0]
click at [548, 251] on icon "button" at bounding box center [554, 256] width 12 height 12
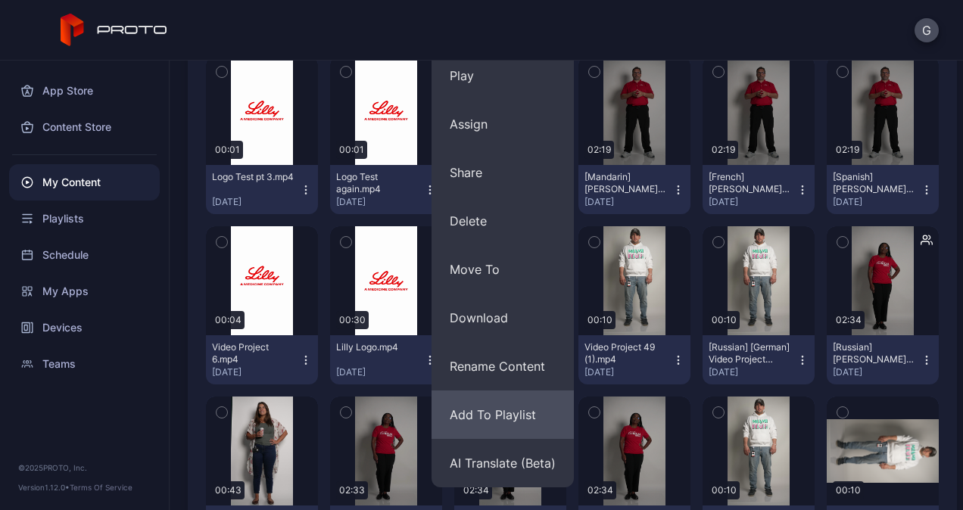
scroll to position [454, 0]
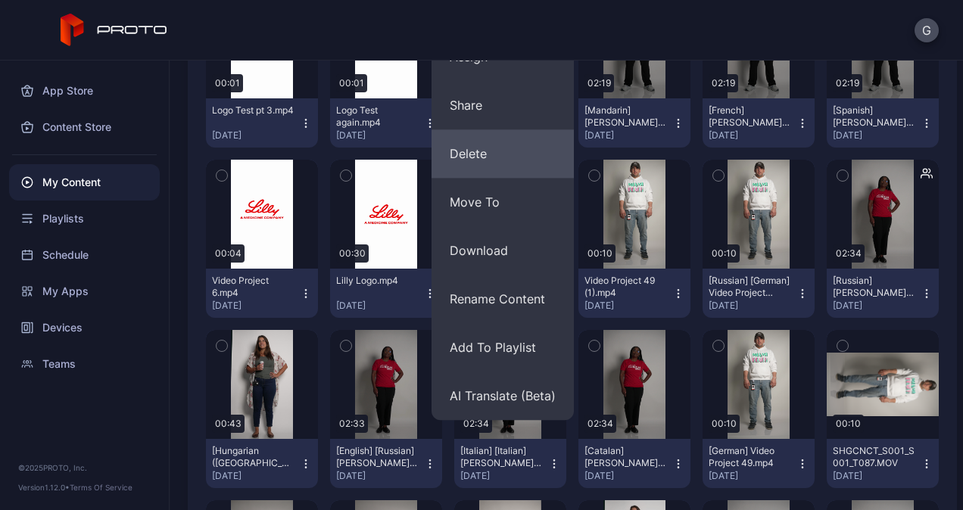
click at [462, 151] on button "Delete" at bounding box center [502, 153] width 142 height 48
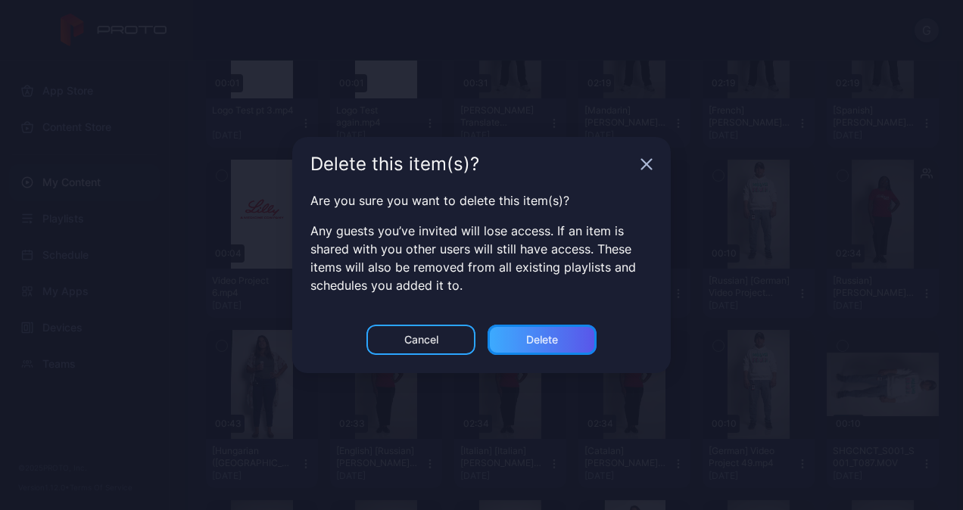
click at [552, 349] on div "Delete" at bounding box center [541, 340] width 109 height 30
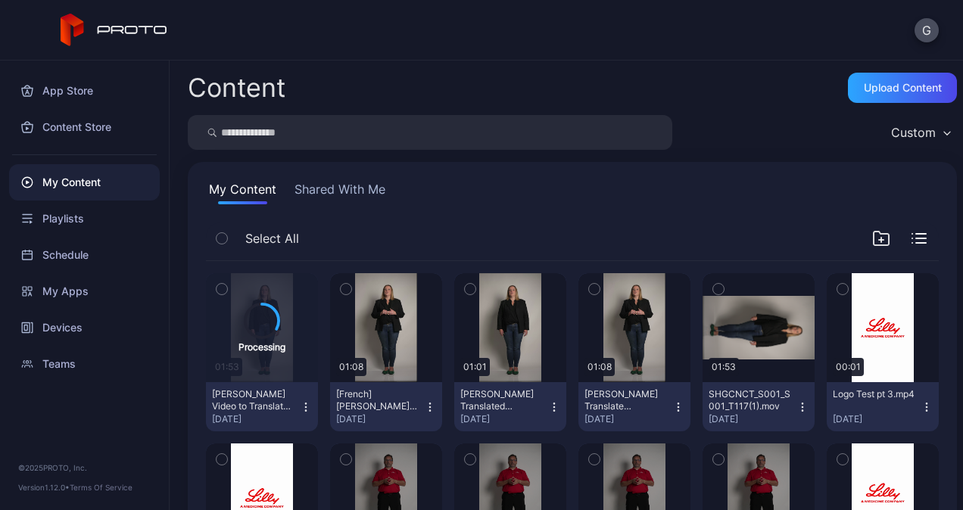
click at [429, 410] on icon "button" at bounding box center [429, 410] width 1 height 1
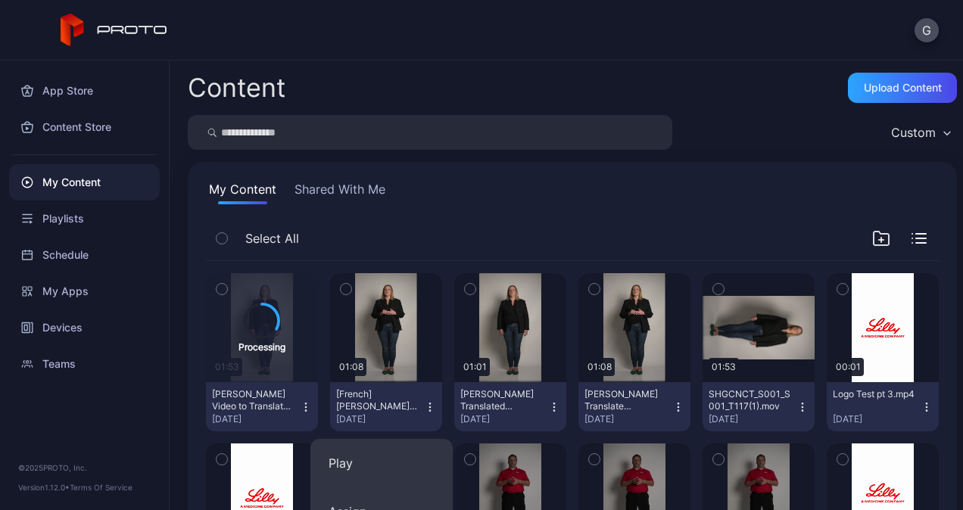
scroll to position [227, 0]
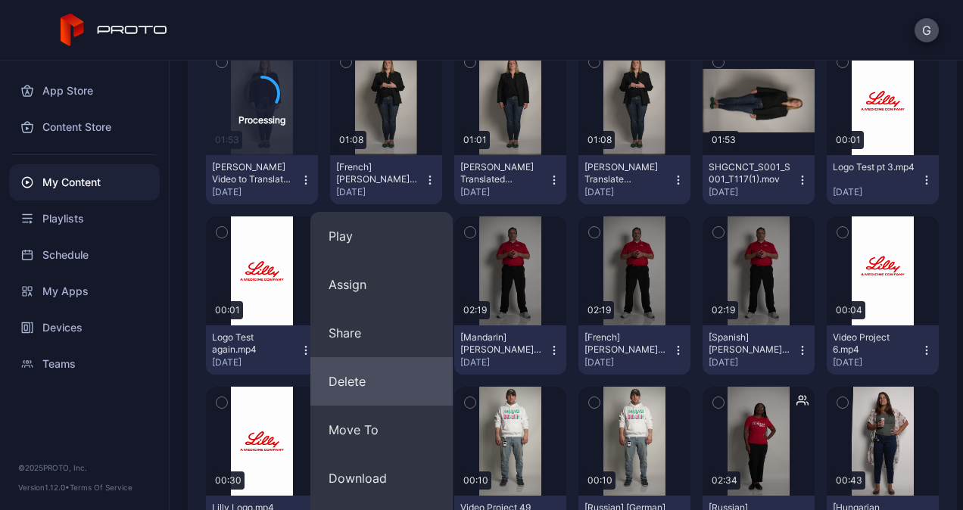
click at [403, 384] on button "Delete" at bounding box center [381, 381] width 142 height 48
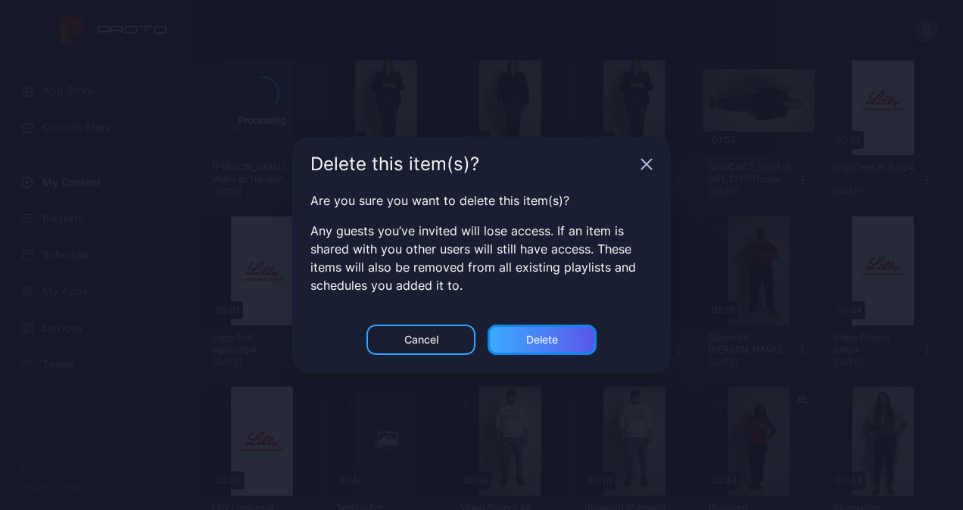
click at [547, 341] on div "Delete" at bounding box center [542, 340] width 32 height 12
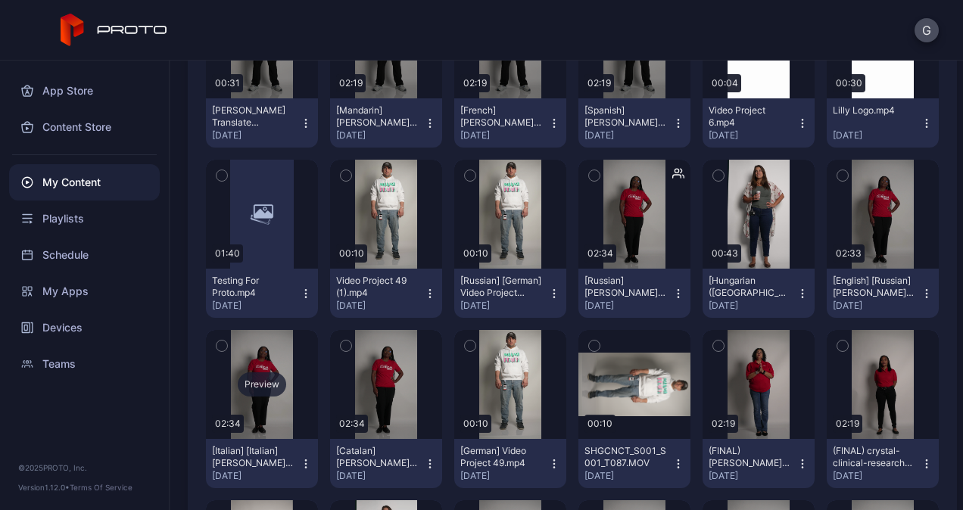
scroll to position [151, 0]
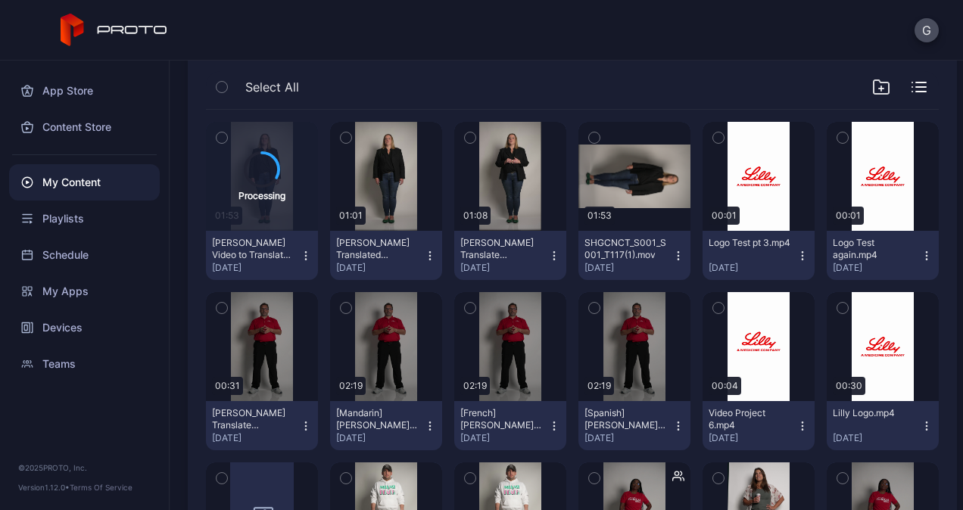
click at [305, 255] on icon "button" at bounding box center [306, 256] width 12 height 12
click at [80, 204] on div "Playlists" at bounding box center [84, 219] width 151 height 36
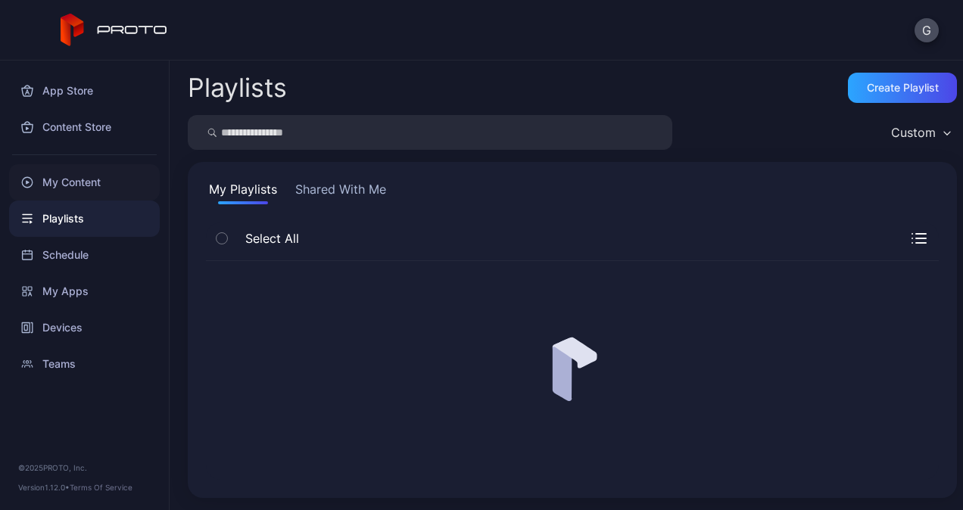
click at [95, 174] on div "My Content" at bounding box center [84, 182] width 151 height 36
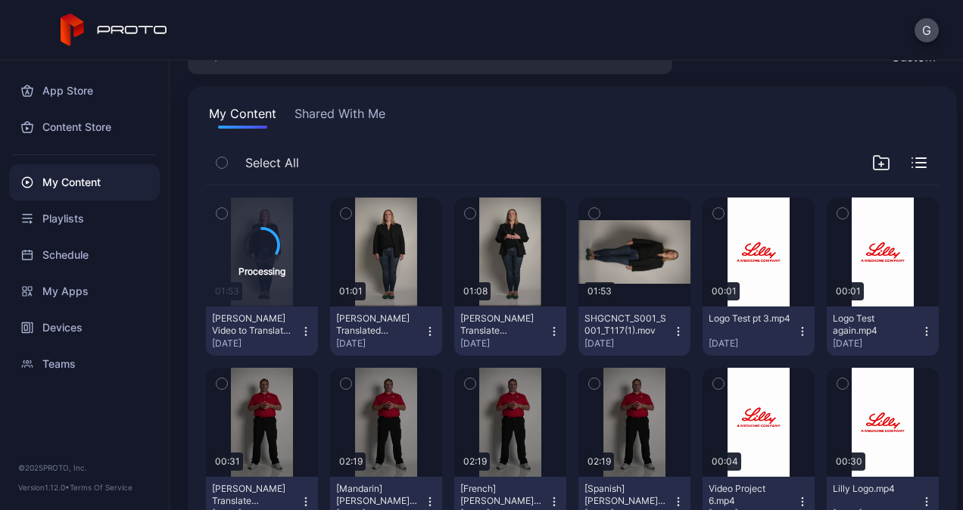
scroll to position [151, 0]
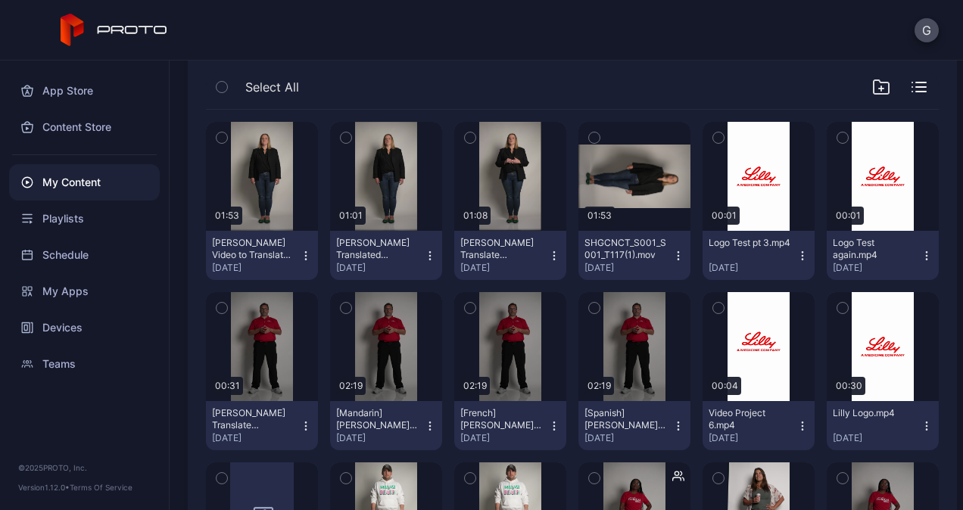
click at [303, 250] on icon "button" at bounding box center [306, 256] width 12 height 12
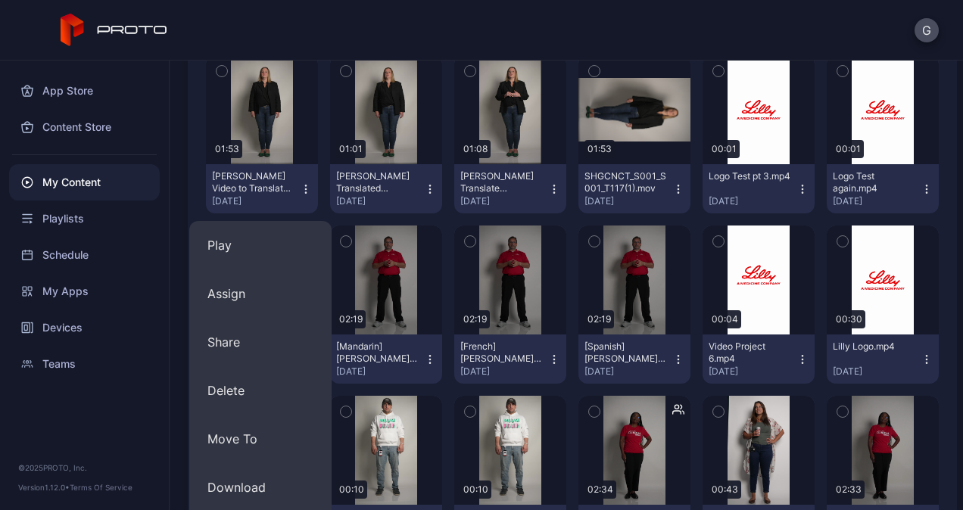
scroll to position [454, 0]
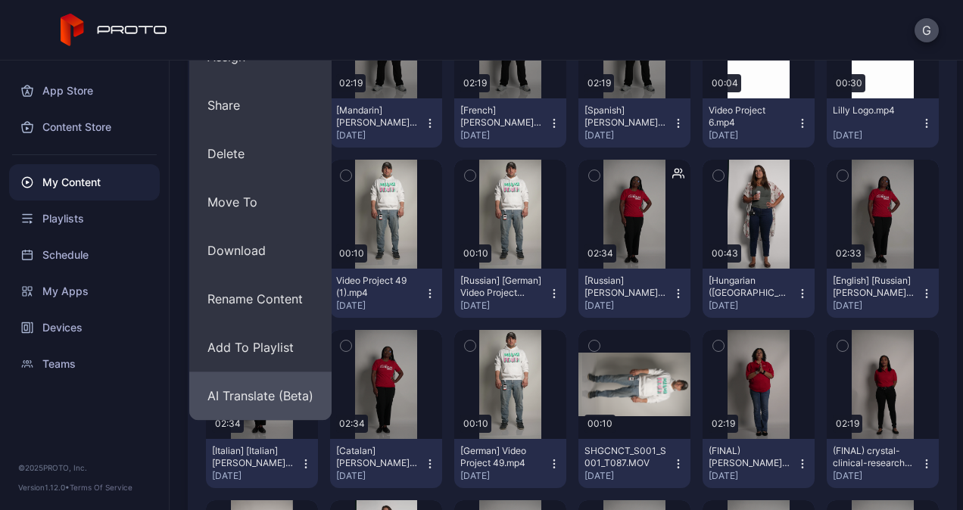
click at [291, 386] on button "AI Translate (Beta)" at bounding box center [260, 396] width 142 height 48
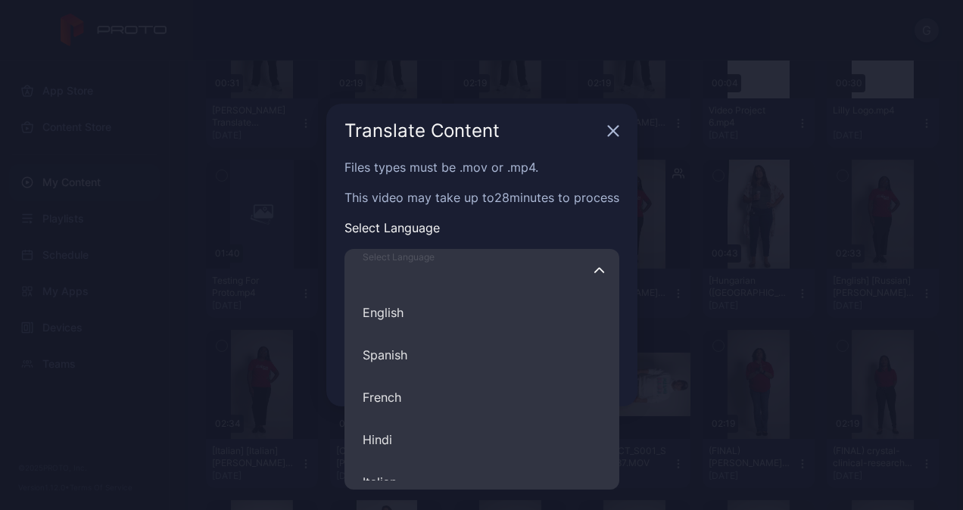
click at [468, 266] on input "Select Language English Spanish French Hindi Italian German Polish Portuguese C…" at bounding box center [481, 270] width 275 height 42
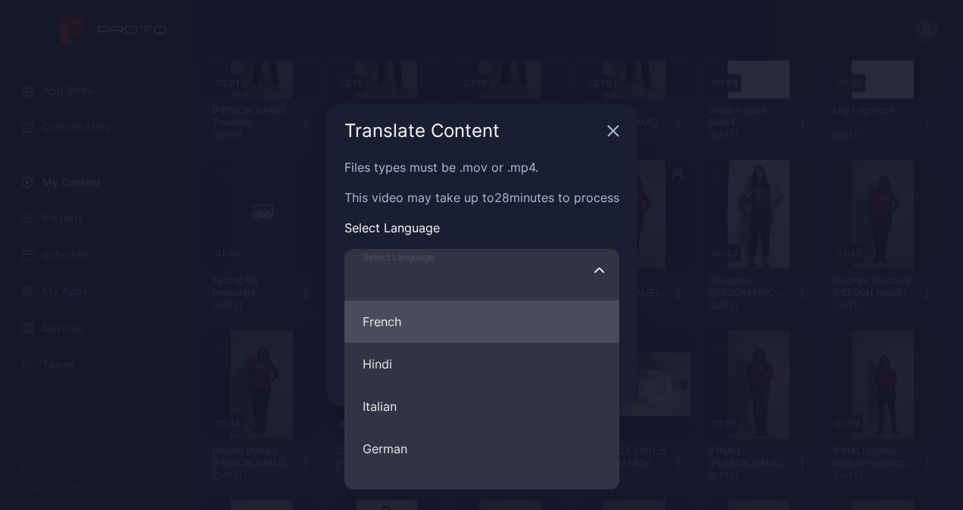
scroll to position [0, 0]
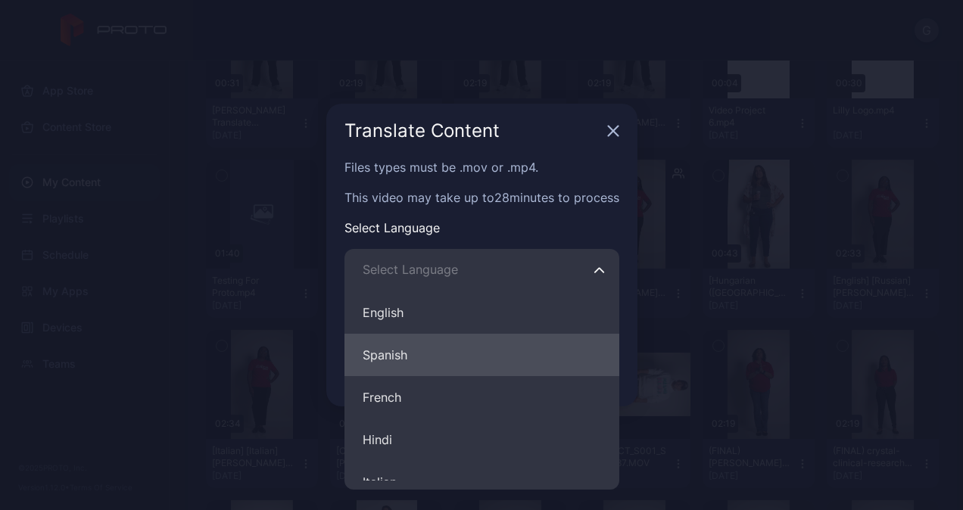
click at [428, 361] on button "Spanish" at bounding box center [481, 355] width 275 height 42
type input "*******"
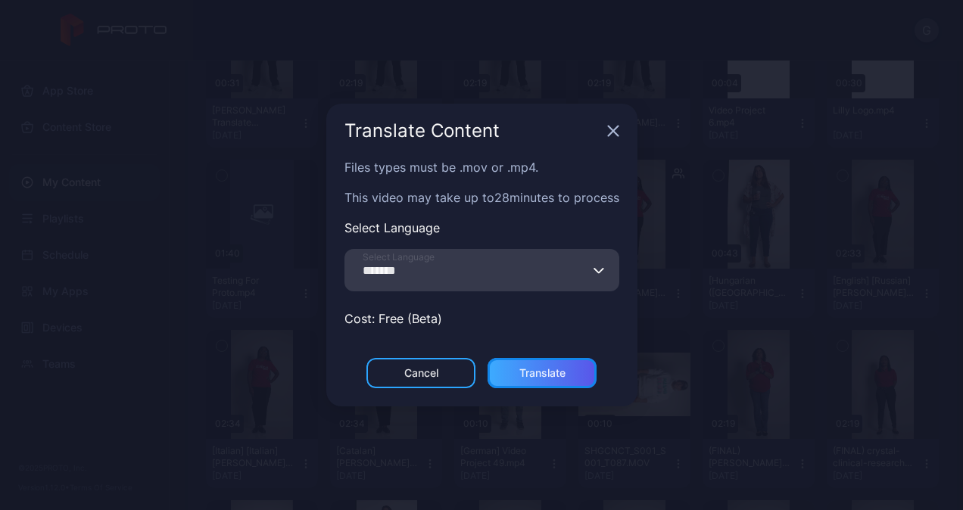
click at [577, 372] on div "Translate" at bounding box center [541, 373] width 109 height 30
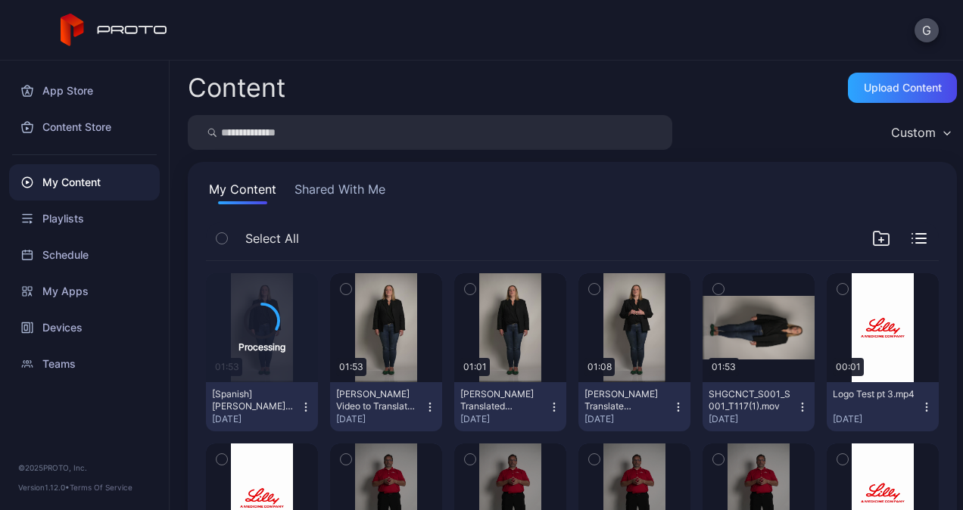
click at [424, 401] on icon "button" at bounding box center [430, 407] width 12 height 12
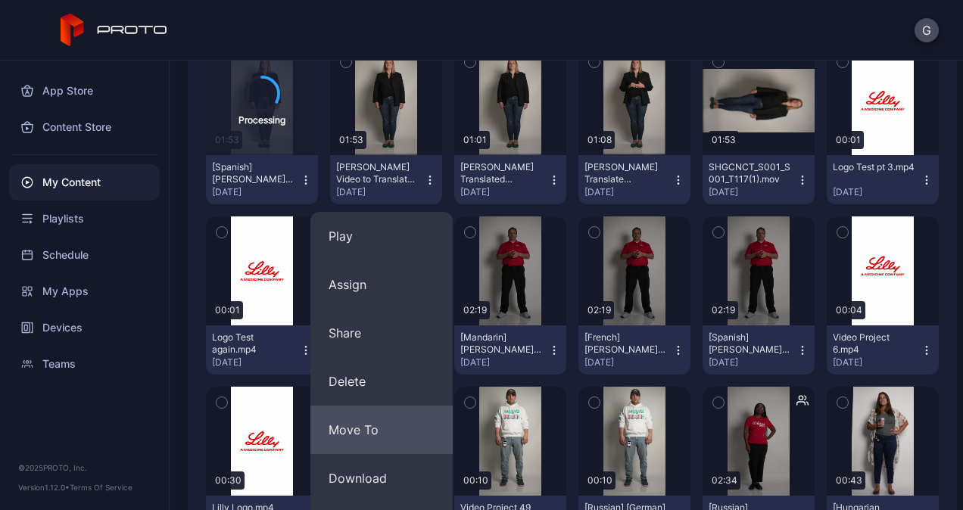
scroll to position [454, 0]
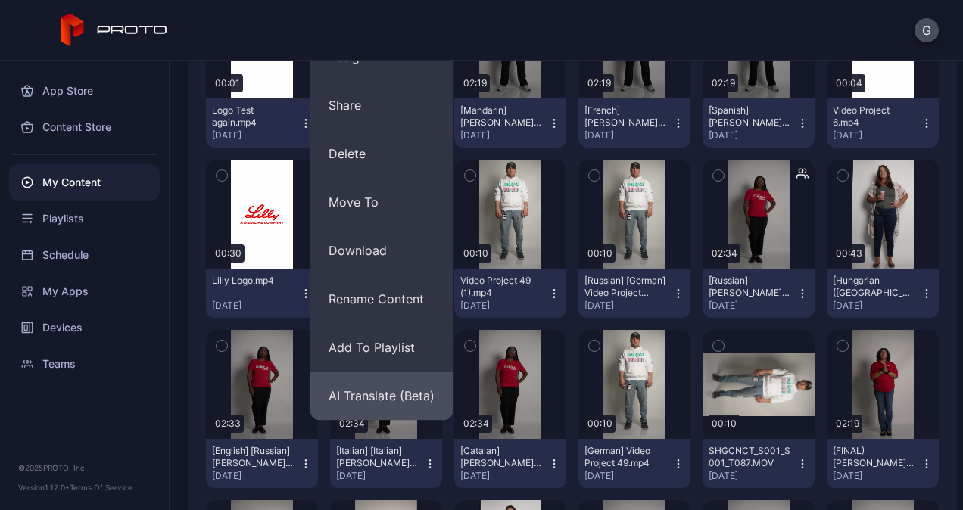
click at [401, 383] on button "AI Translate (Beta)" at bounding box center [381, 396] width 142 height 48
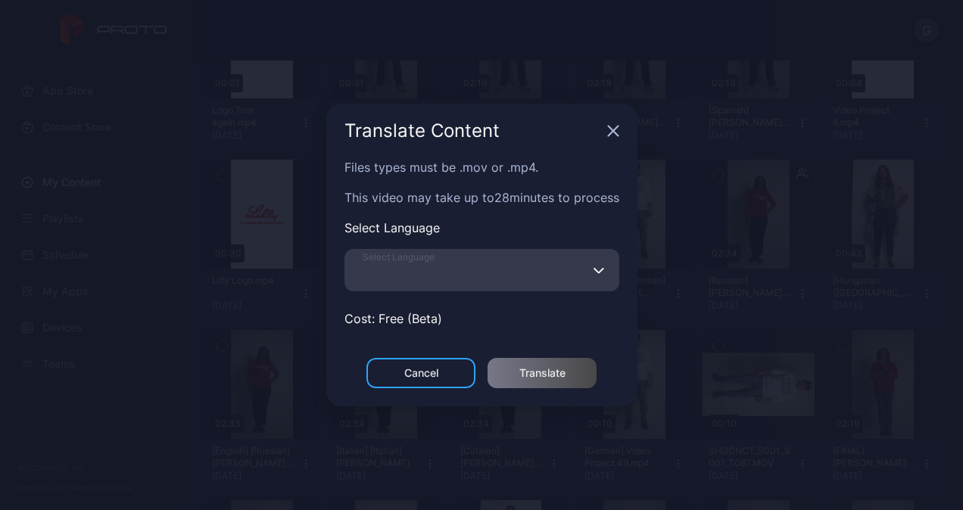
click at [487, 267] on input "Select Language" at bounding box center [481, 270] width 275 height 42
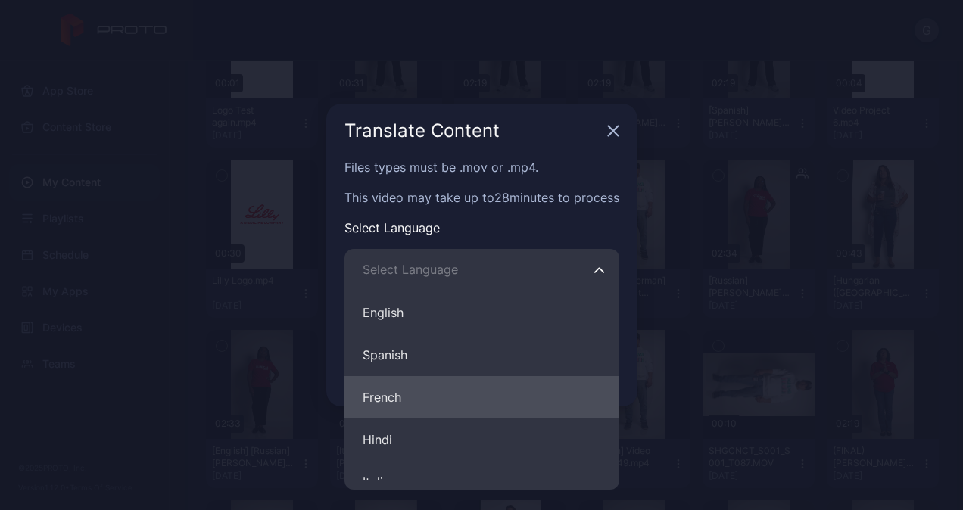
click at [423, 398] on button "French" at bounding box center [481, 397] width 275 height 42
type input "******"
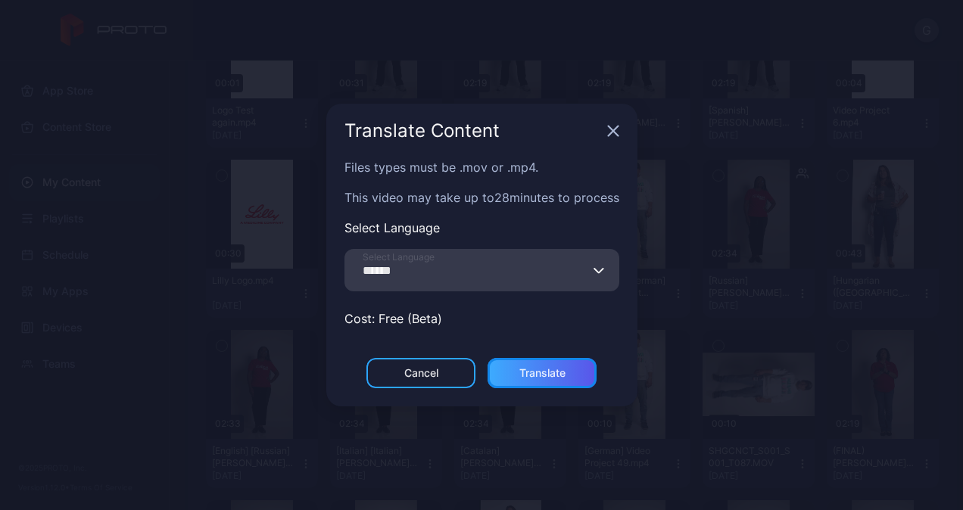
click at [521, 367] on div "Translate" at bounding box center [542, 373] width 46 height 12
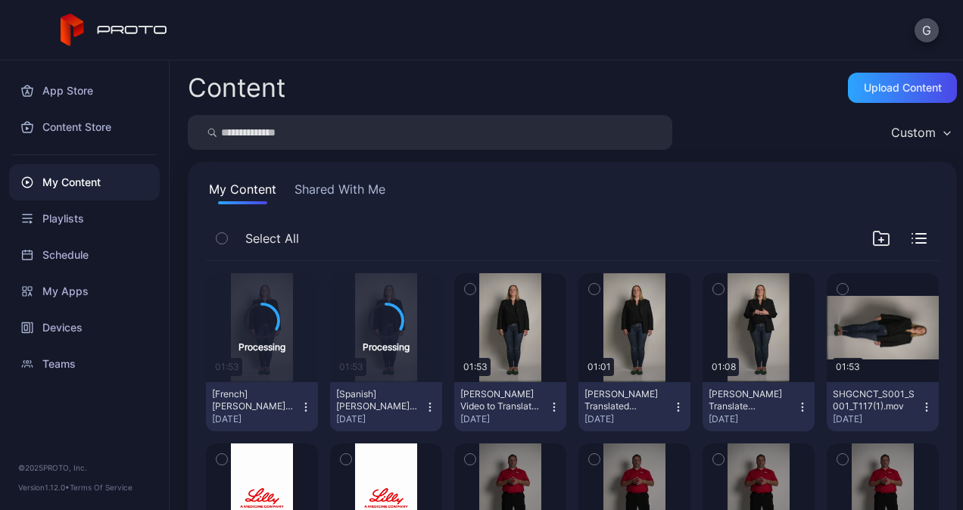
click at [548, 405] on icon "button" at bounding box center [554, 407] width 12 height 12
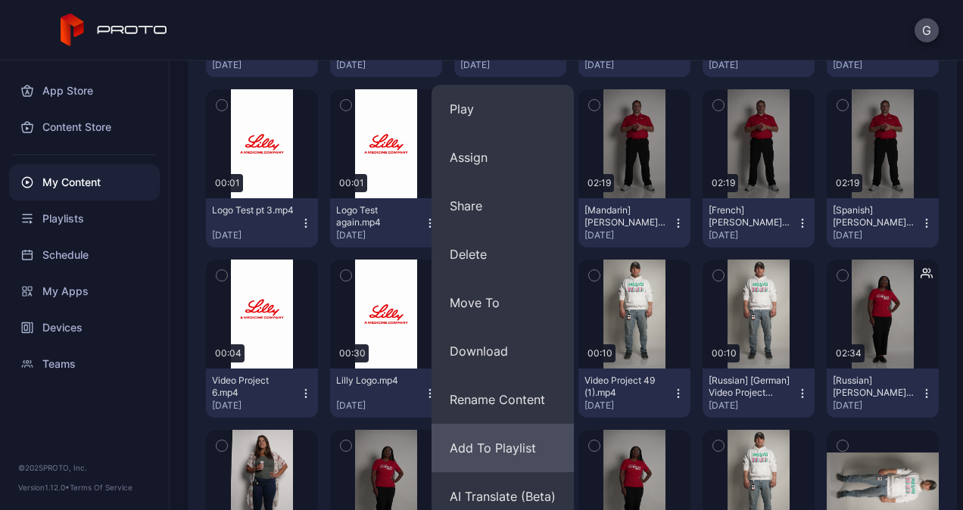
scroll to position [378, 0]
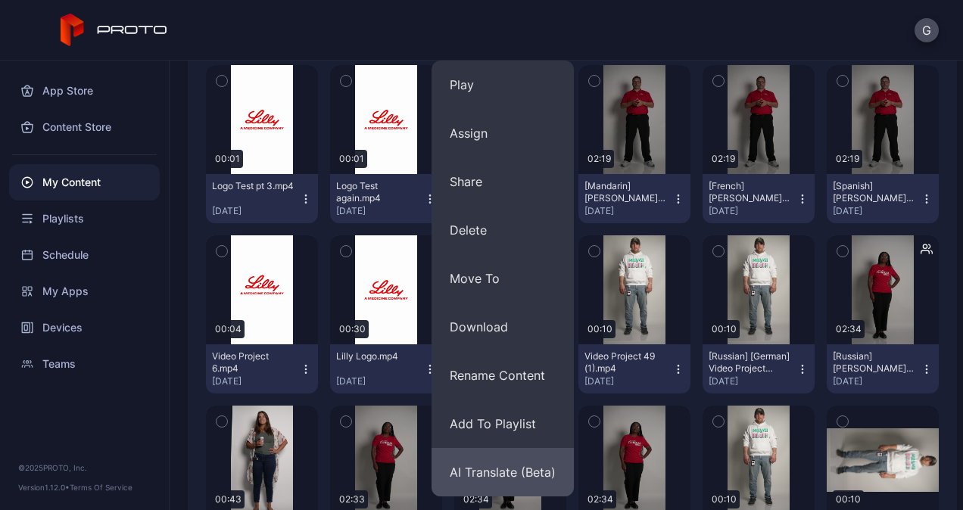
click at [510, 469] on button "AI Translate (Beta)" at bounding box center [502, 472] width 142 height 48
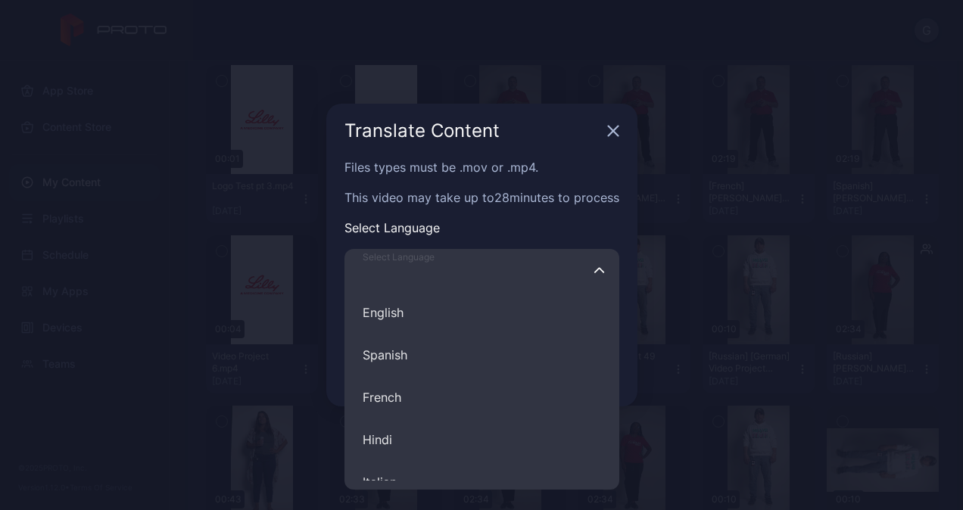
click at [546, 274] on input "Select Language English Spanish French Hindi Italian German Polish Portuguese C…" at bounding box center [481, 270] width 275 height 42
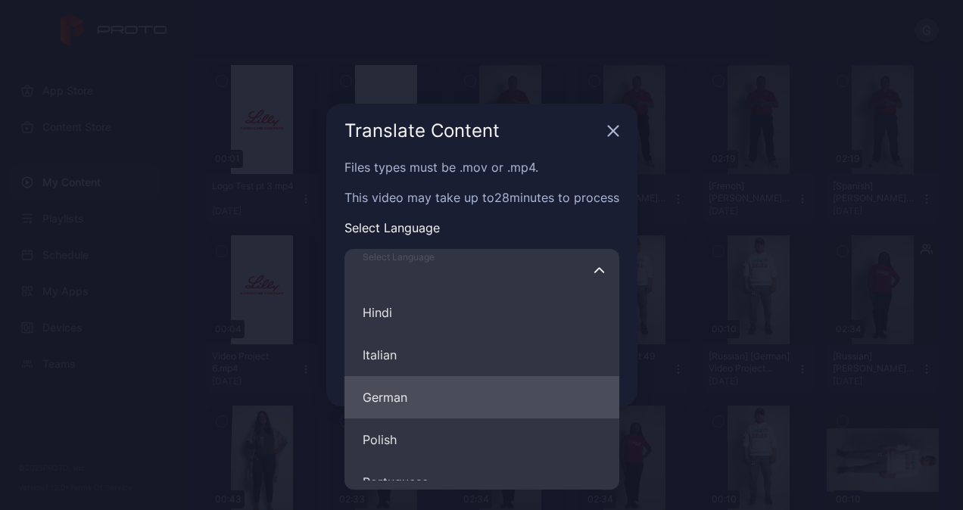
scroll to position [151, 0]
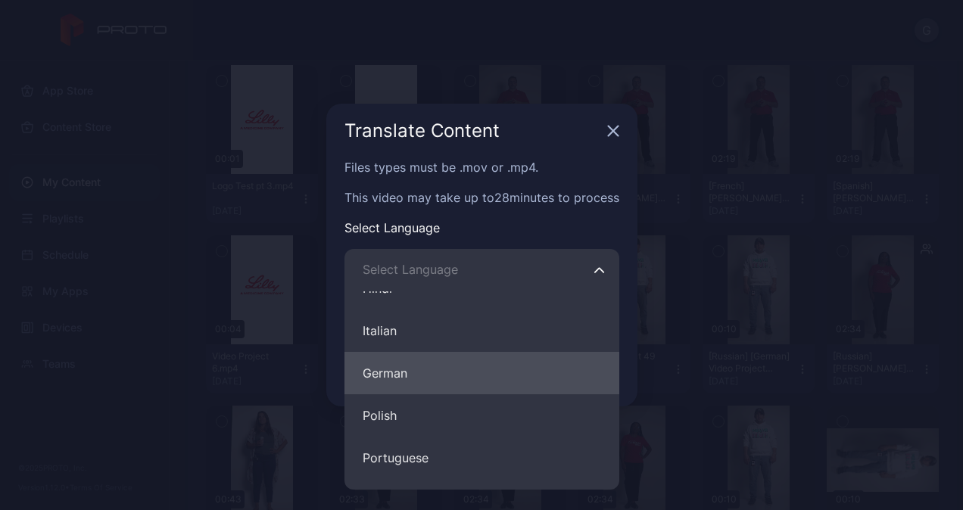
click at [509, 380] on button "German" at bounding box center [481, 373] width 275 height 42
type input "******"
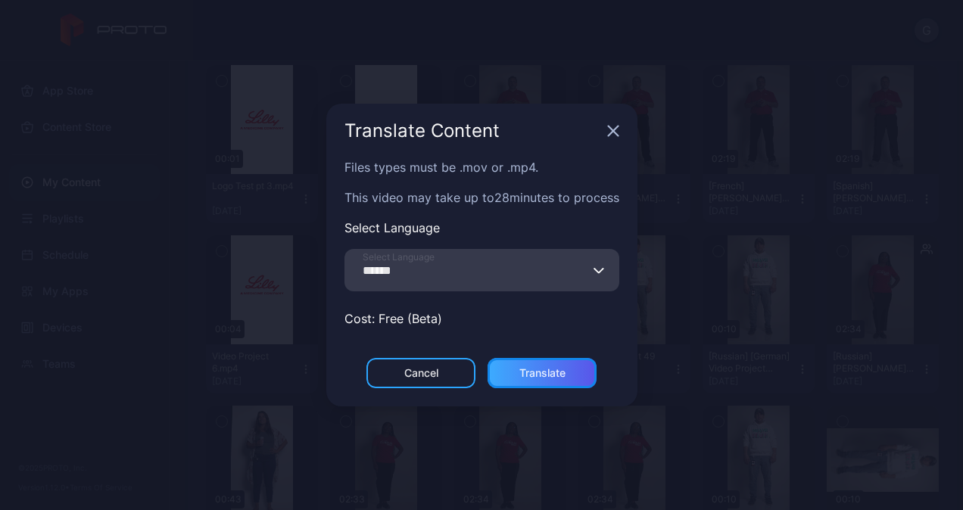
click at [559, 371] on div "Translate" at bounding box center [542, 373] width 46 height 12
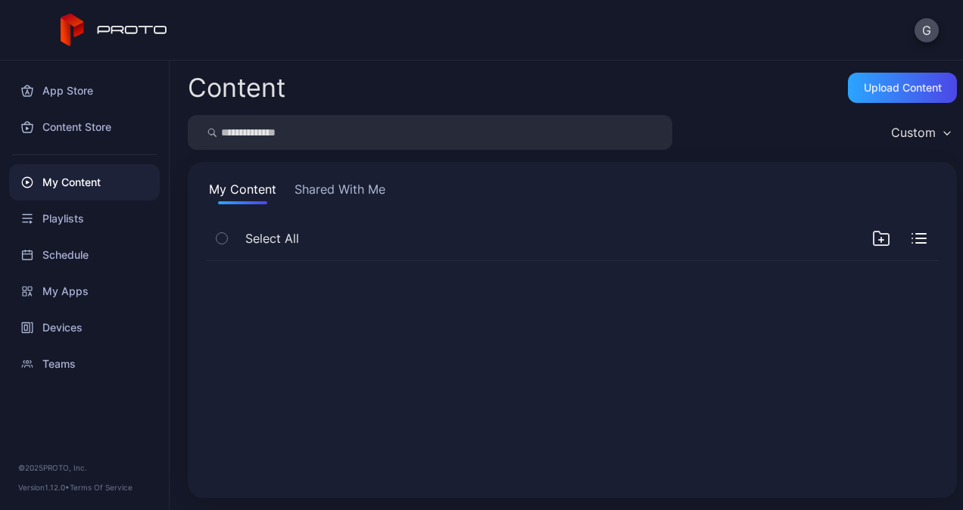
scroll to position [0, 0]
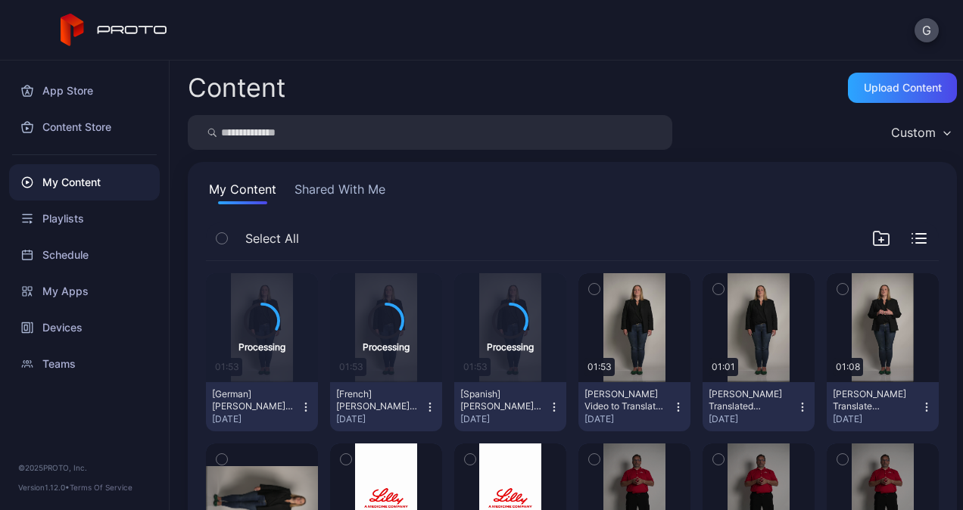
click at [672, 404] on icon "button" at bounding box center [678, 407] width 12 height 12
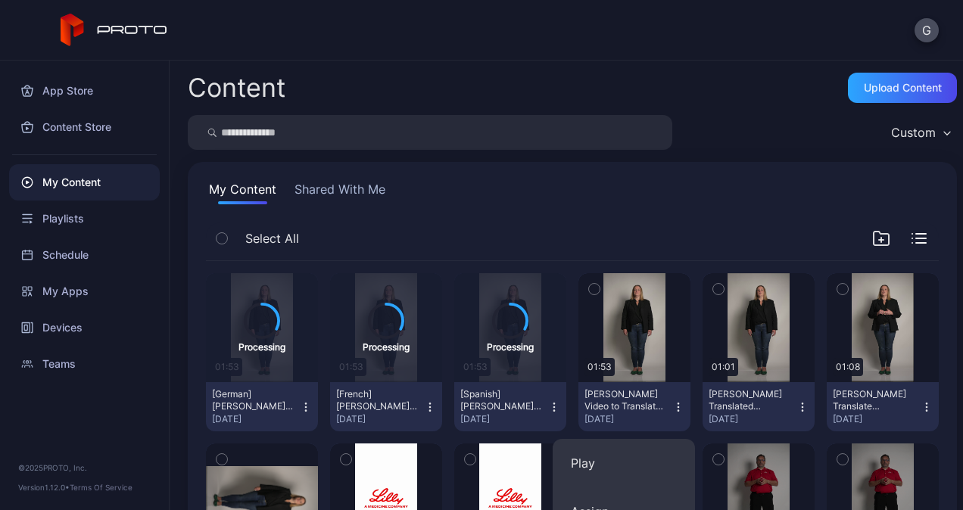
scroll to position [378, 0]
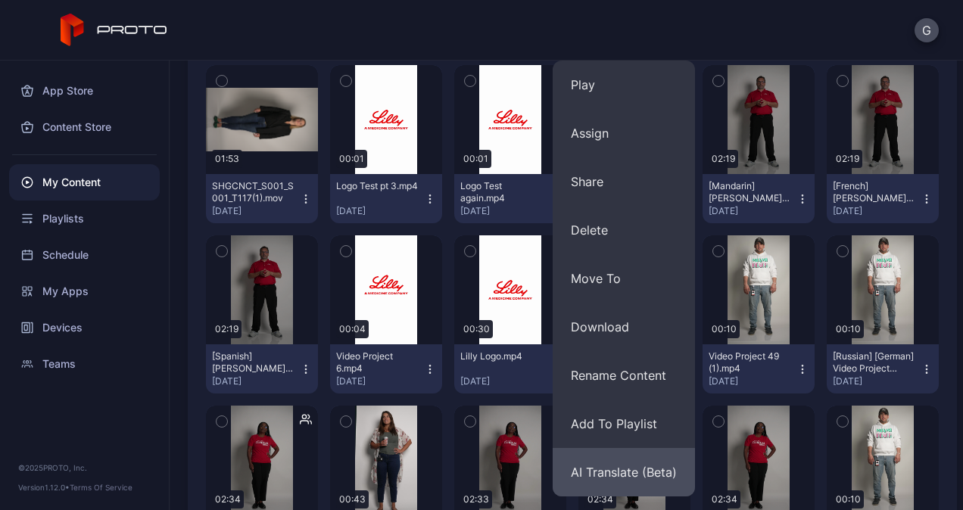
click at [610, 475] on button "AI Translate (Beta)" at bounding box center [623, 472] width 142 height 48
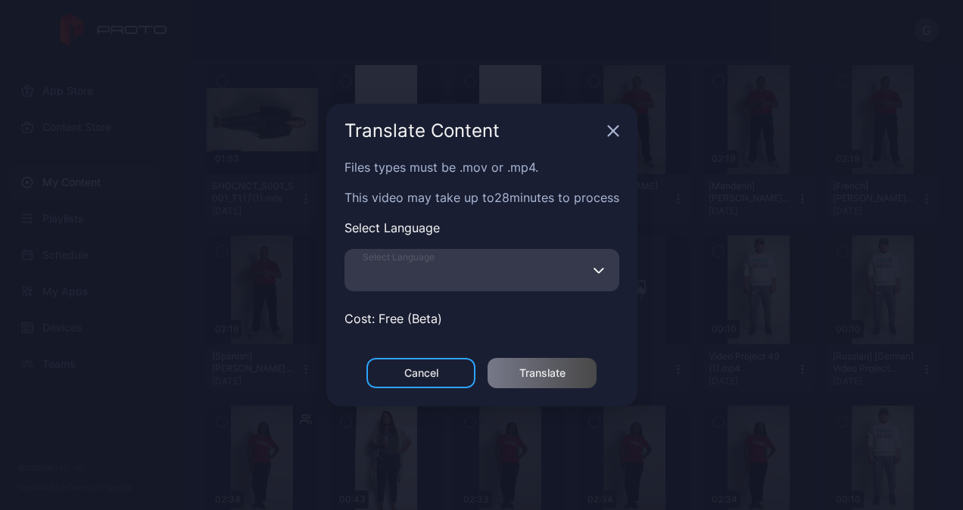
drag, startPoint x: 531, startPoint y: 279, endPoint x: 525, endPoint y: 287, distance: 9.9
click at [526, 286] on input "Select Language" at bounding box center [481, 270] width 275 height 42
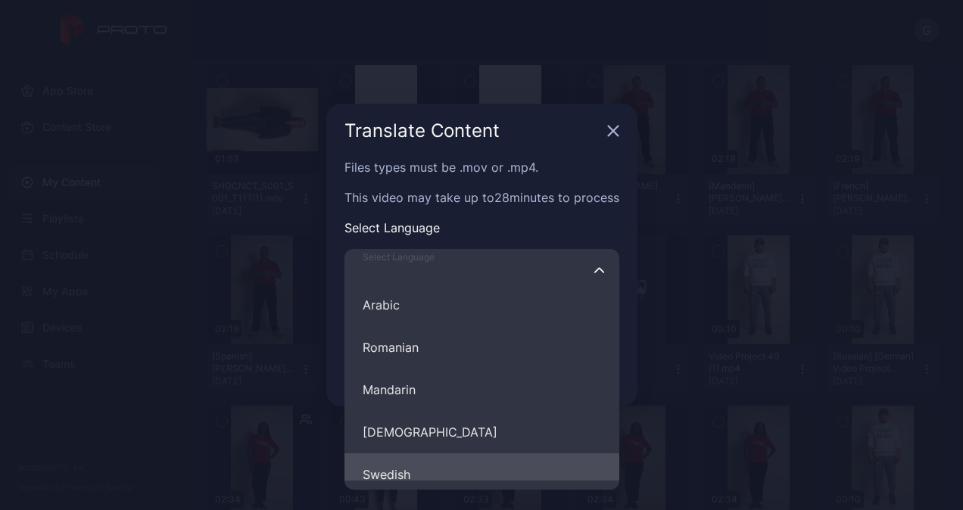
scroll to position [681, 0]
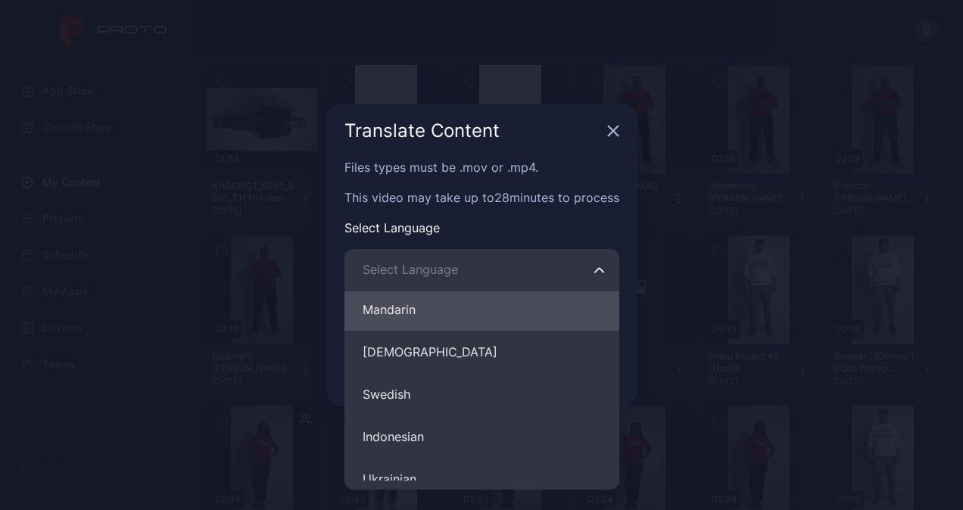
click at [456, 310] on button "Mandarin" at bounding box center [481, 309] width 275 height 42
type input "********"
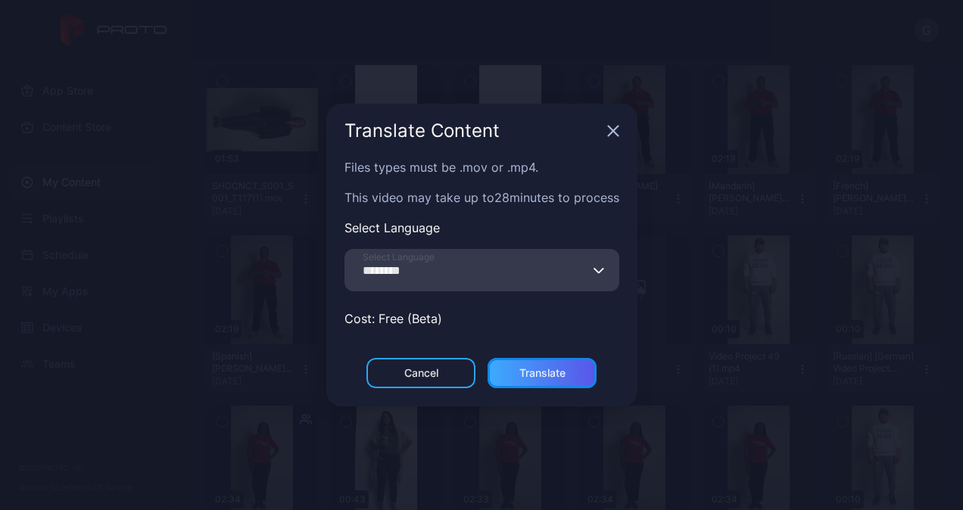
click at [534, 375] on div "Translate" at bounding box center [542, 373] width 46 height 12
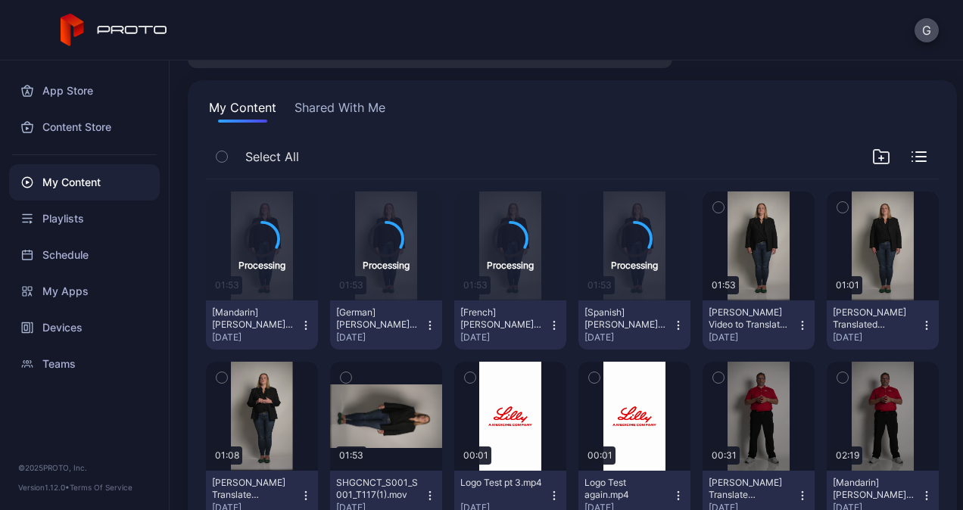
scroll to position [151, 0]
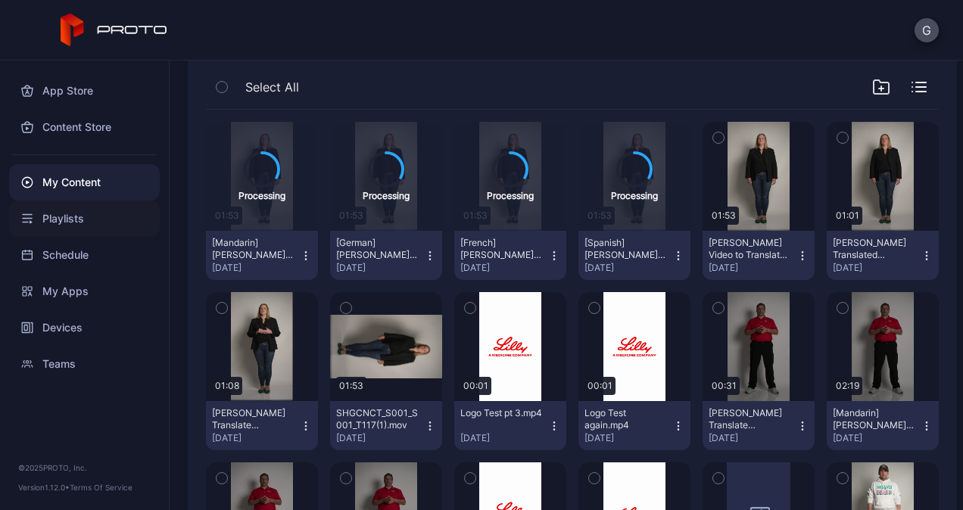
click at [70, 215] on div "Playlists" at bounding box center [84, 219] width 151 height 36
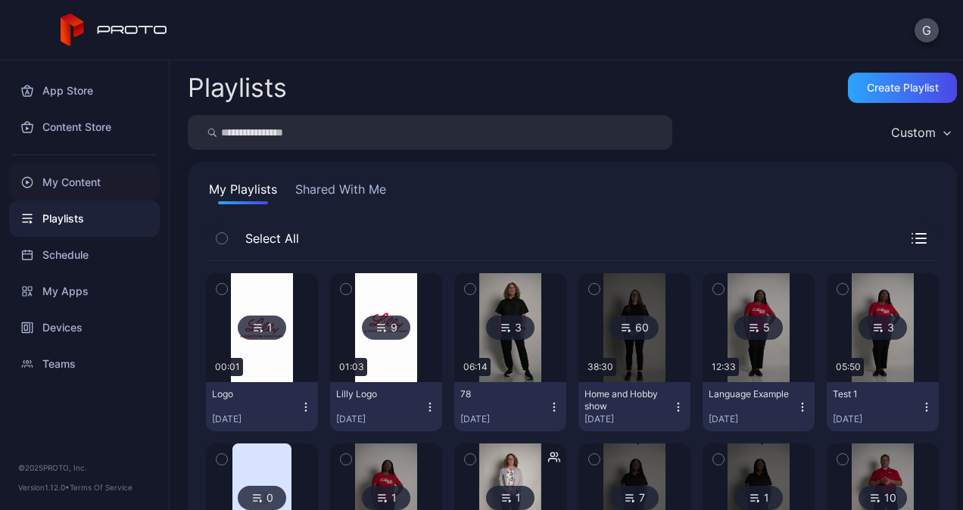
click at [120, 181] on div "My Content" at bounding box center [84, 182] width 151 height 36
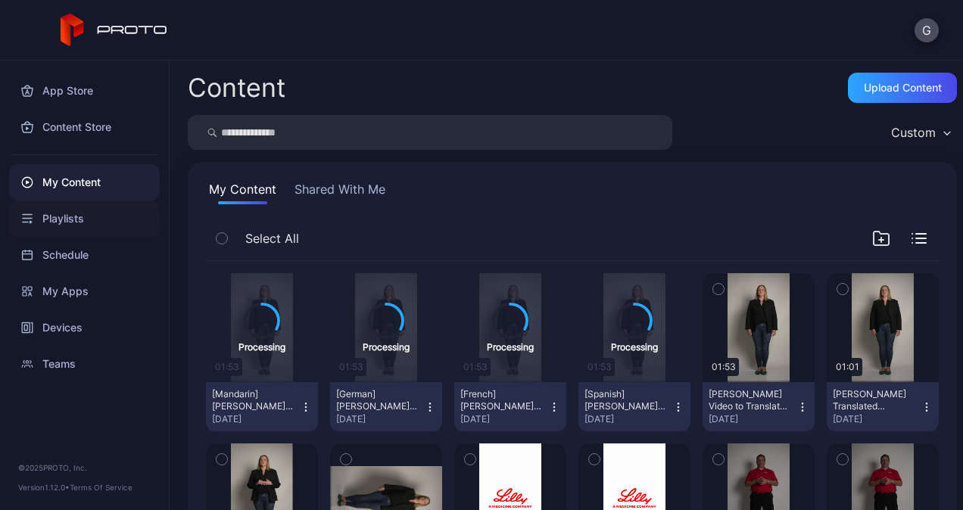
click at [54, 212] on div "Playlists" at bounding box center [84, 219] width 151 height 36
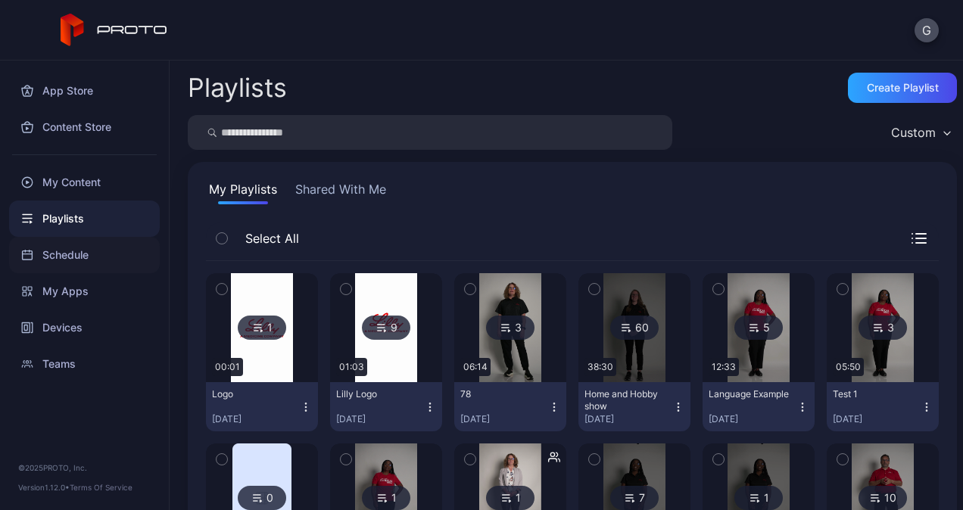
click at [81, 258] on div "Schedule" at bounding box center [84, 255] width 151 height 36
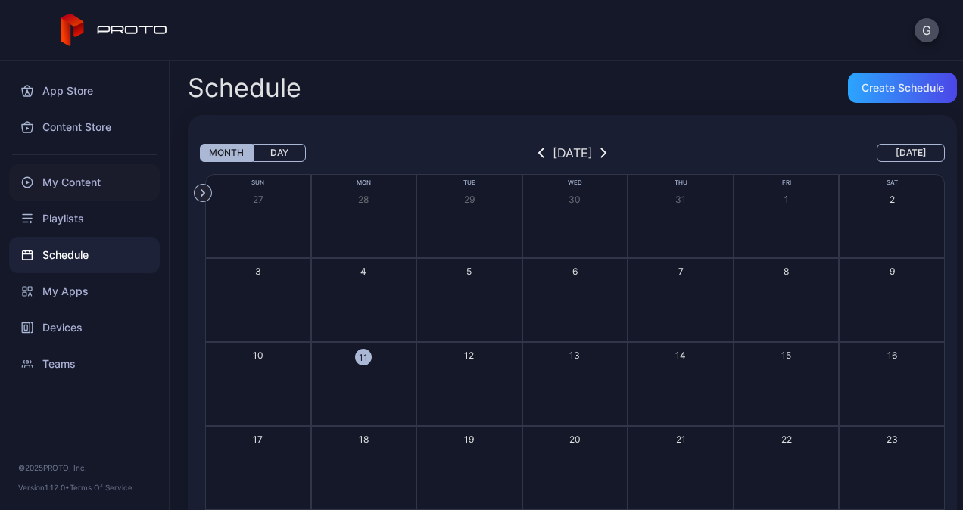
click at [101, 179] on div "My Content" at bounding box center [84, 182] width 151 height 36
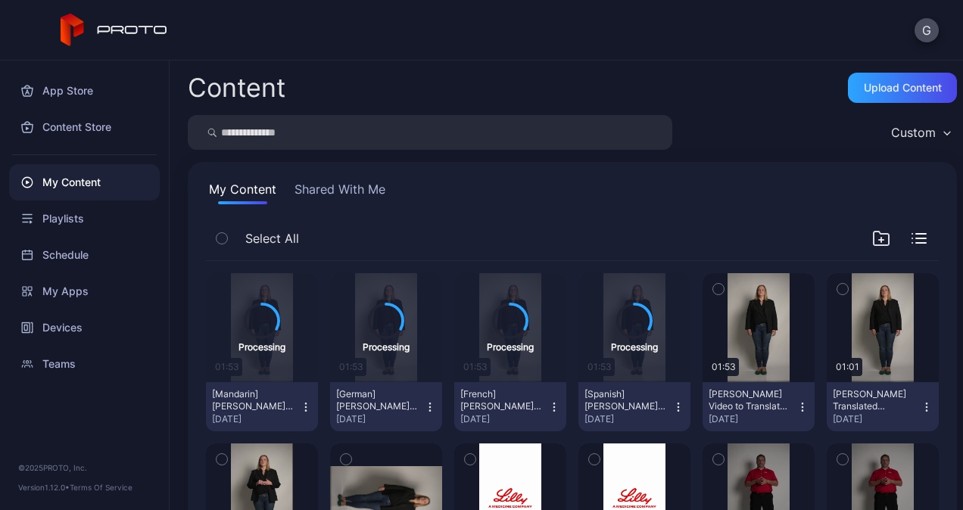
click at [54, 2] on div "G" at bounding box center [481, 30] width 963 height 61
click at [67, 216] on div "Playlists" at bounding box center [84, 219] width 151 height 36
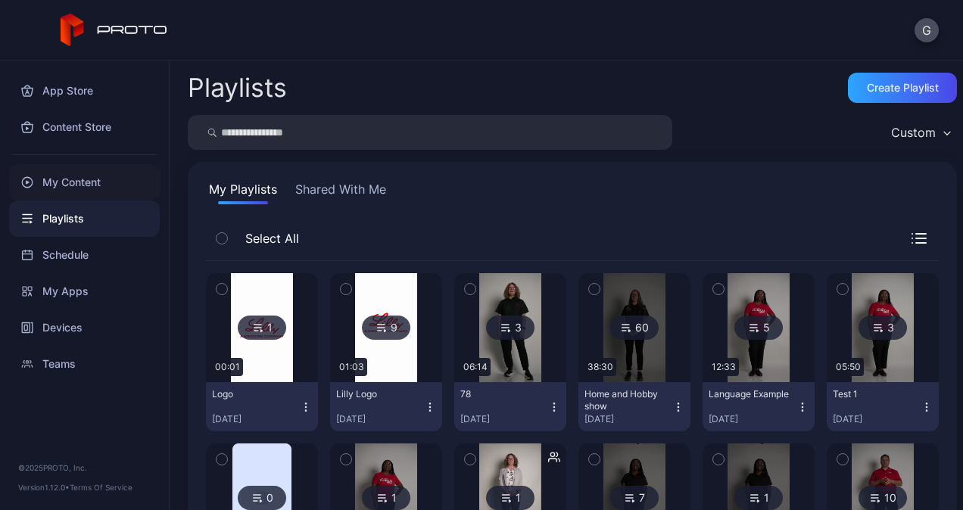
click at [79, 176] on div "My Content" at bounding box center [84, 182] width 151 height 36
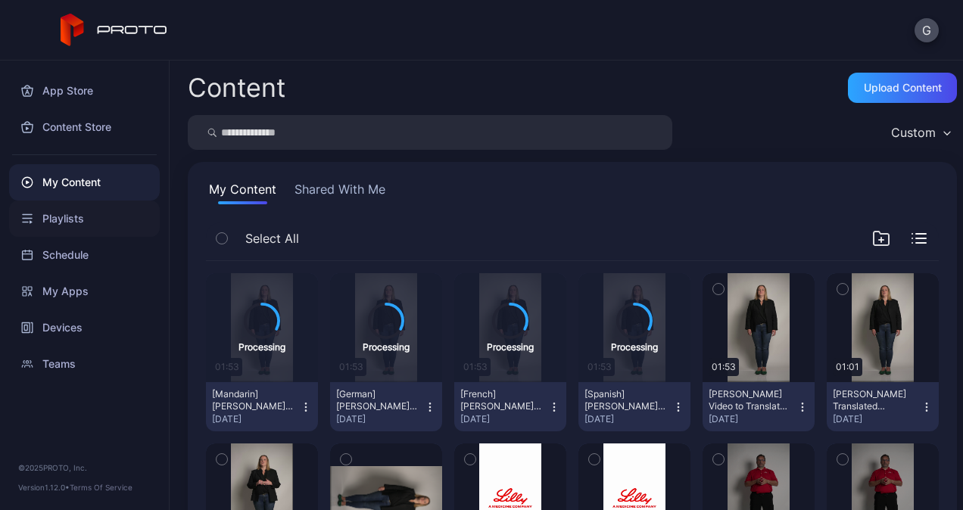
click at [110, 219] on div "Playlists" at bounding box center [84, 219] width 151 height 36
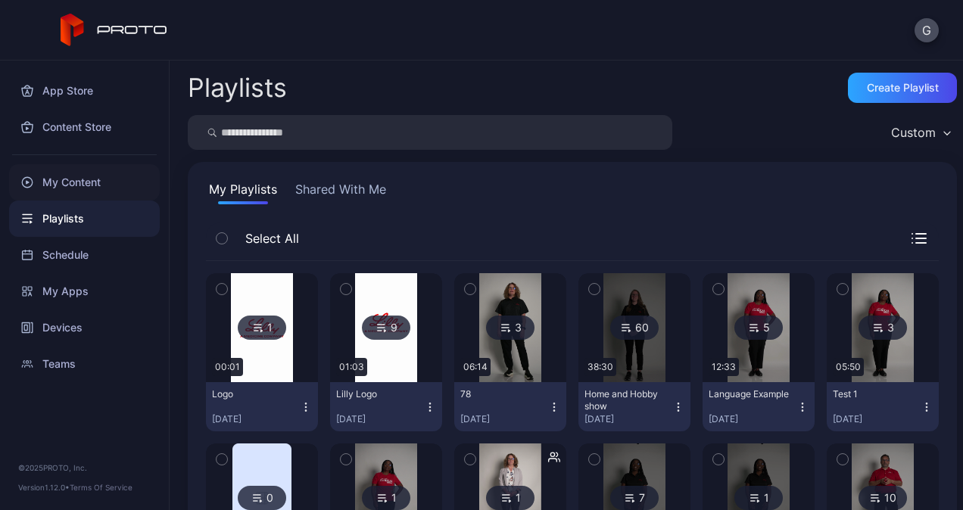
click at [109, 183] on div "My Content" at bounding box center [84, 182] width 151 height 36
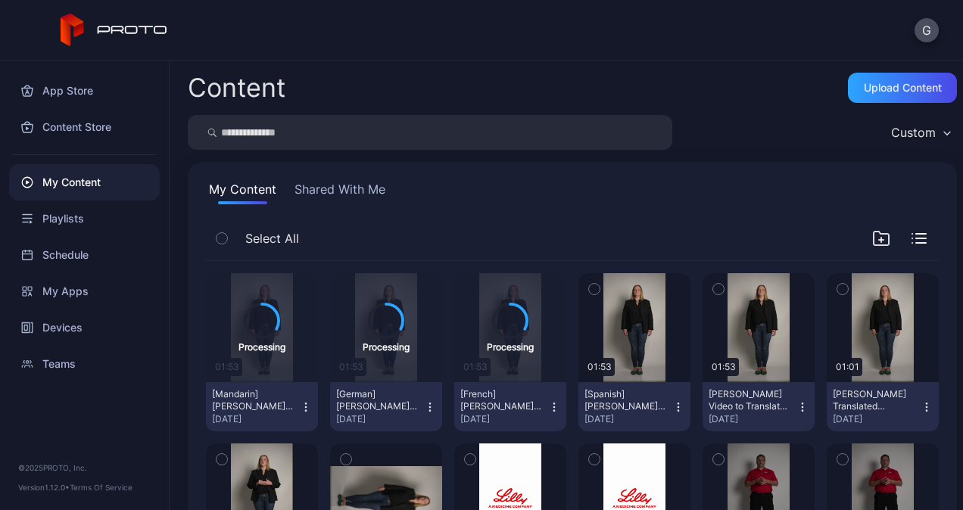
click at [674, 401] on button "[Spanish] [PERSON_NAME] Video to Translate for Mouth.mp4 [DATE]" at bounding box center [634, 406] width 112 height 49
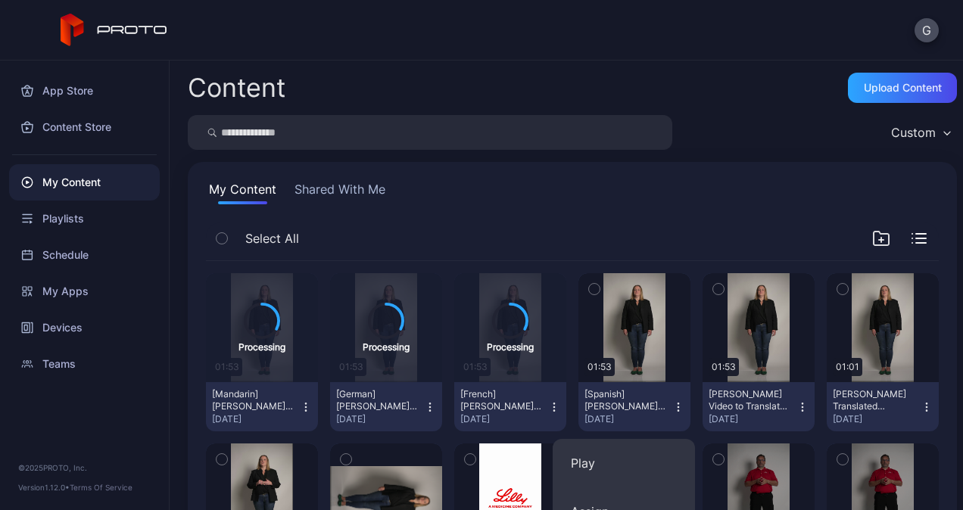
click at [672, 403] on icon "button" at bounding box center [678, 407] width 12 height 12
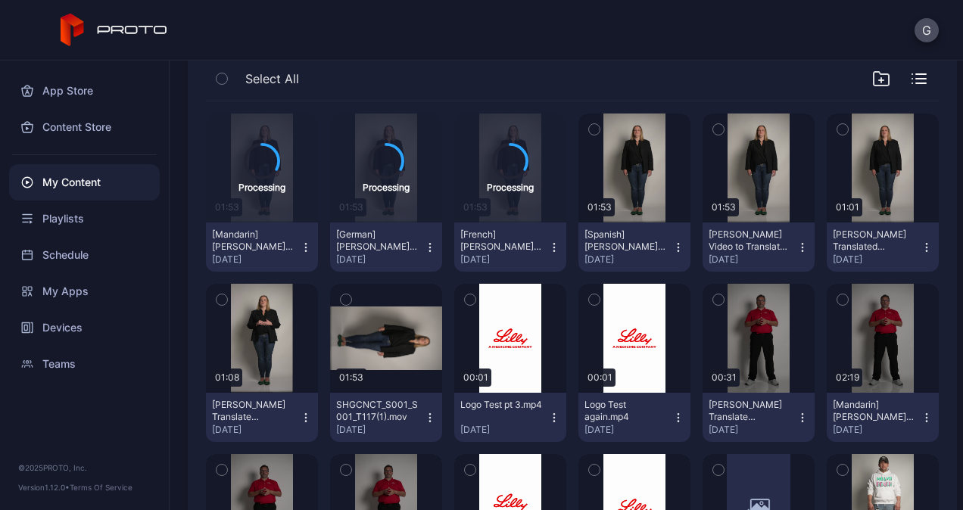
scroll to position [151, 0]
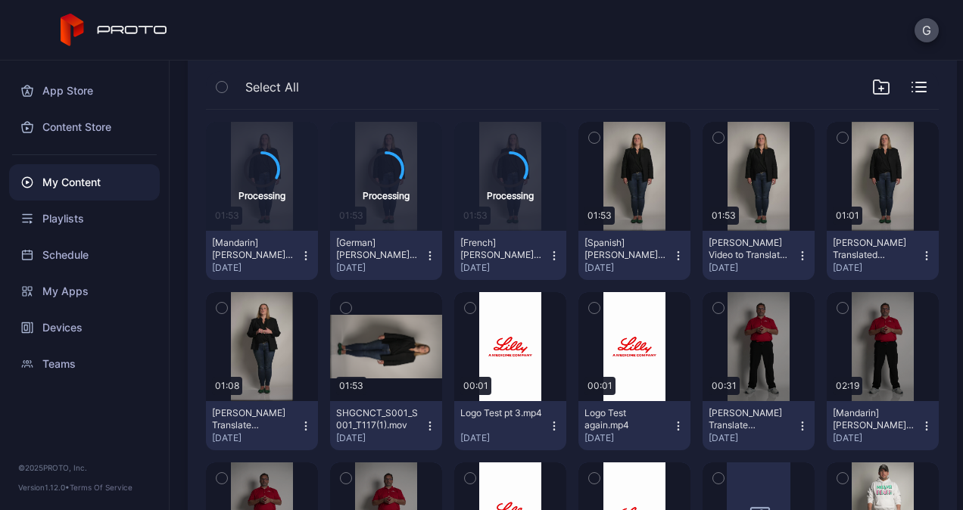
click at [672, 256] on icon "button" at bounding box center [678, 256] width 12 height 12
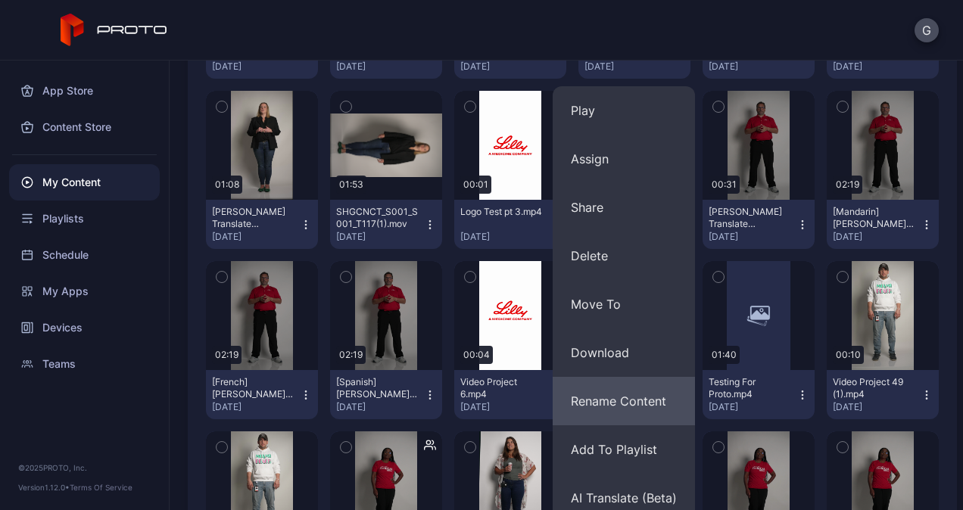
scroll to position [378, 0]
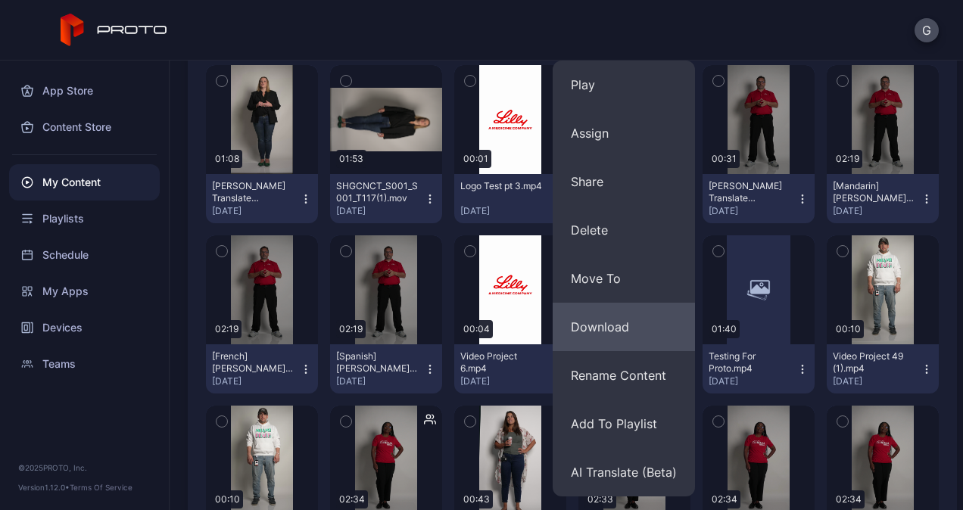
click at [616, 325] on button "Download" at bounding box center [623, 327] width 142 height 48
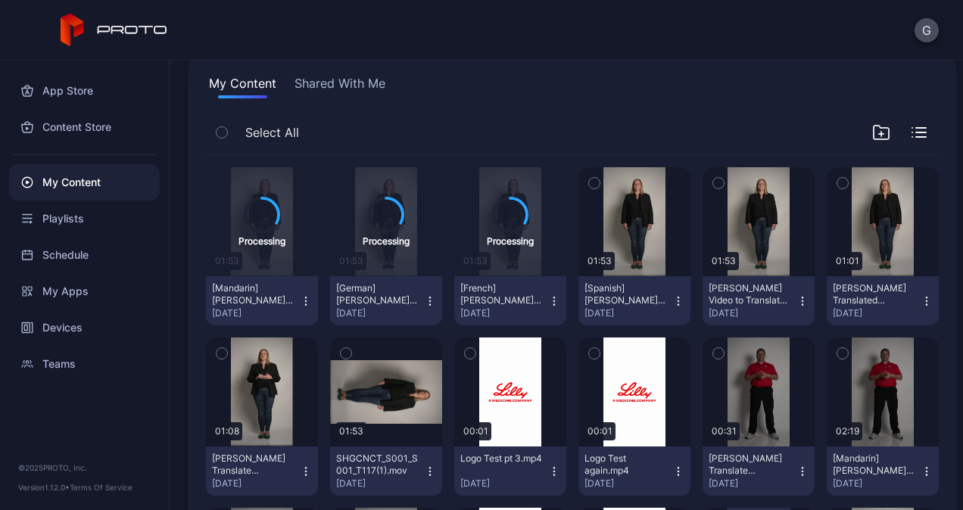
scroll to position [0, 0]
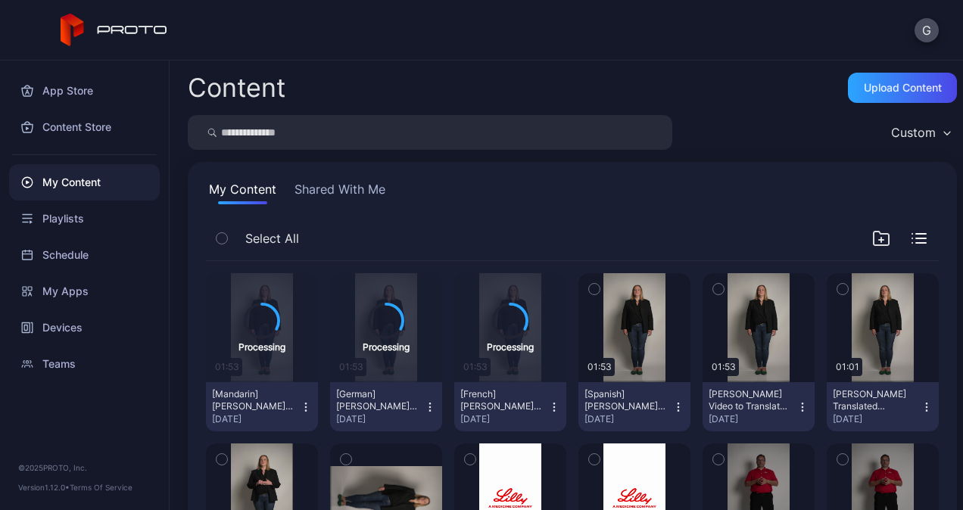
click at [110, 189] on div "My Content" at bounding box center [84, 182] width 151 height 36
click at [107, 221] on div "Playlists" at bounding box center [84, 219] width 151 height 36
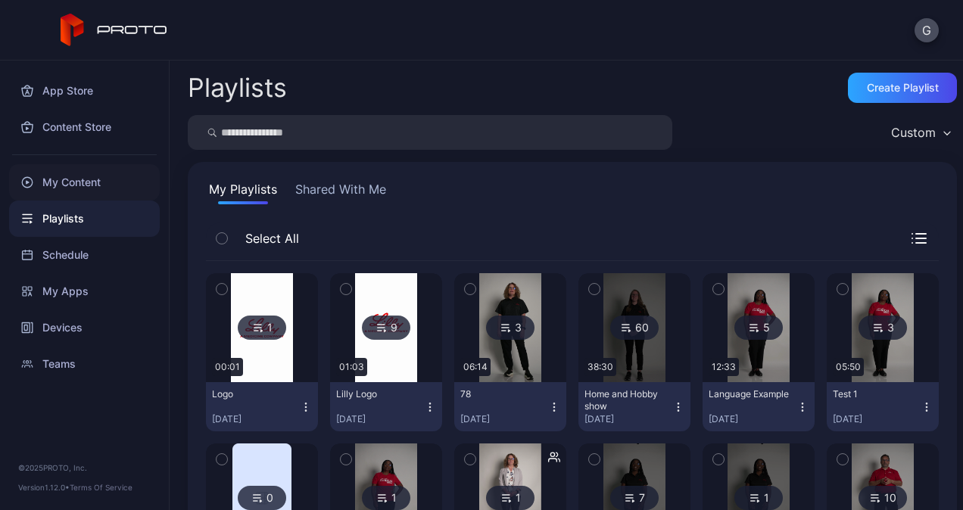
click at [116, 183] on div "My Content" at bounding box center [84, 182] width 151 height 36
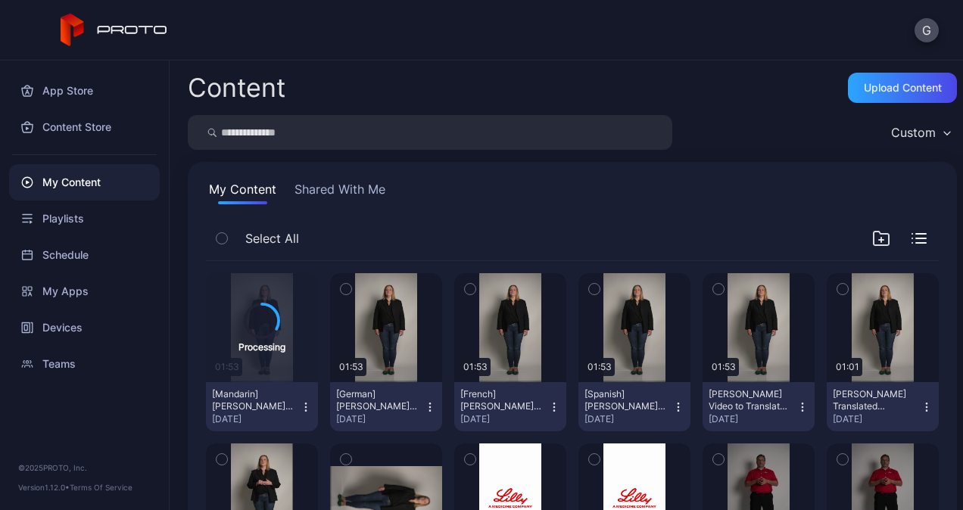
click at [549, 411] on icon "button" at bounding box center [554, 407] width 12 height 12
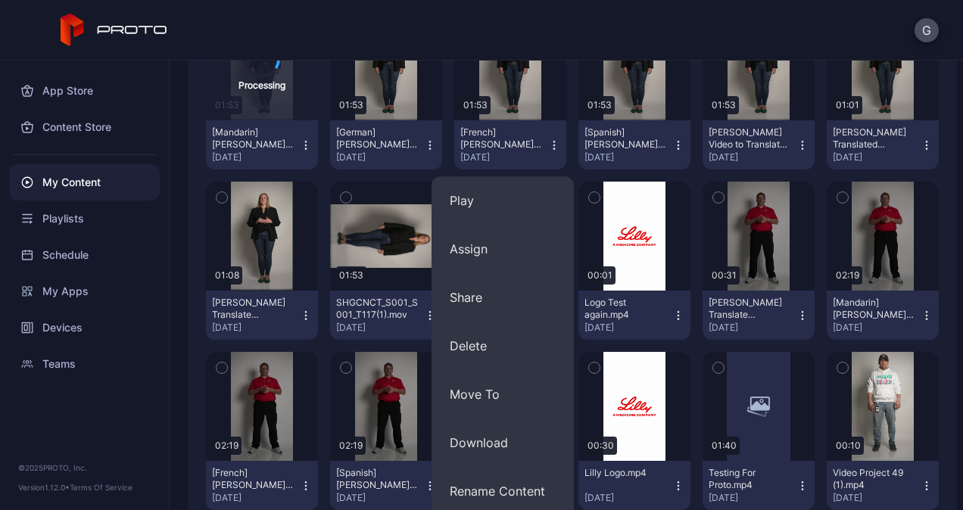
scroll to position [378, 0]
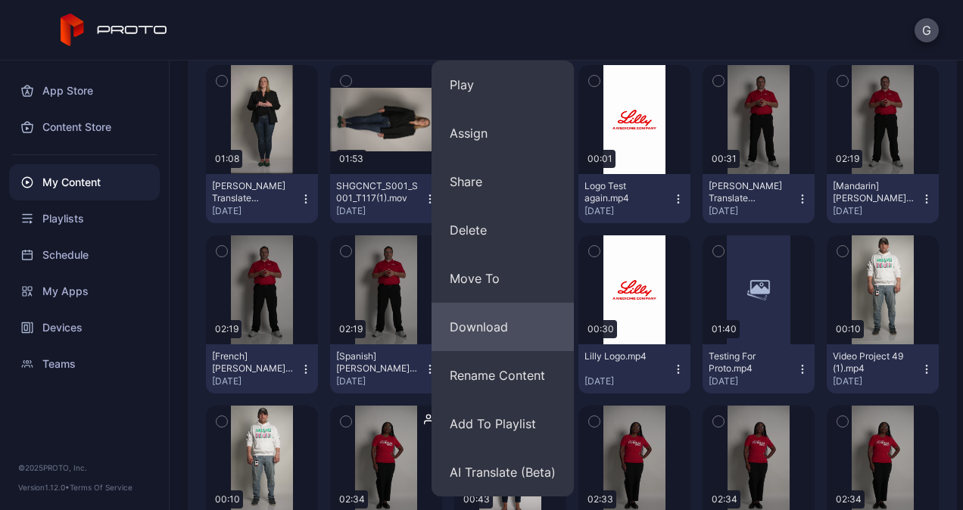
click at [512, 335] on button "Download" at bounding box center [502, 327] width 142 height 48
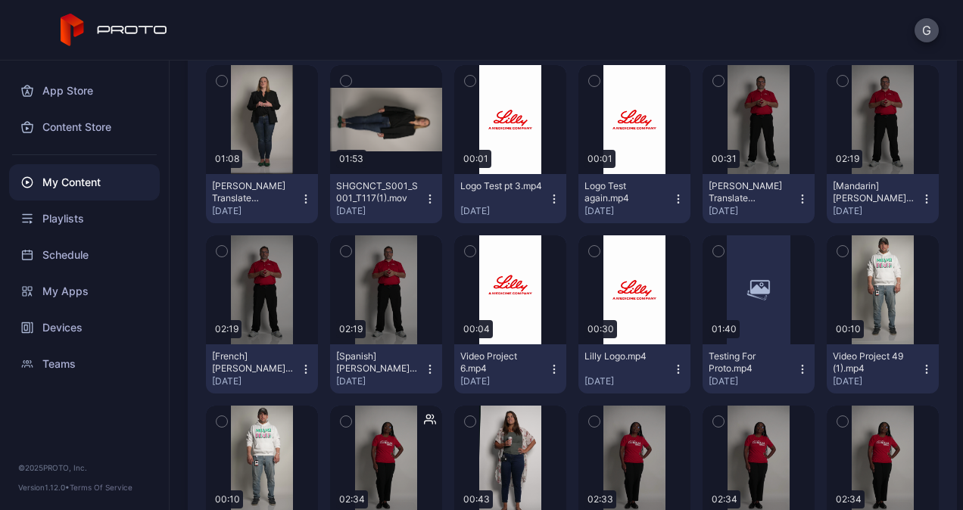
click at [425, 198] on icon "button" at bounding box center [430, 199] width 12 height 12
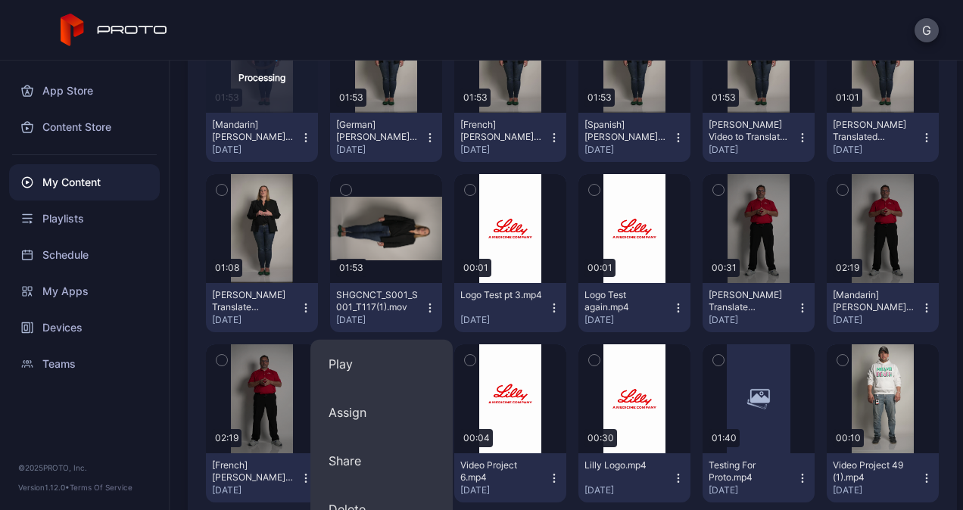
scroll to position [151, 0]
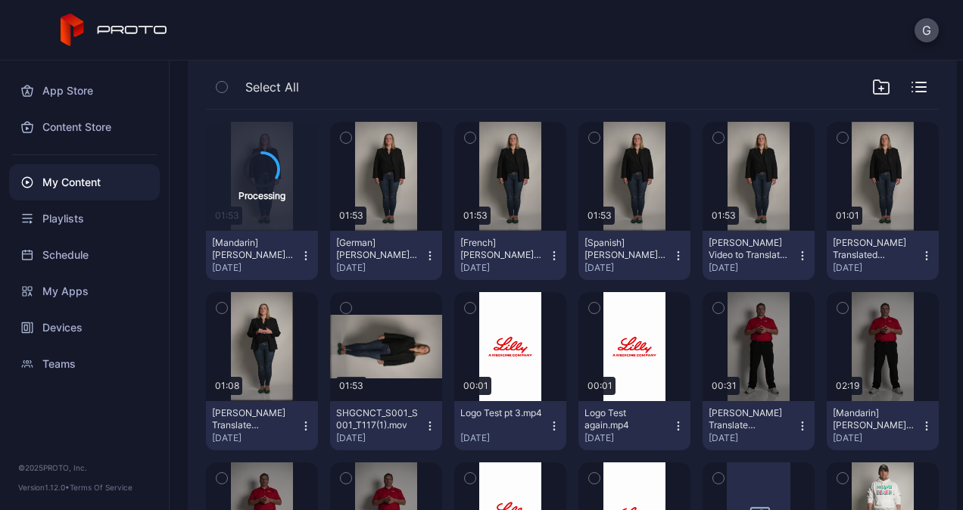
click at [434, 245] on button "[German] [PERSON_NAME] Video to Translate for Mouth.mp4 [DATE]" at bounding box center [386, 255] width 112 height 49
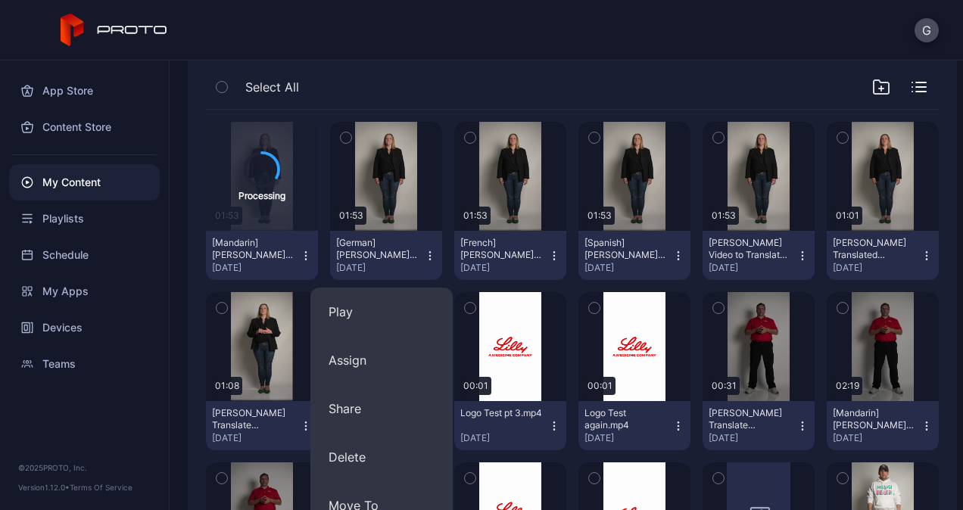
scroll to position [378, 0]
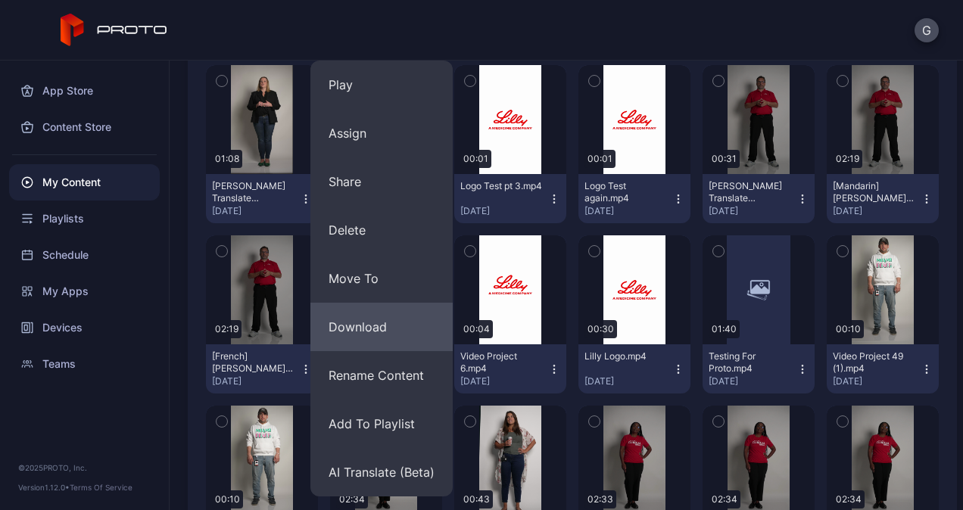
click at [386, 330] on button "Download" at bounding box center [381, 327] width 142 height 48
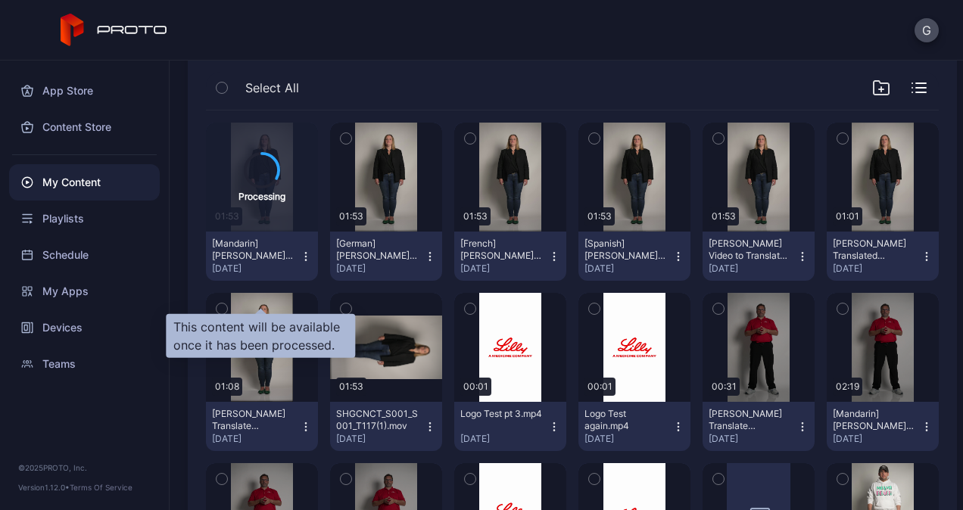
scroll to position [76, 0]
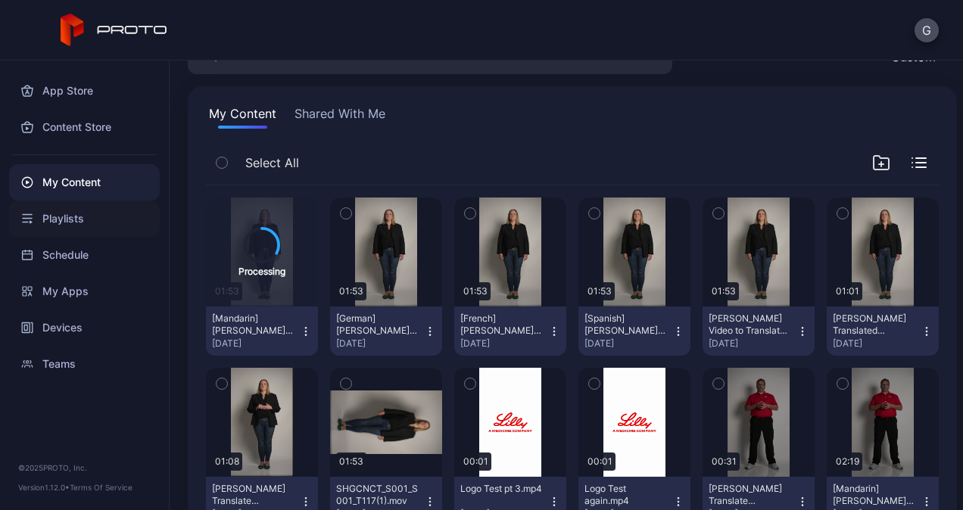
click at [115, 216] on div "Playlists" at bounding box center [84, 219] width 151 height 36
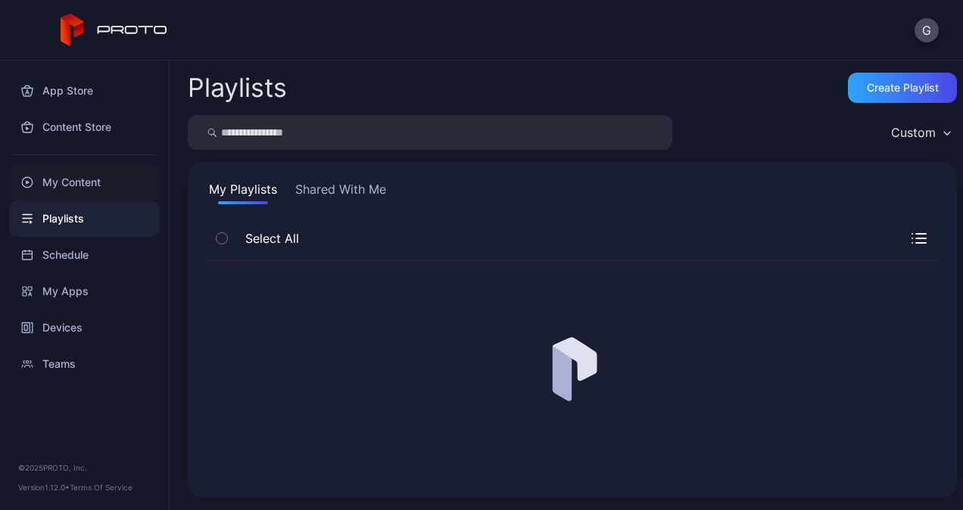
click at [114, 189] on div "My Content" at bounding box center [84, 182] width 151 height 36
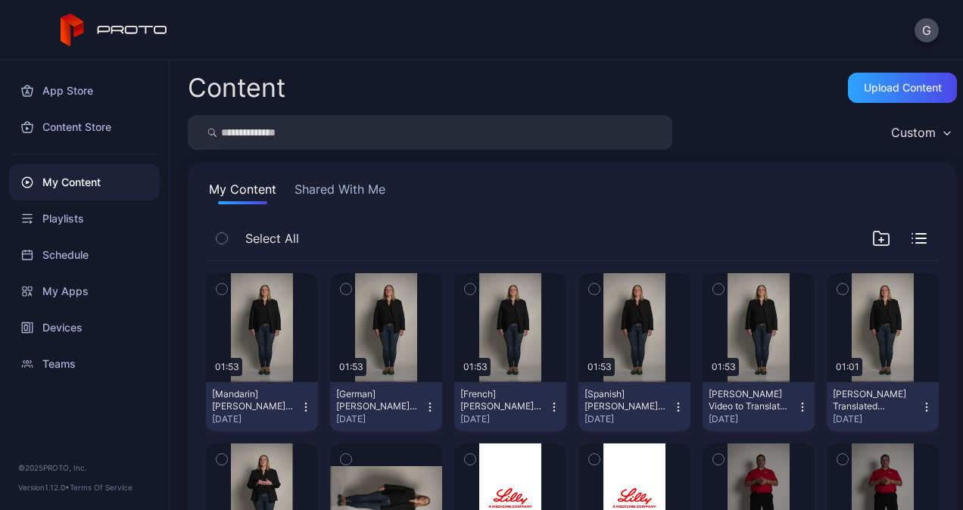
click at [300, 410] on icon "button" at bounding box center [306, 407] width 12 height 12
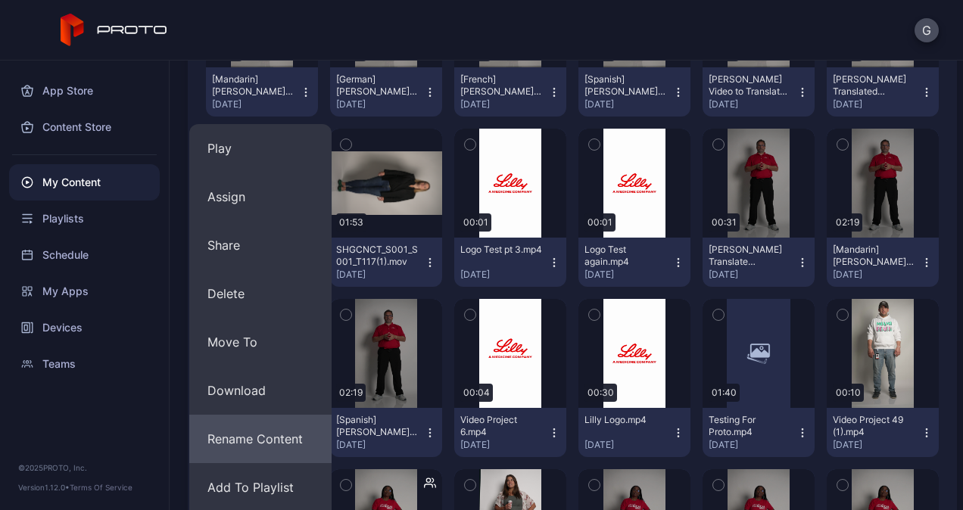
scroll to position [378, 0]
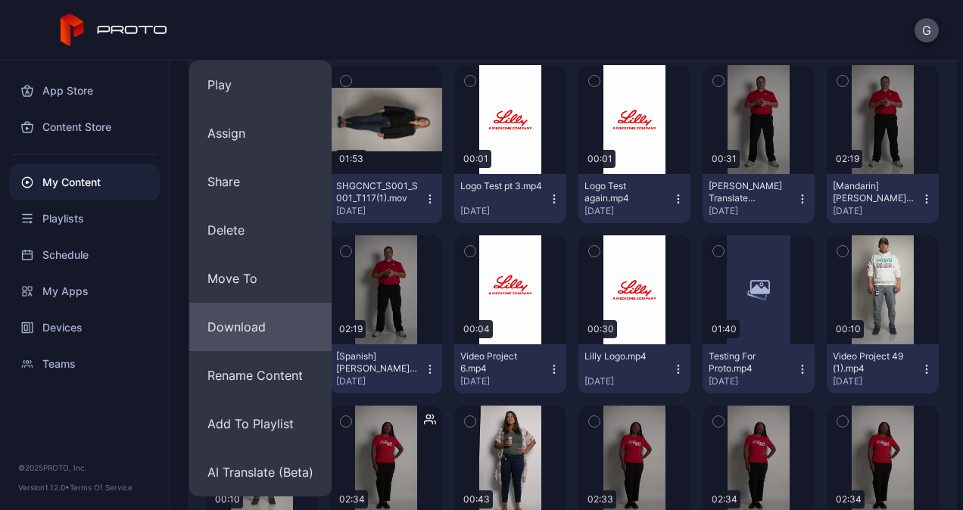
click at [282, 333] on button "Download" at bounding box center [260, 327] width 142 height 48
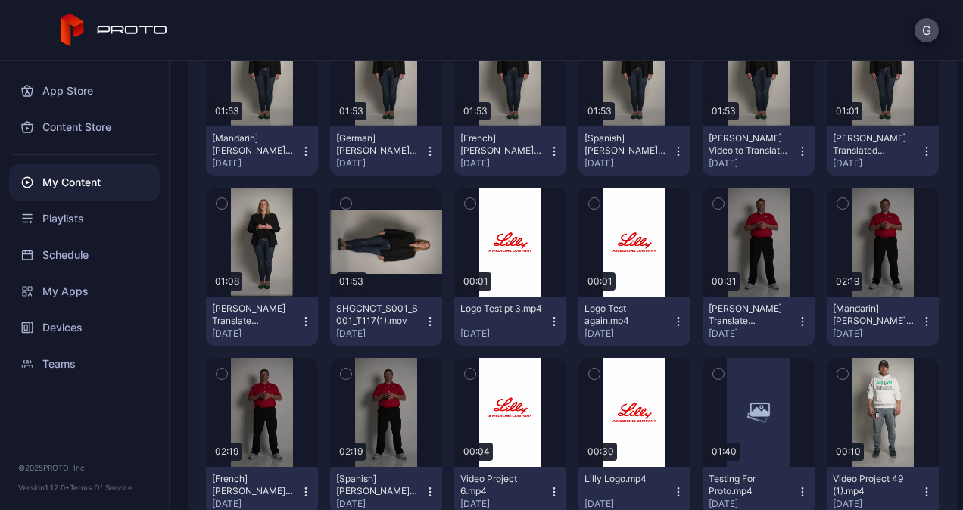
scroll to position [151, 0]
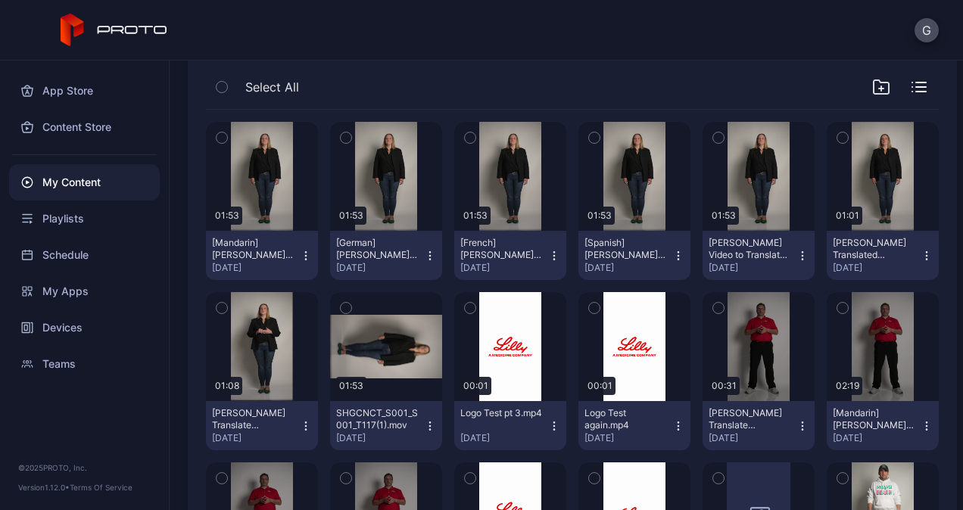
click at [796, 260] on icon "button" at bounding box center [802, 256] width 12 height 12
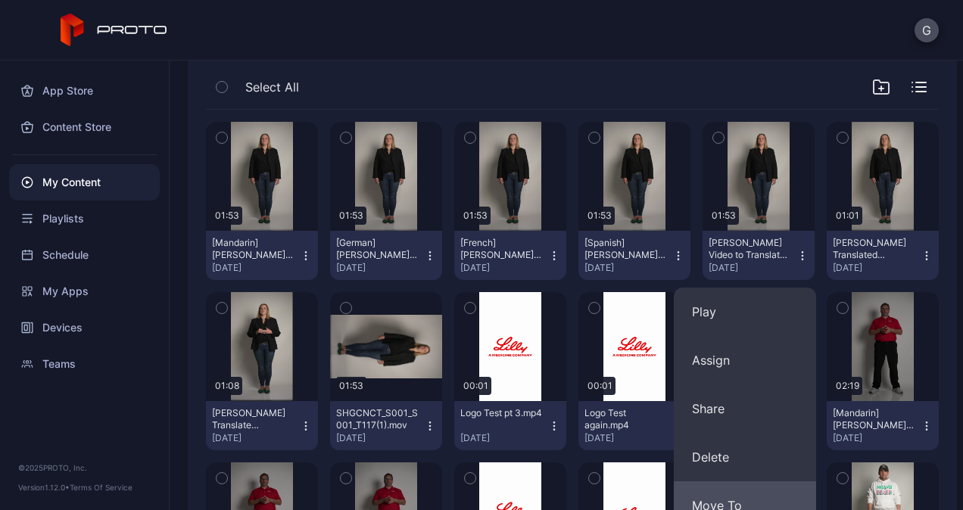
scroll to position [378, 0]
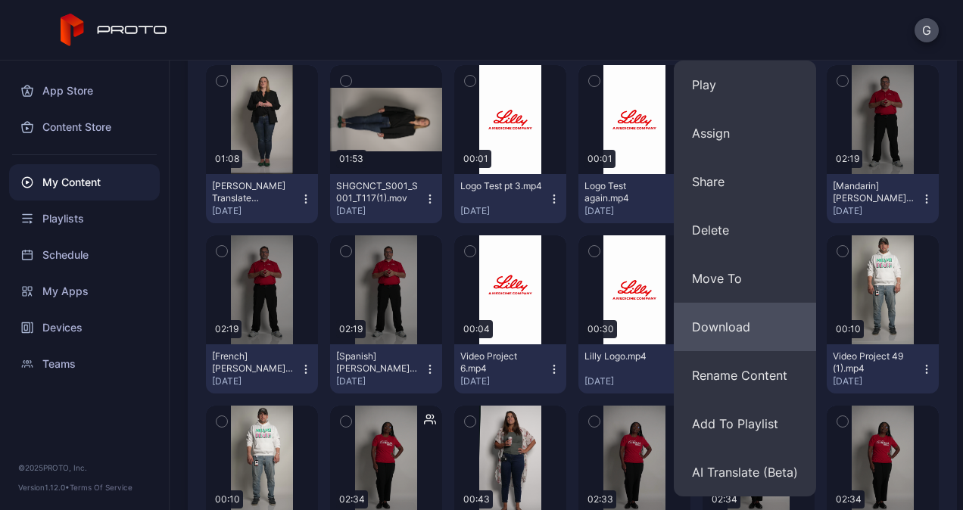
click at [736, 338] on button "Download" at bounding box center [745, 327] width 142 height 48
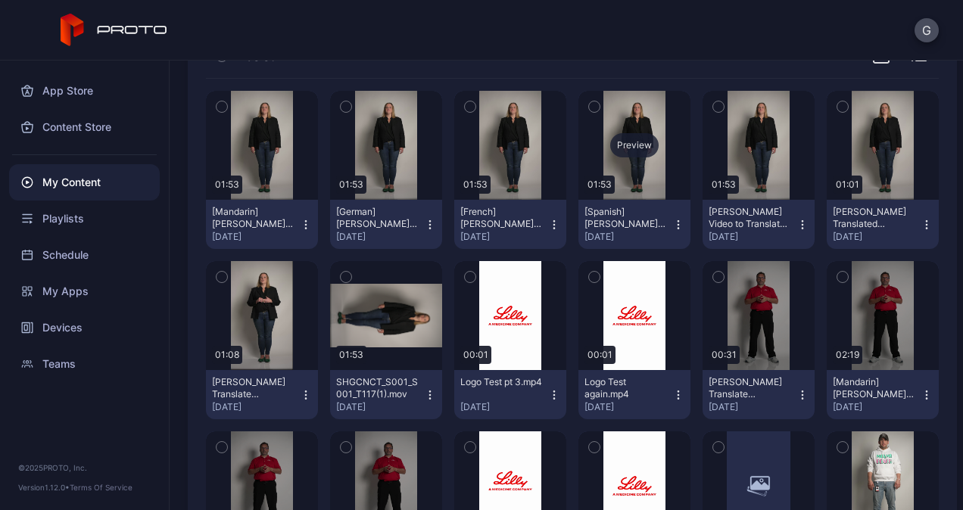
scroll to position [151, 0]
